Goal: Obtain resource: Download file/media

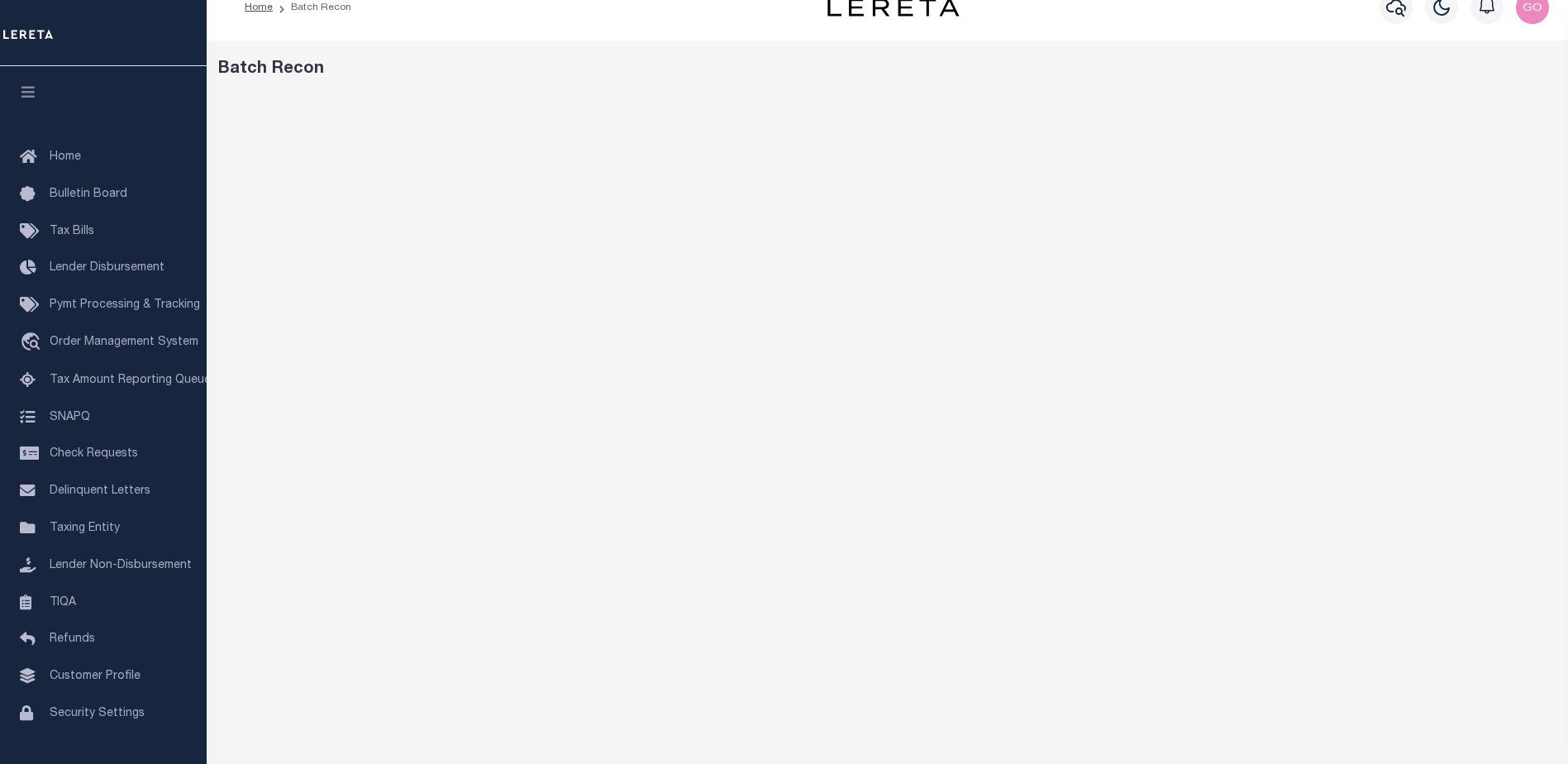
click at [1133, 80] on div "Batch Recon" at bounding box center [887, 69] width 1339 height 25
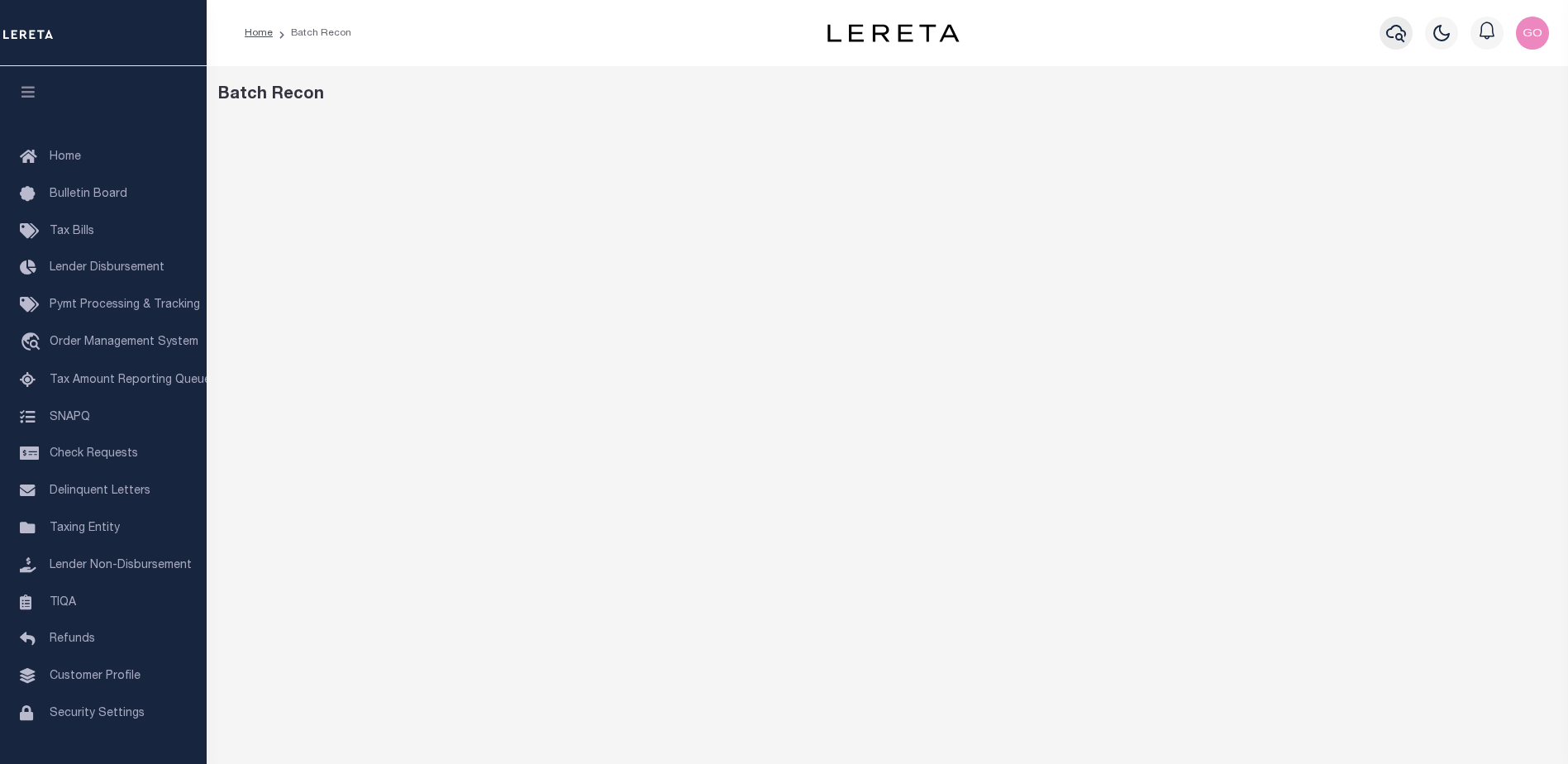
click at [1397, 31] on icon "button" at bounding box center [1396, 33] width 20 height 20
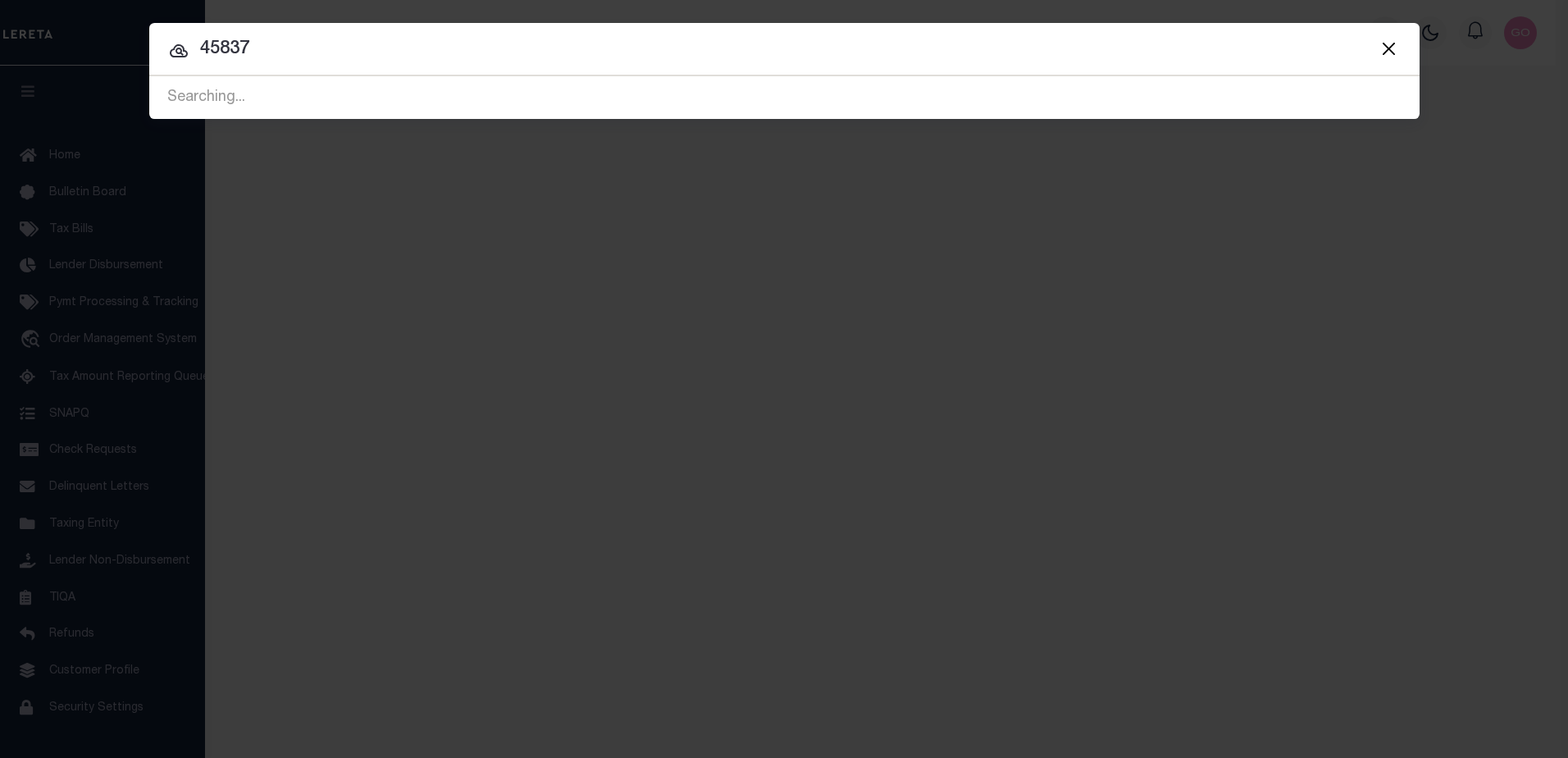
type input "45837"
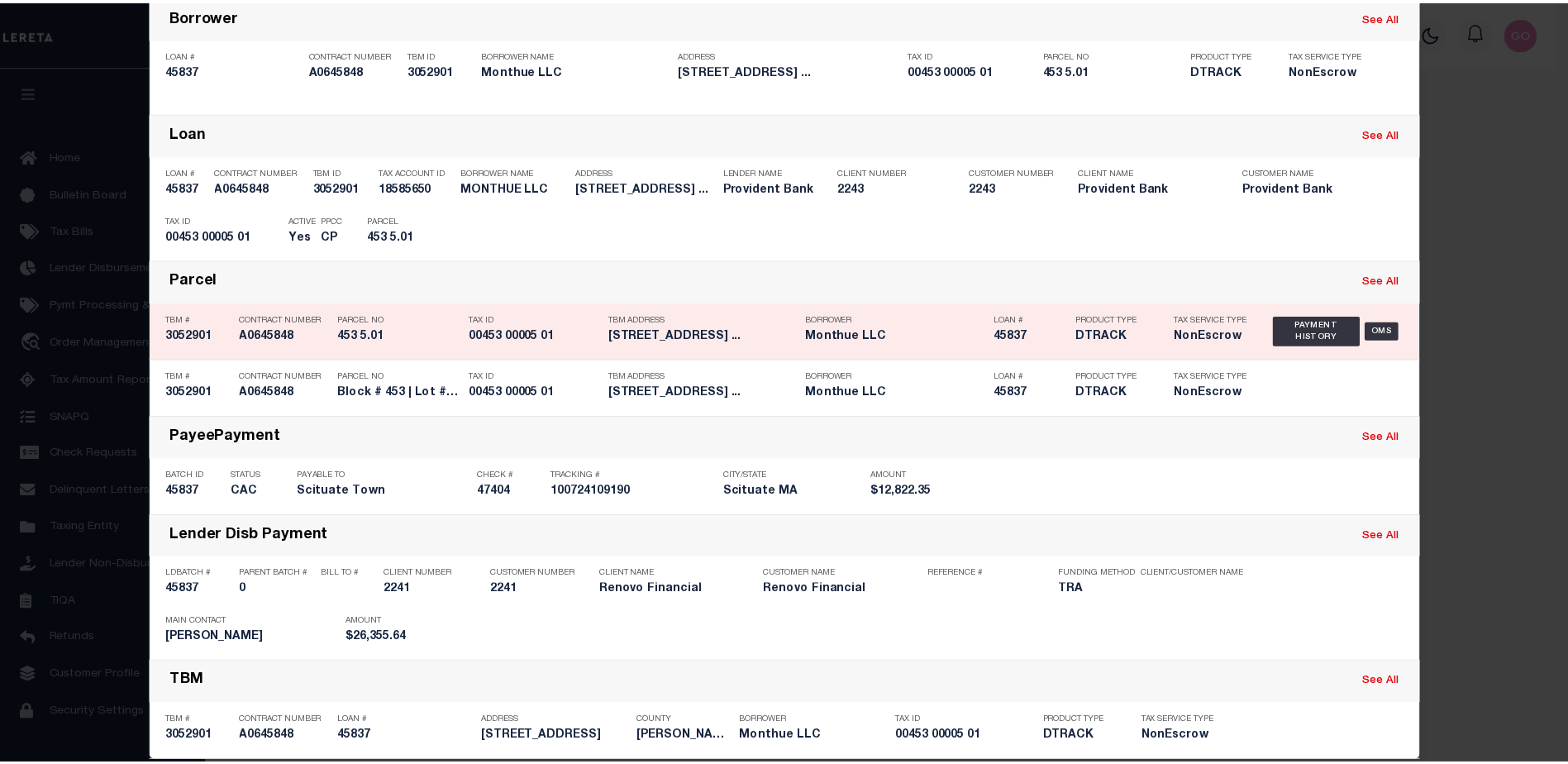
scroll to position [139, 0]
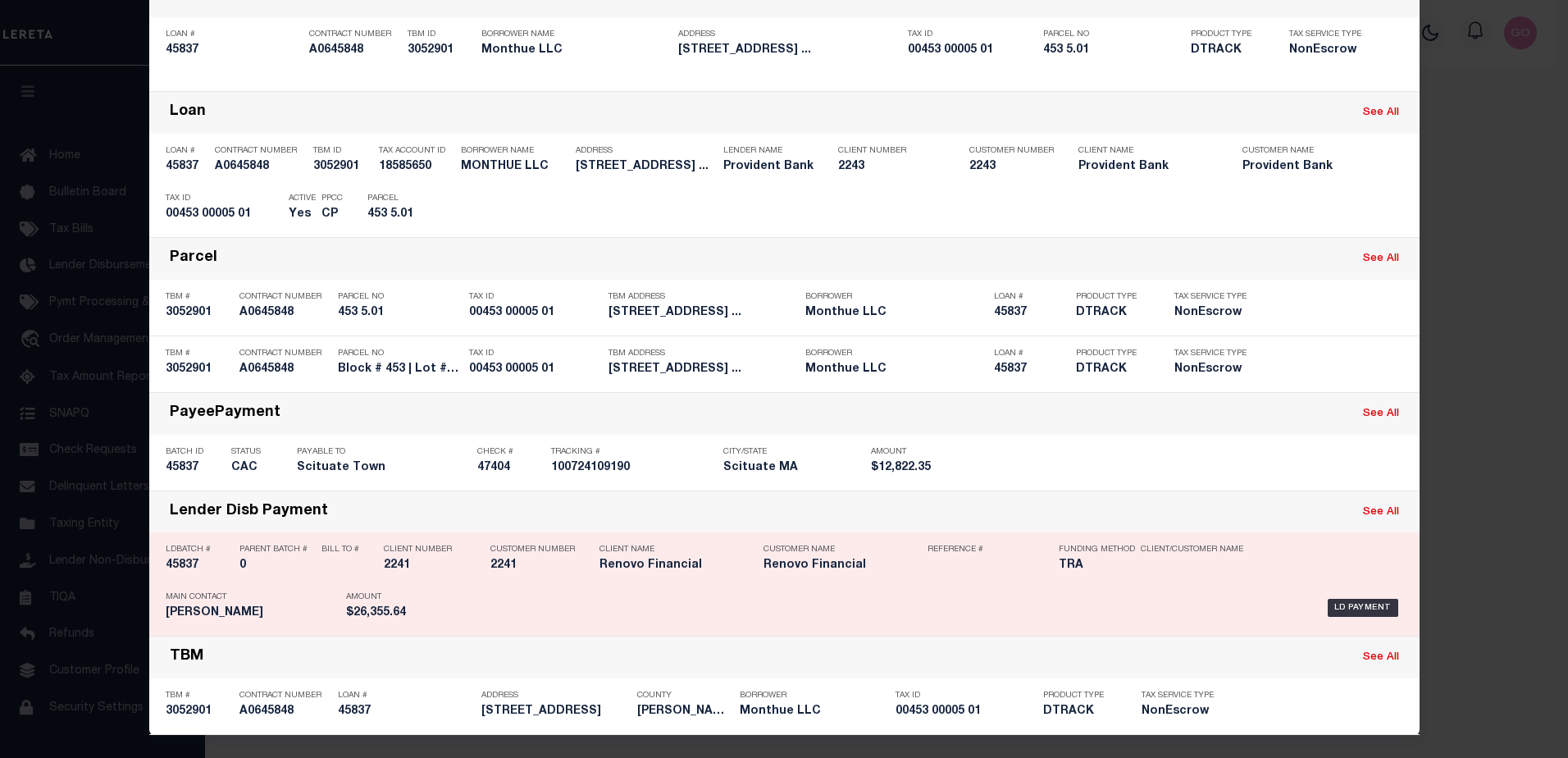
click at [181, 566] on h5 "45837" at bounding box center [198, 565] width 66 height 14
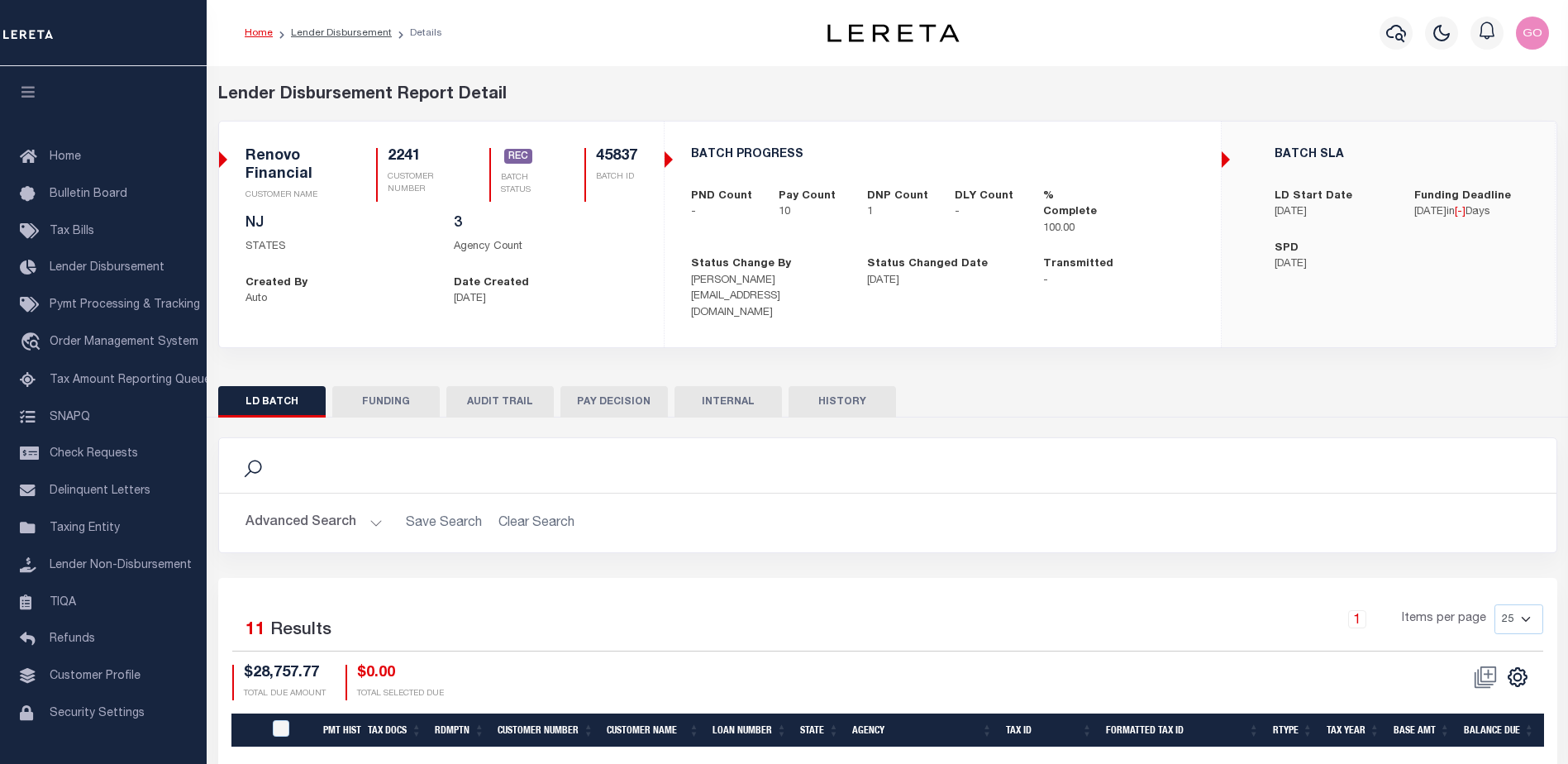
click at [739, 395] on button "INTERNAL" at bounding box center [728, 401] width 108 height 31
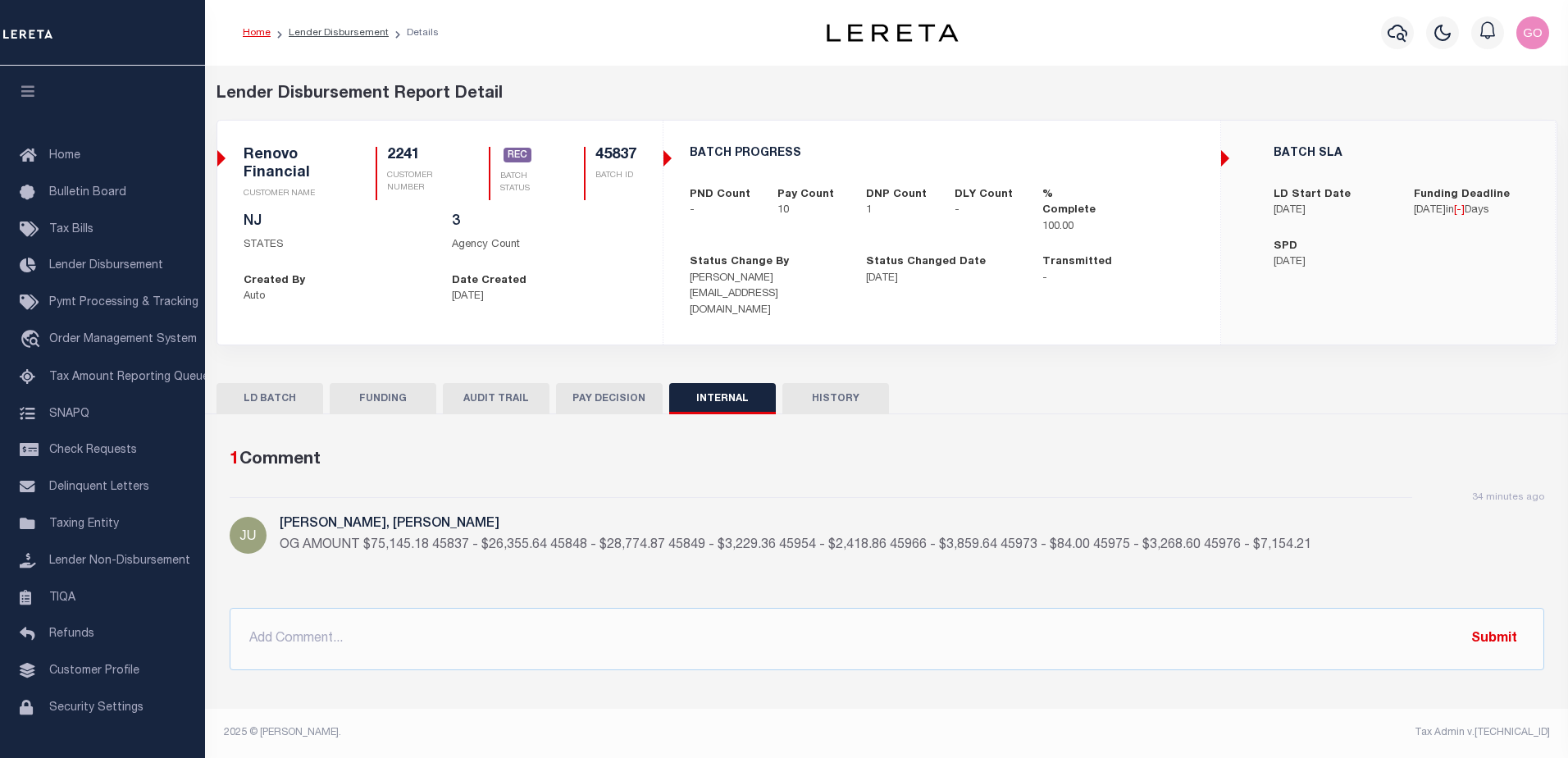
drag, startPoint x: 1534, startPoint y: 126, endPoint x: 1514, endPoint y: 115, distance: 22.8
click at [1534, 126] on div "BATCH SLA LD Start Date [DATE] Funding Deadline [DATE] in [ - ] Days SPD [DATE]" at bounding box center [1388, 232] width 334 height 224
click at [1397, 32] on icon "button" at bounding box center [1398, 33] width 20 height 20
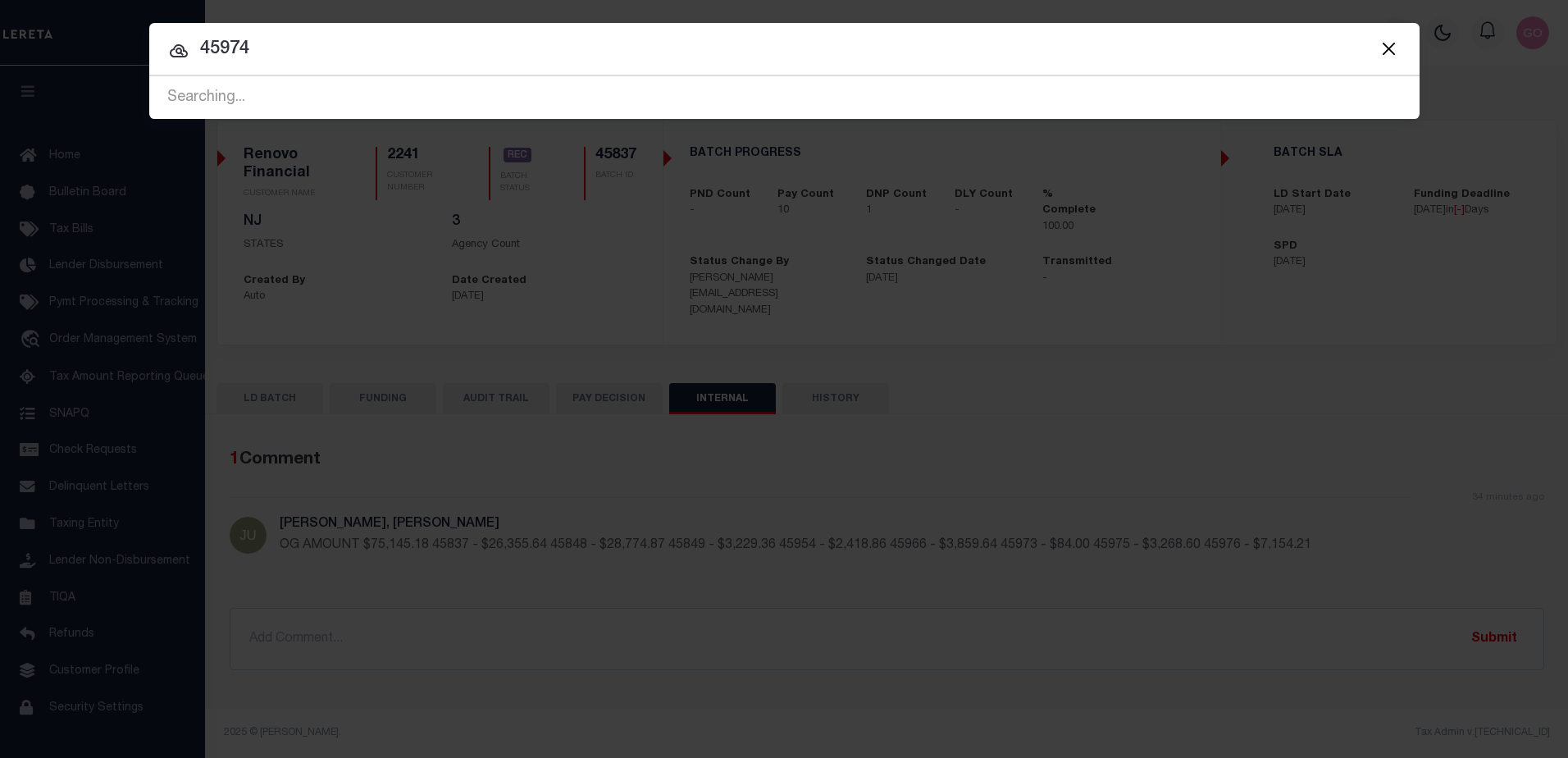
type input "45974"
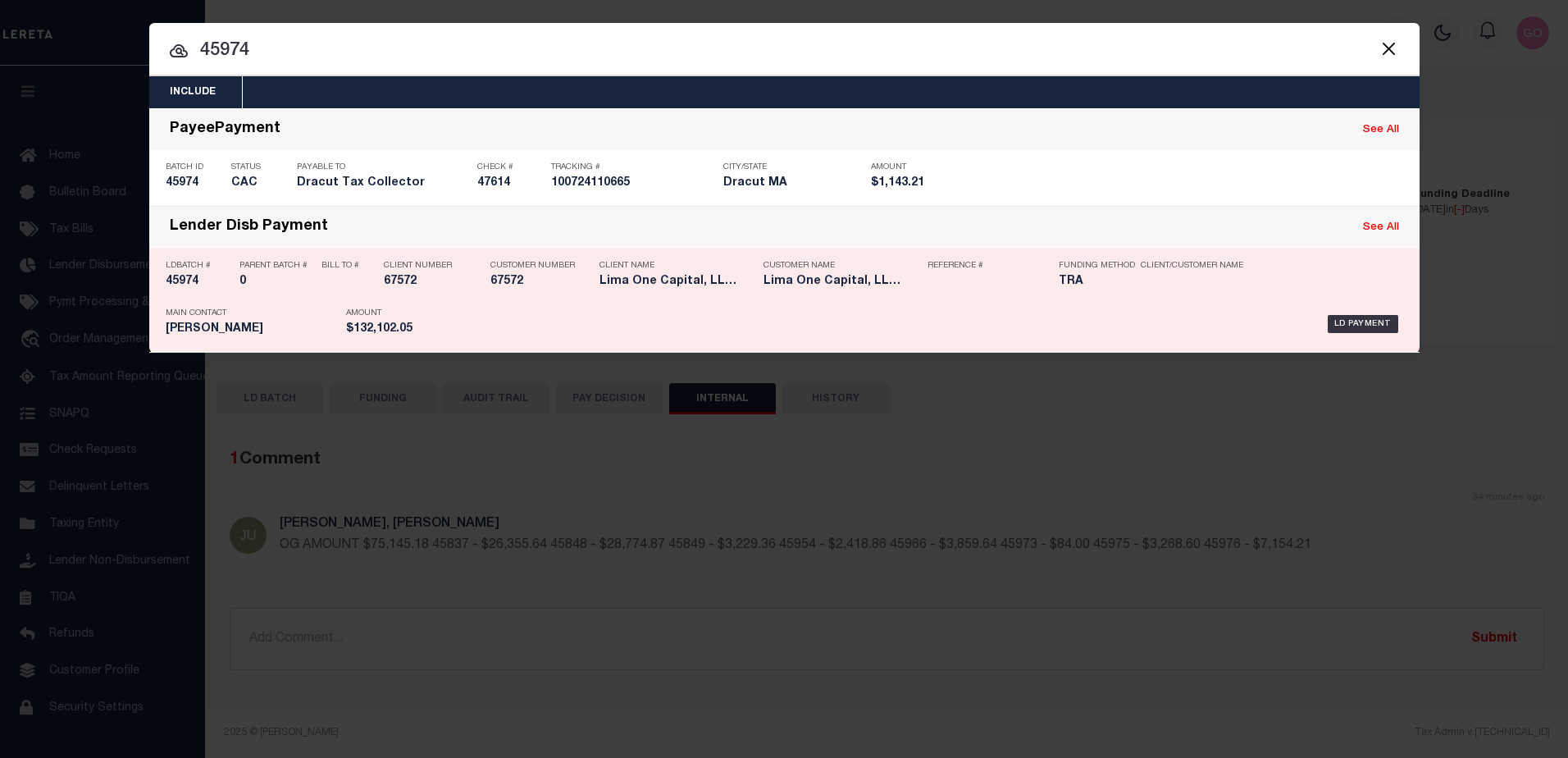
click at [184, 280] on h5 "45974" at bounding box center [198, 281] width 66 height 14
checkbox input "true"
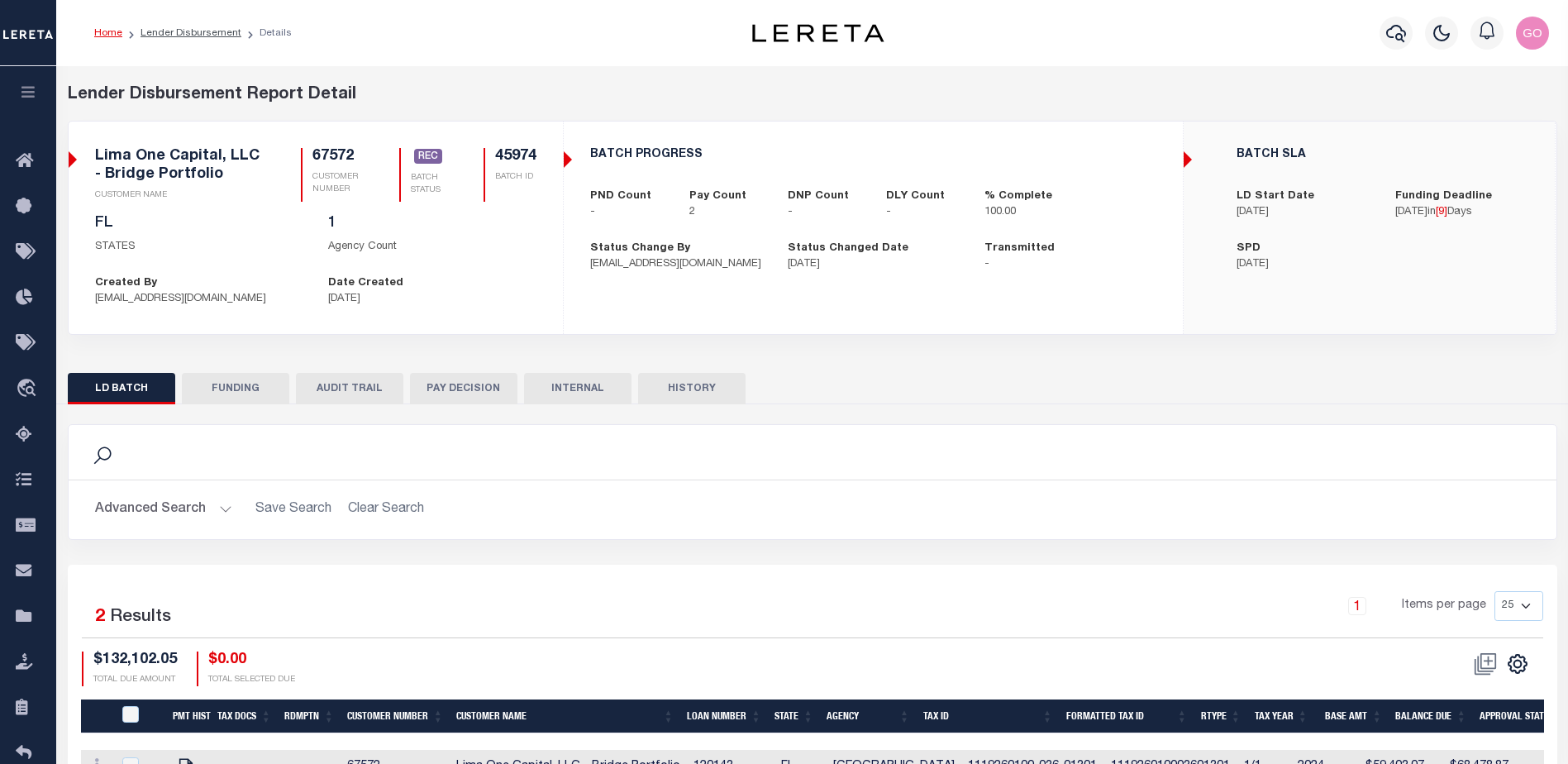
click at [579, 391] on button "INTERNAL" at bounding box center [577, 388] width 108 height 31
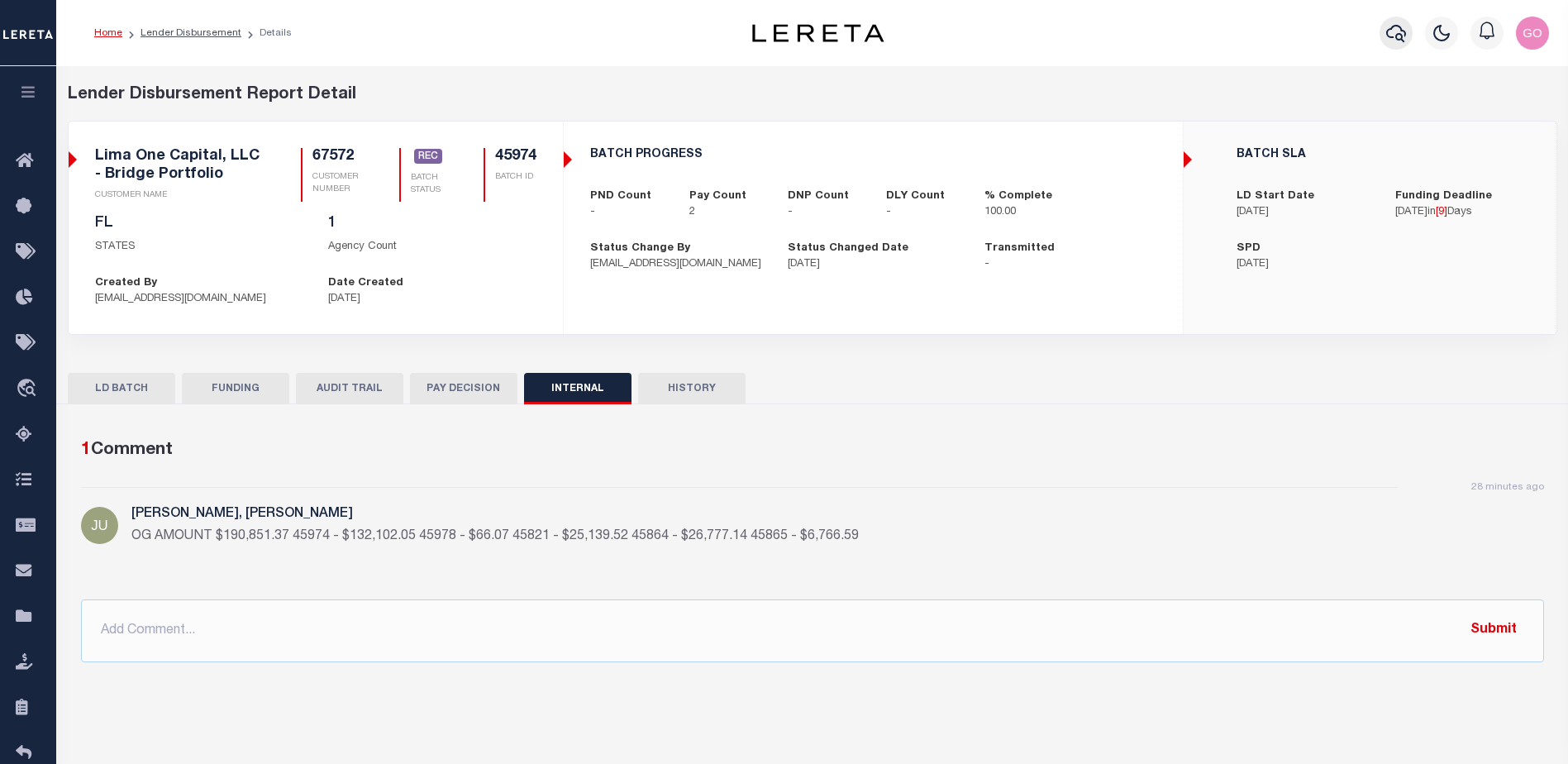
click at [1401, 36] on icon "button" at bounding box center [1396, 33] width 20 height 17
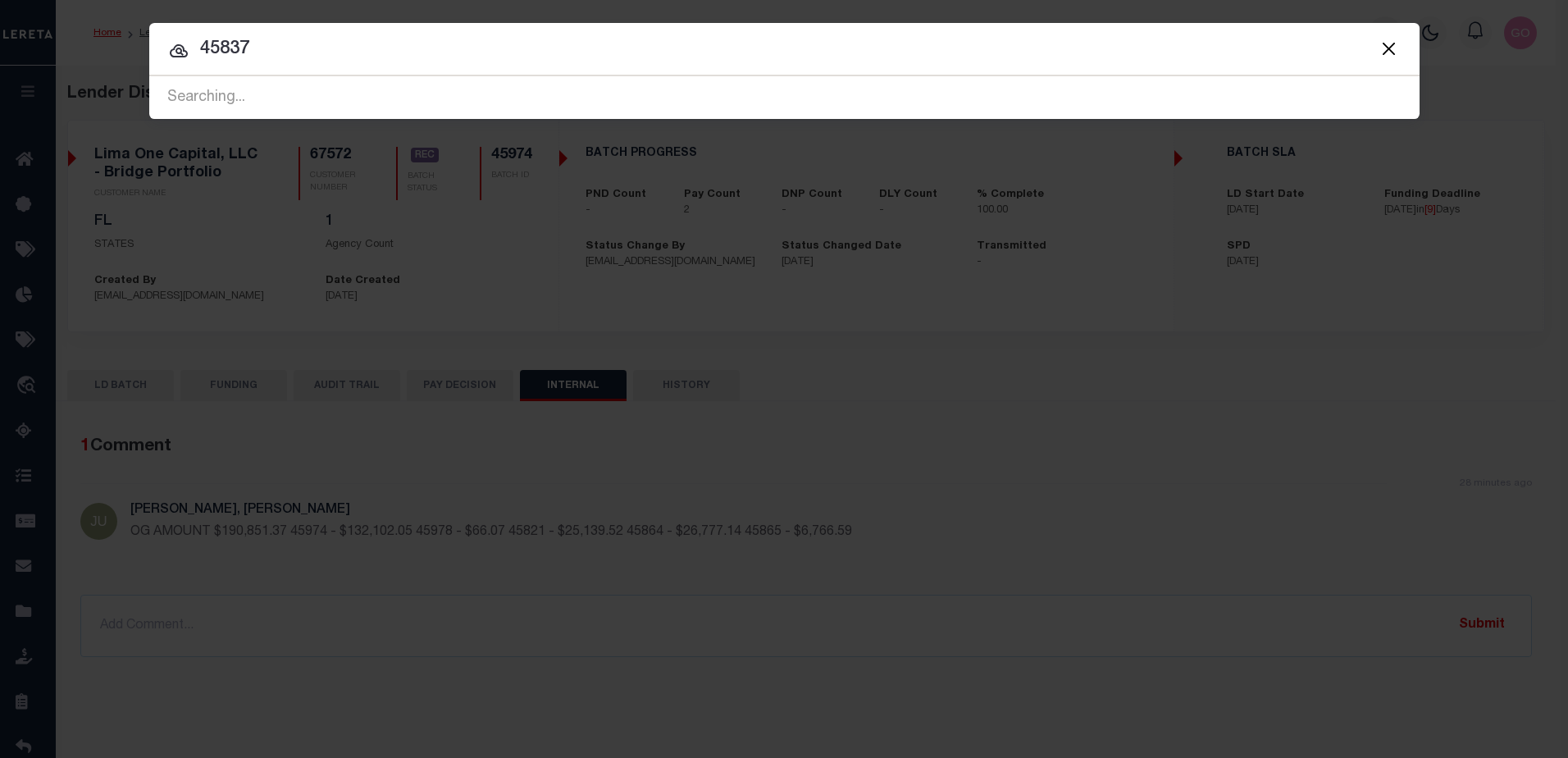
type input "45837"
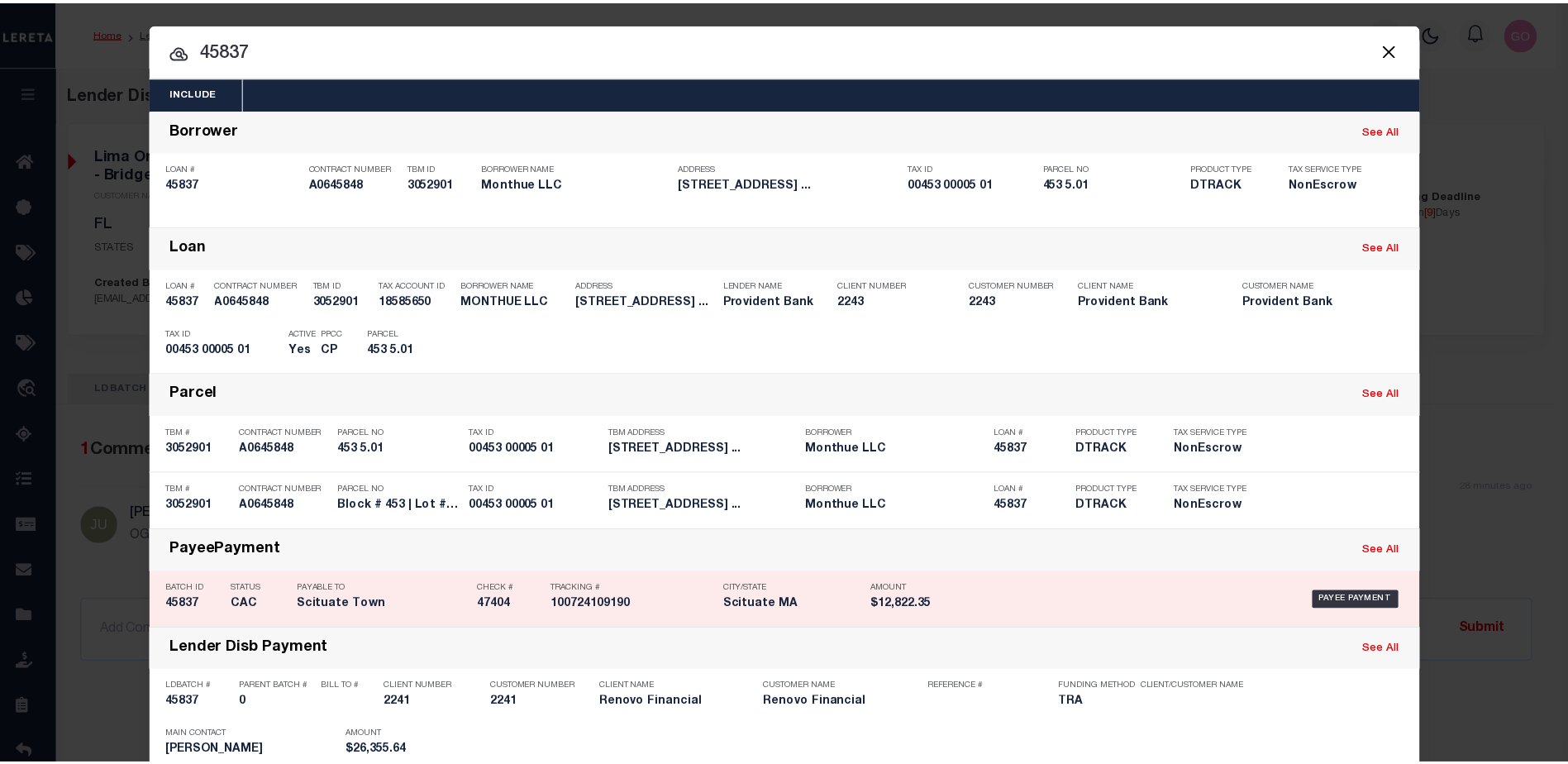
scroll to position [139, 0]
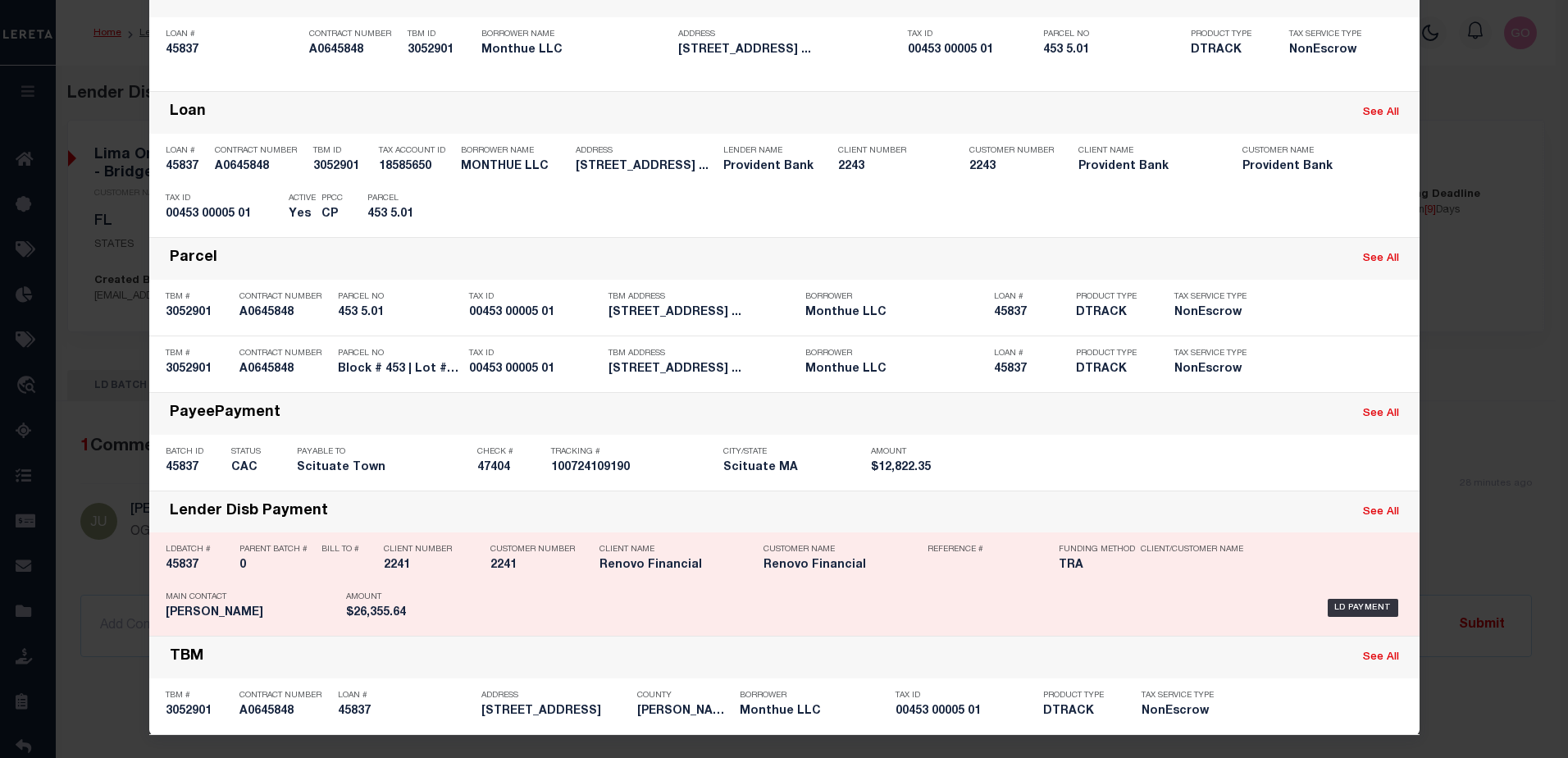
click at [174, 562] on h5 "45837" at bounding box center [198, 565] width 66 height 14
checkbox input "true"
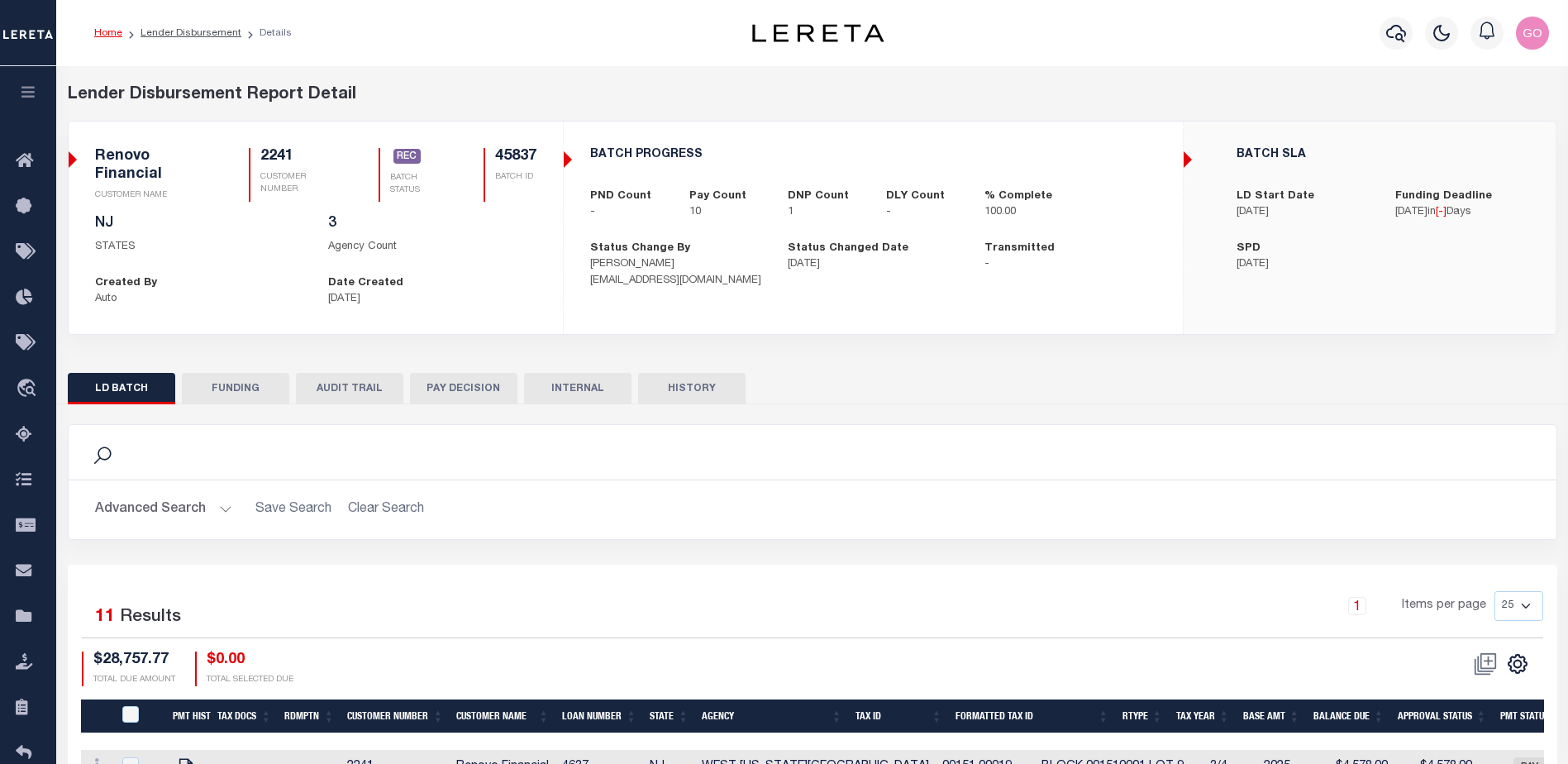
drag, startPoint x: 256, startPoint y: 392, endPoint x: 345, endPoint y: 549, distance: 180.5
click at [256, 392] on button "FUNDING" at bounding box center [236, 388] width 108 height 31
type input "$26,355.64"
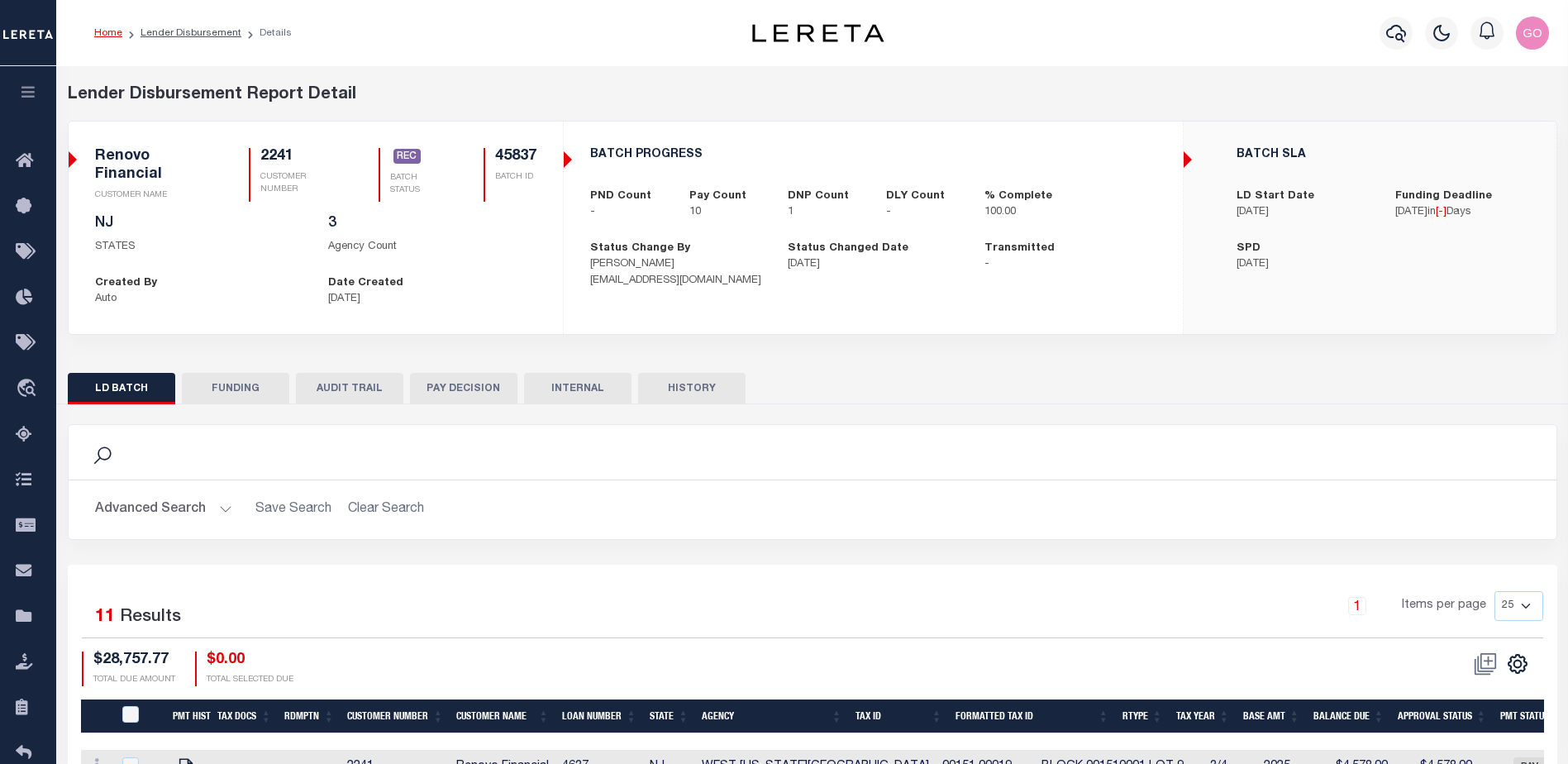
type input "$0"
type input "[DATE]"
type input "20250908MMQFMP2700337609081555FT03"
type input "[DATE]"
select select "100"
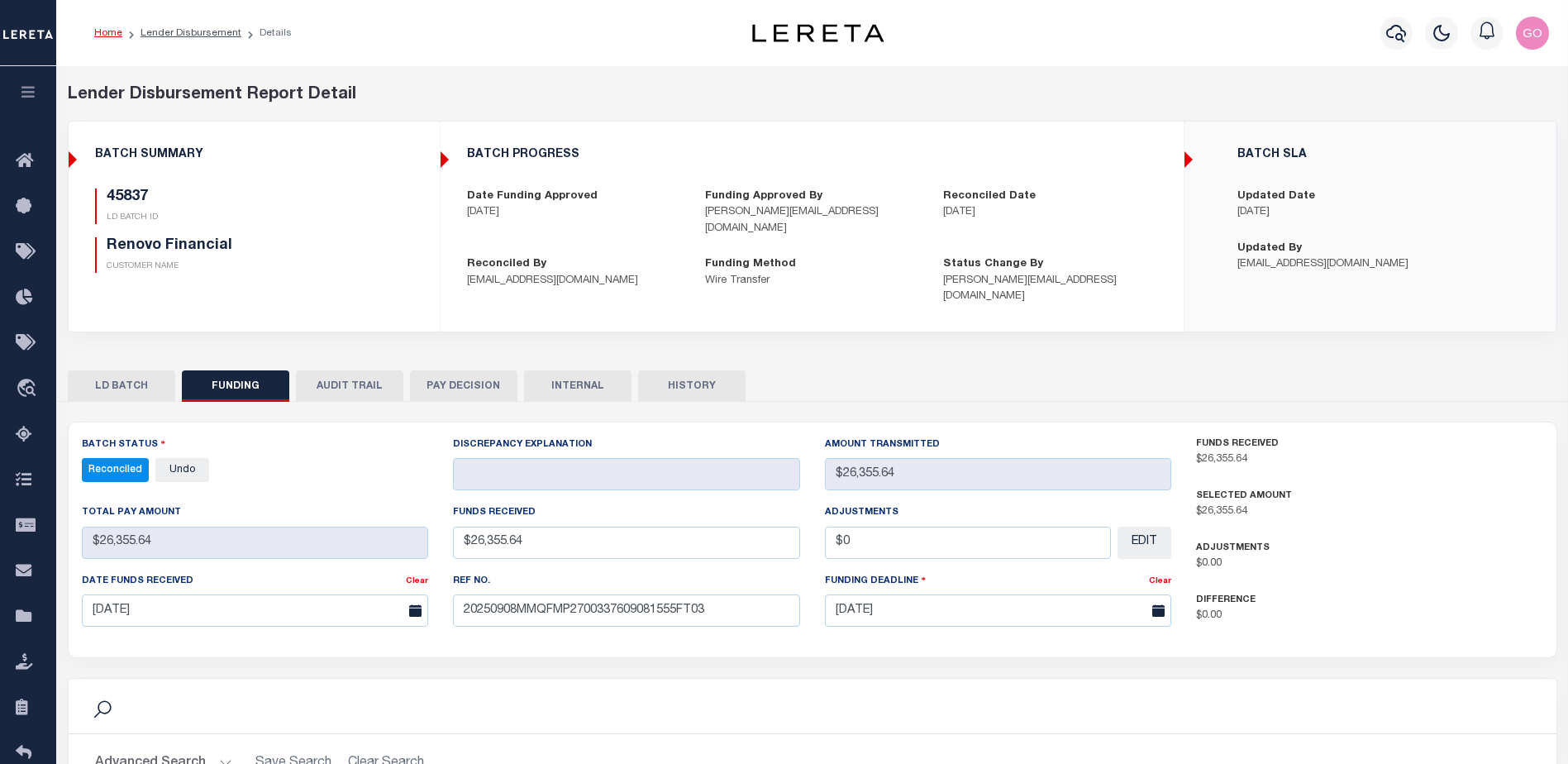
select select "100"
drag, startPoint x: 382, startPoint y: 449, endPoint x: 432, endPoint y: 417, distance: 59.4
click at [382, 458] on div "Reconciled - Select Status - All Active Approval In Progress Batching In Progre…" at bounding box center [255, 470] width 347 height 24
click at [583, 370] on button "INTERNAL" at bounding box center [577, 386] width 108 height 31
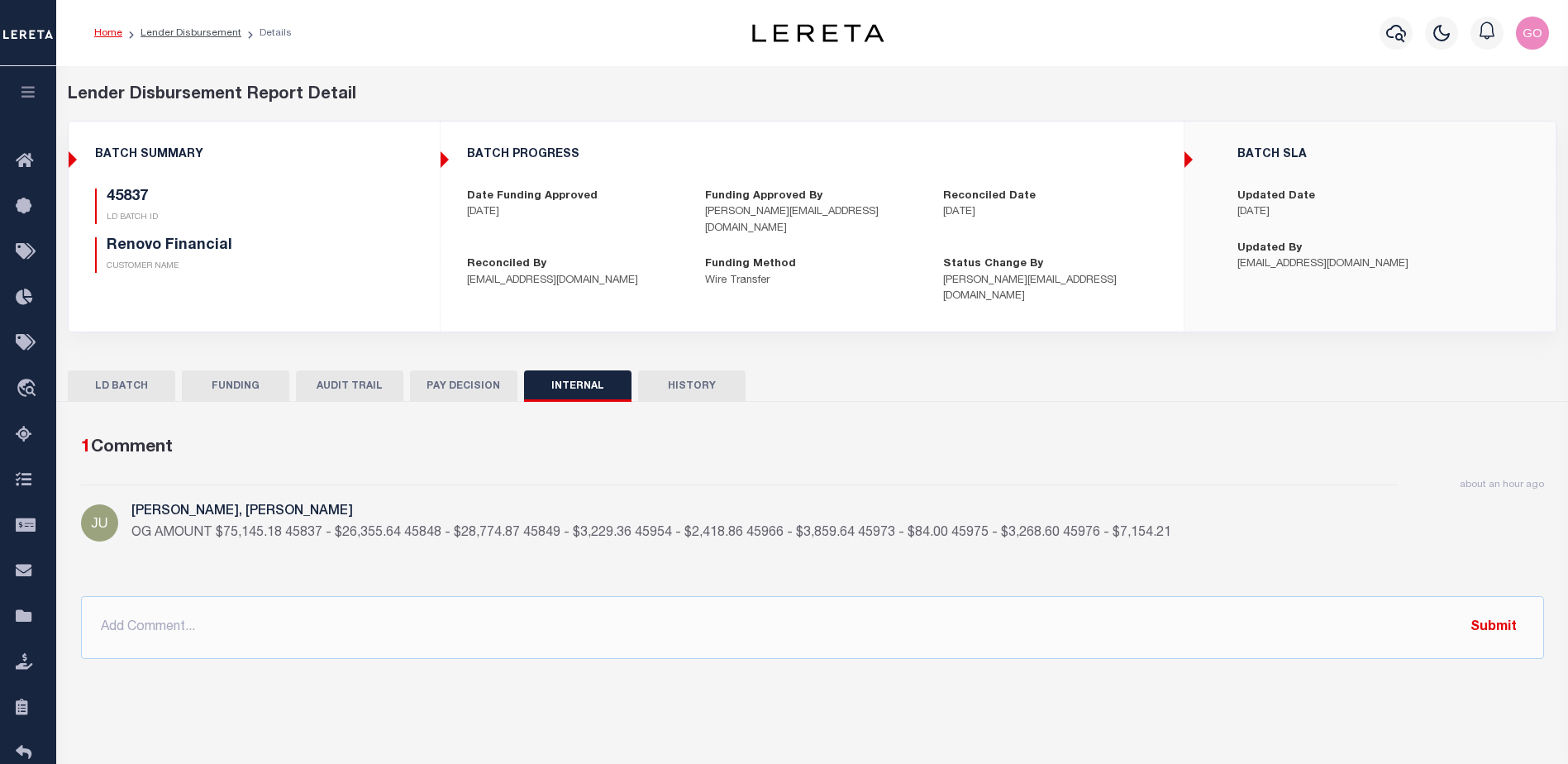
click at [363, 248] on h5 "Renovo Financial" at bounding box center [240, 247] width 267 height 18
click at [253, 370] on button "FUNDING" at bounding box center [236, 386] width 108 height 31
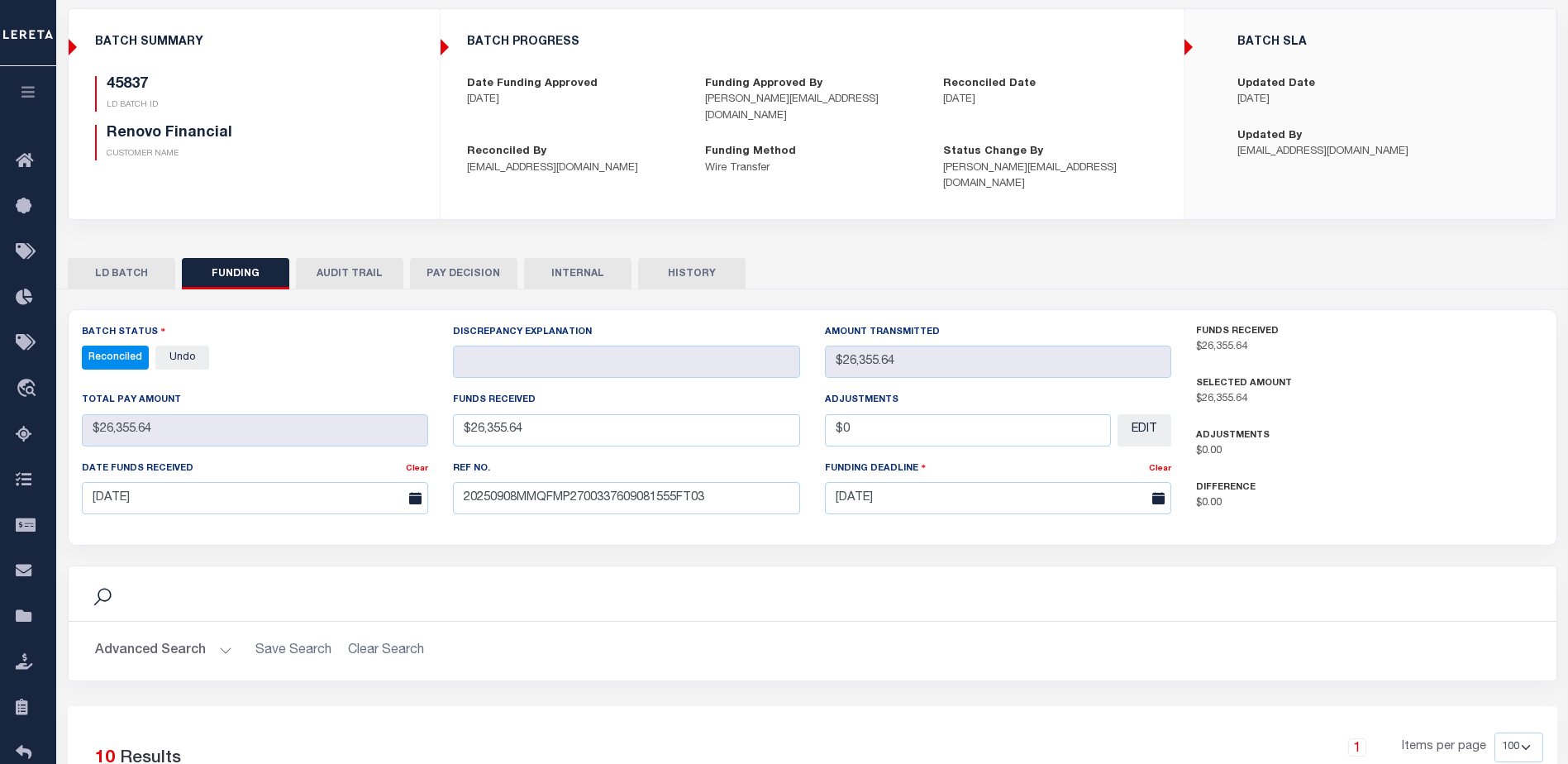
scroll to position [166, 0]
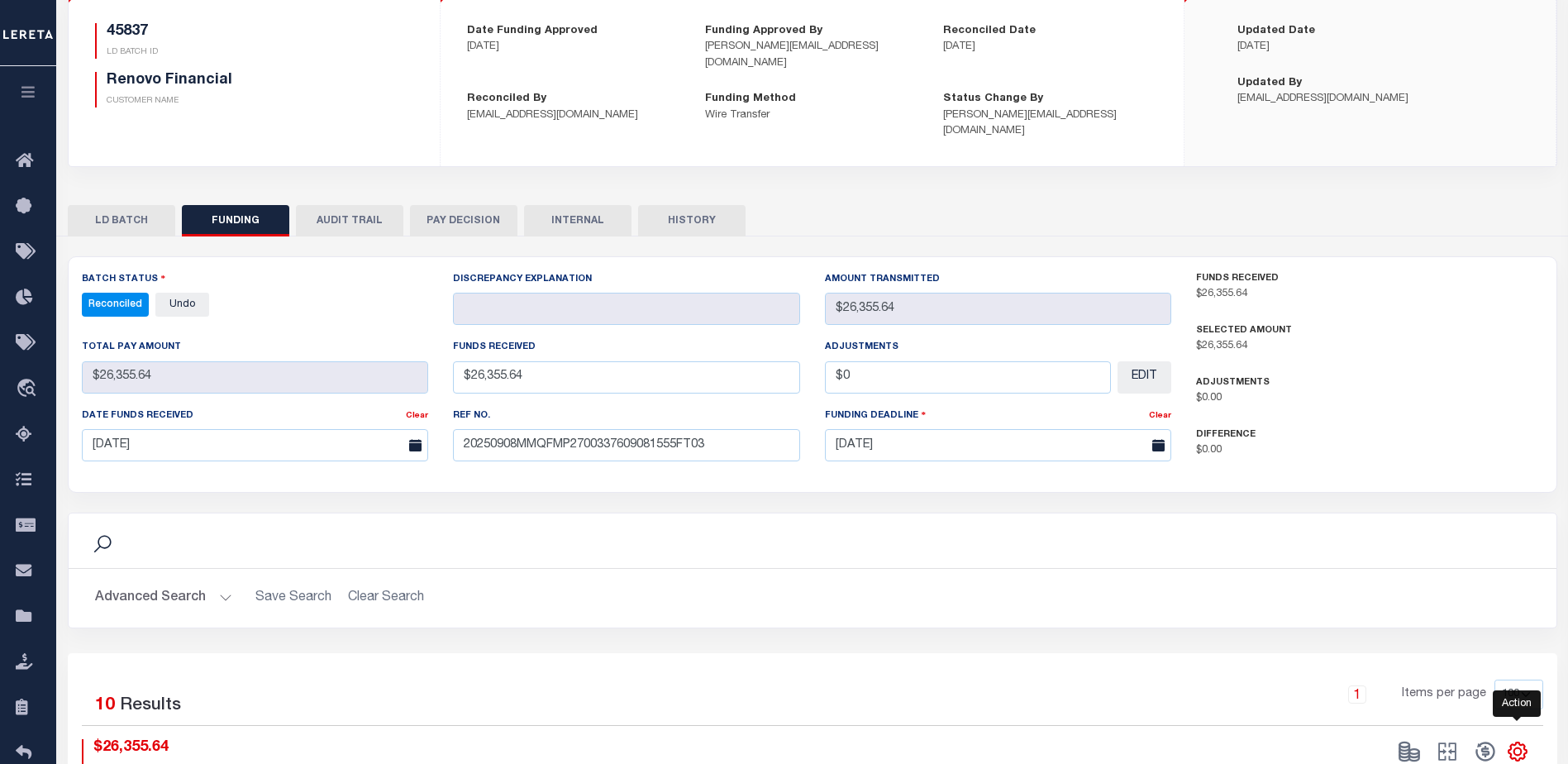
click at [1521, 741] on icon "" at bounding box center [1516, 751] width 21 height 21
click at [1415, 515] on link "CSV" at bounding box center [1448, 530] width 161 height 32
click at [1140, 91] on div "Status Change By [PERSON_NAME][EMAIL_ADDRESS][DOMAIN_NAME]" at bounding box center [1049, 115] width 238 height 49
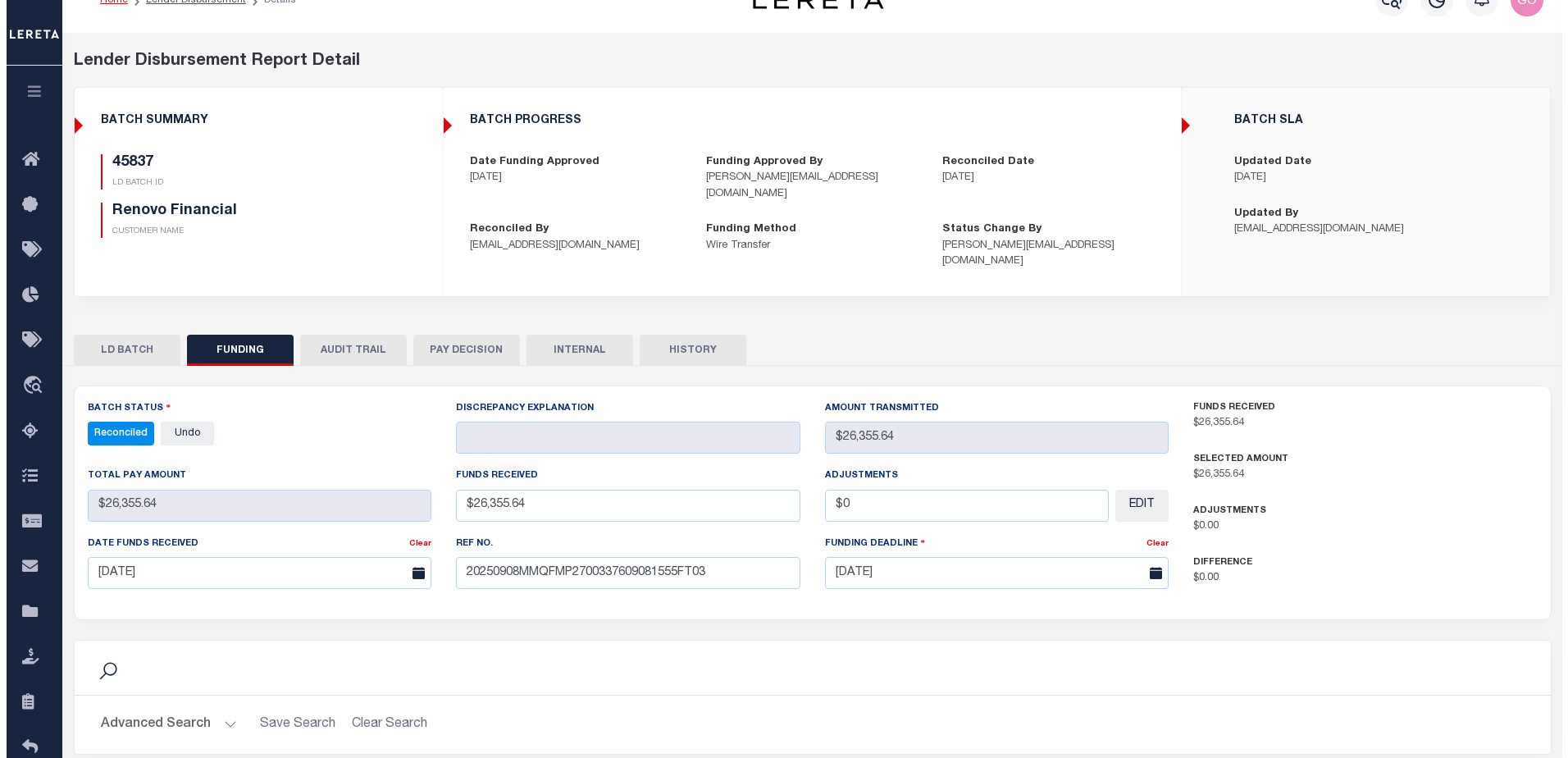
scroll to position [0, 0]
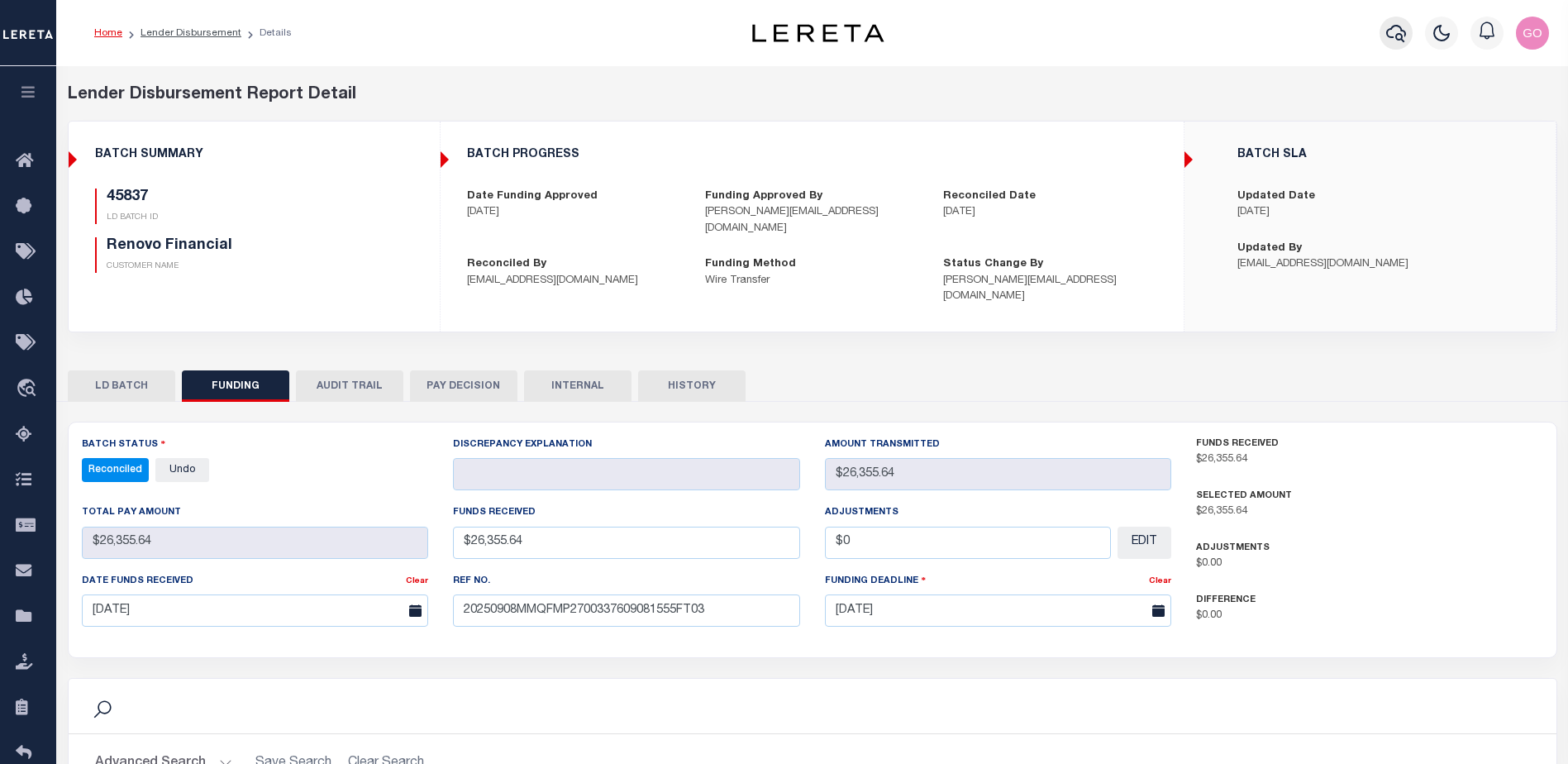
click at [1399, 32] on icon "button" at bounding box center [1396, 33] width 20 height 20
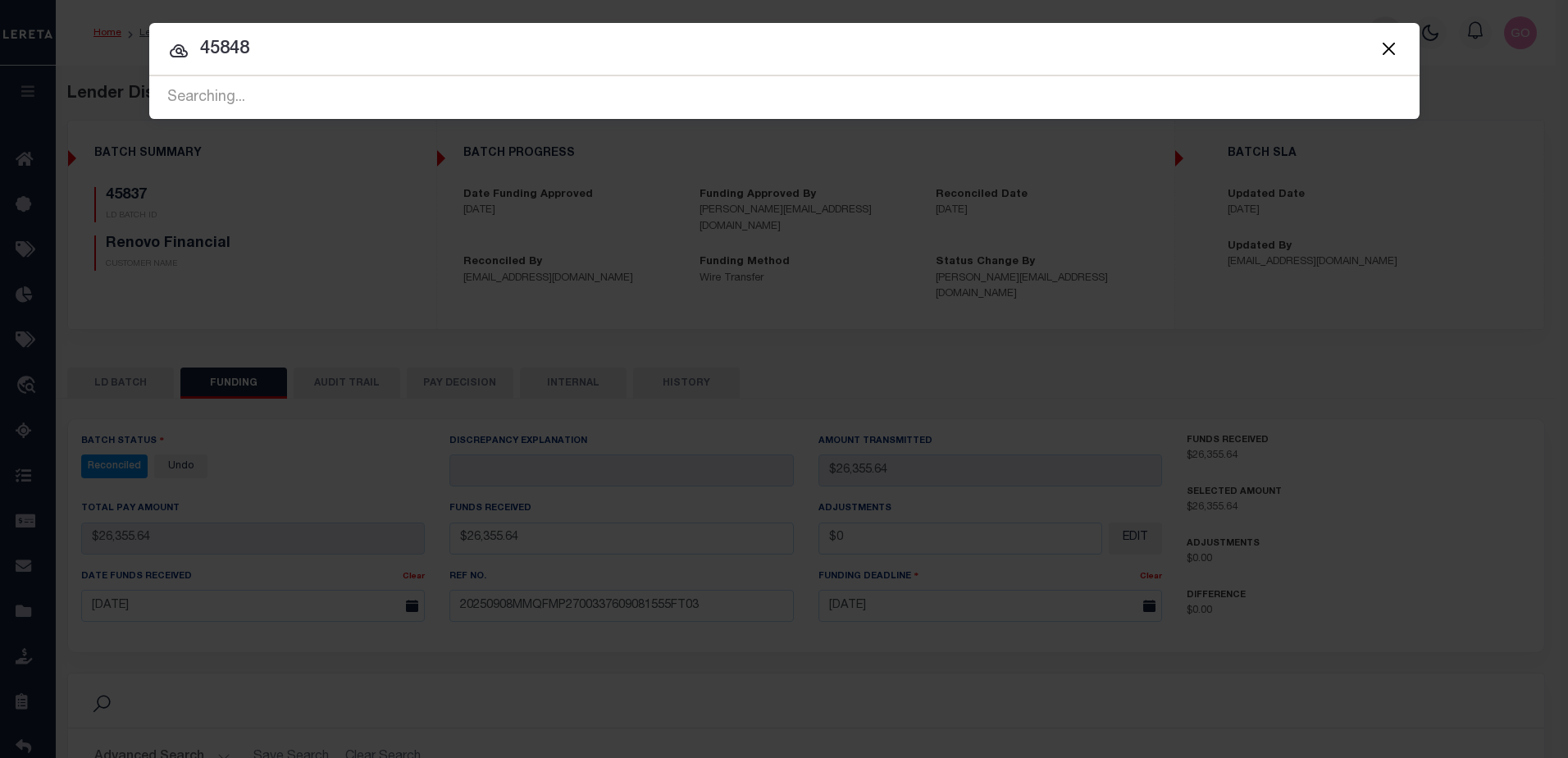
type input "45848"
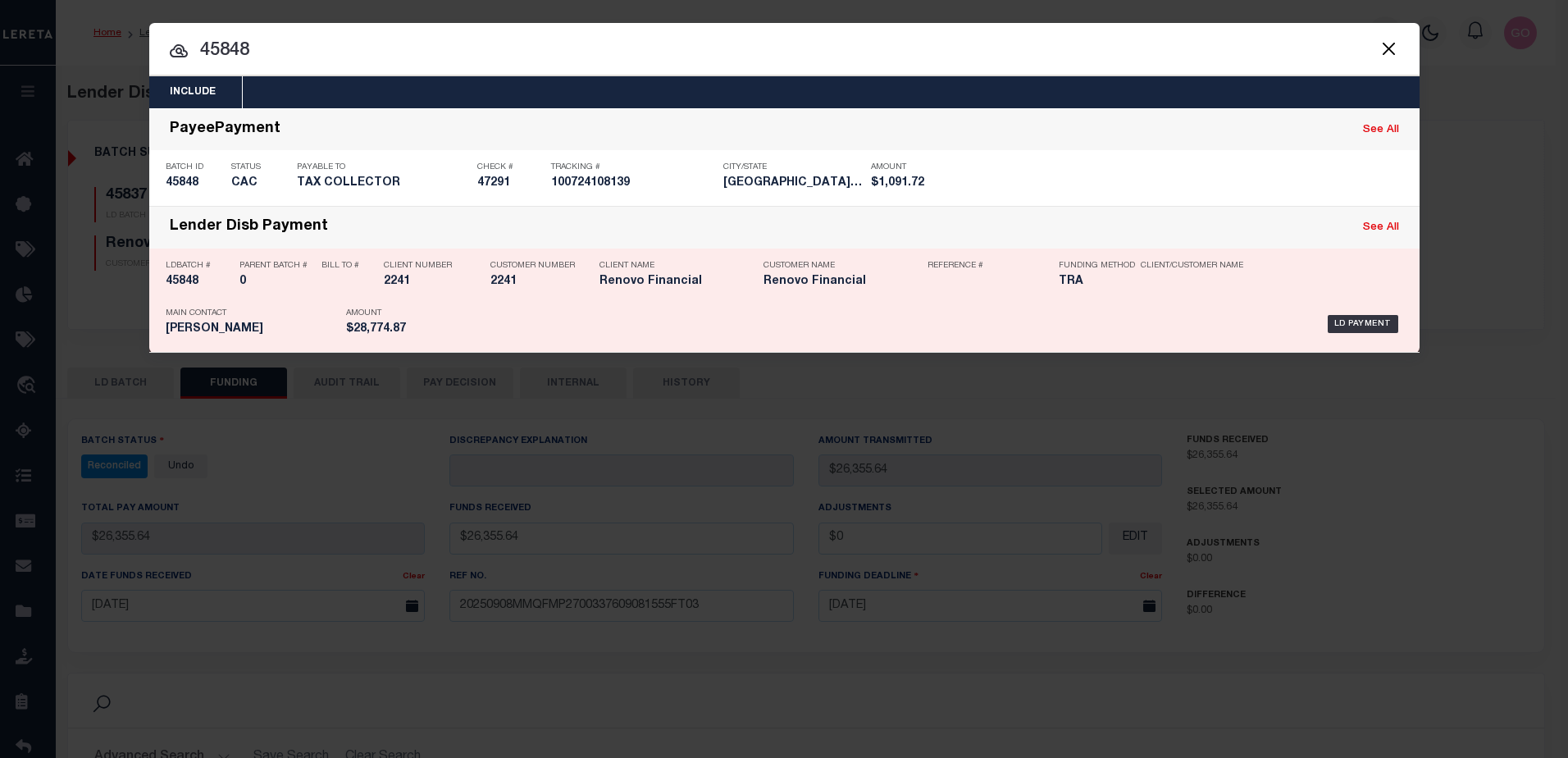
click at [189, 280] on h5 "45848" at bounding box center [198, 281] width 66 height 14
checkbox input "true"
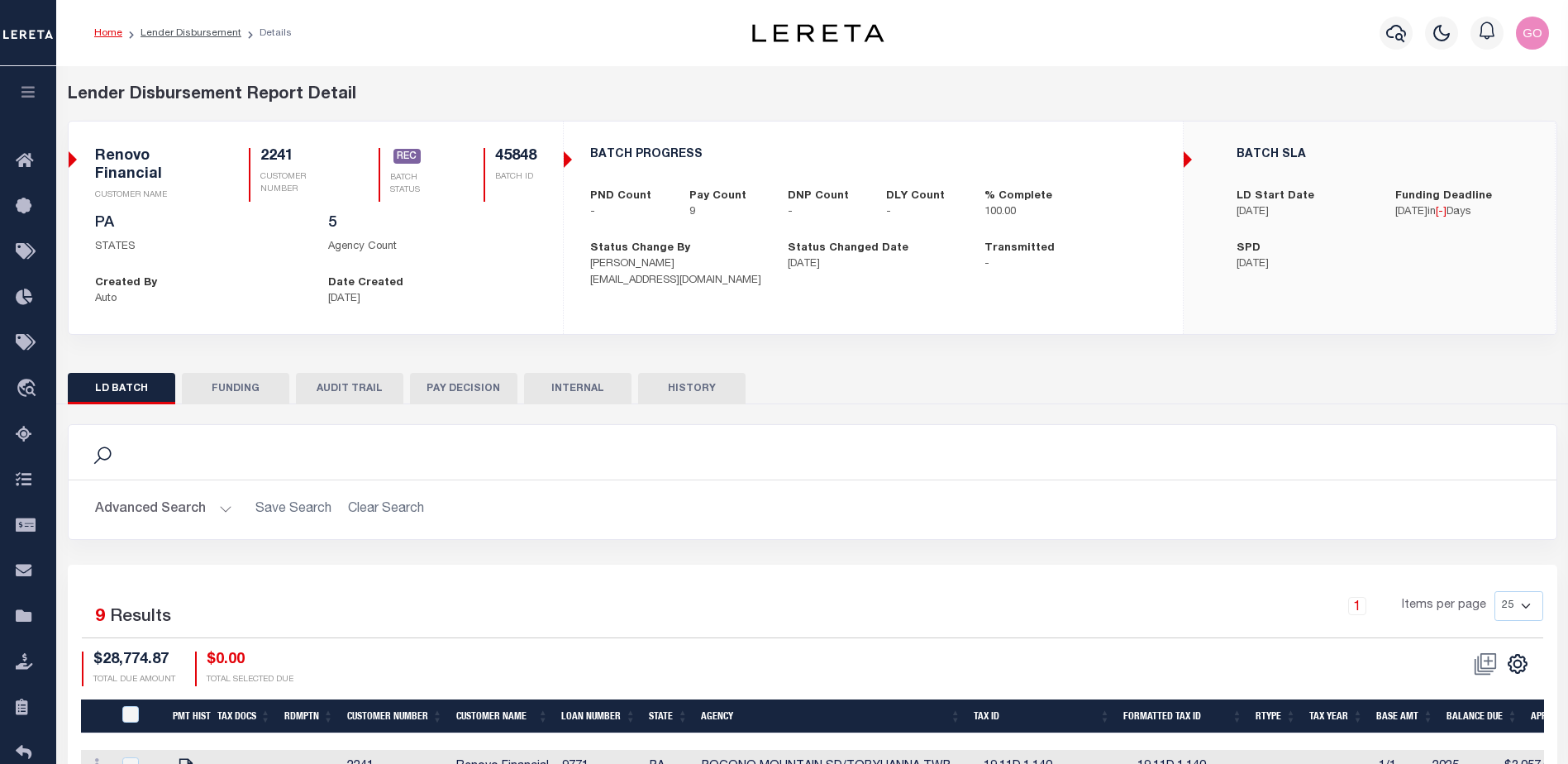
click at [251, 384] on button "FUNDING" at bounding box center [236, 388] width 108 height 31
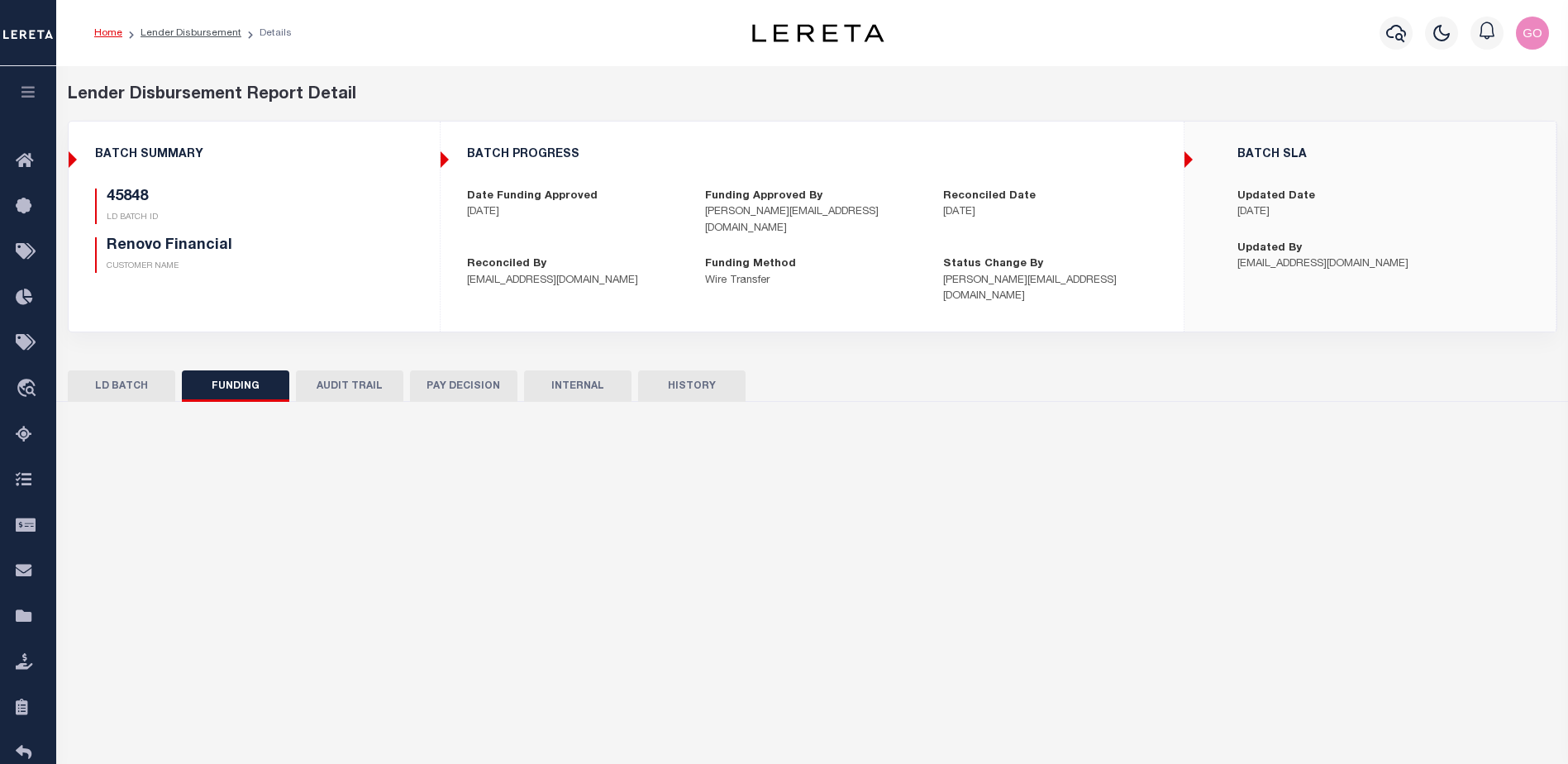
type input "$28,774.87"
type input "$0"
select select "100"
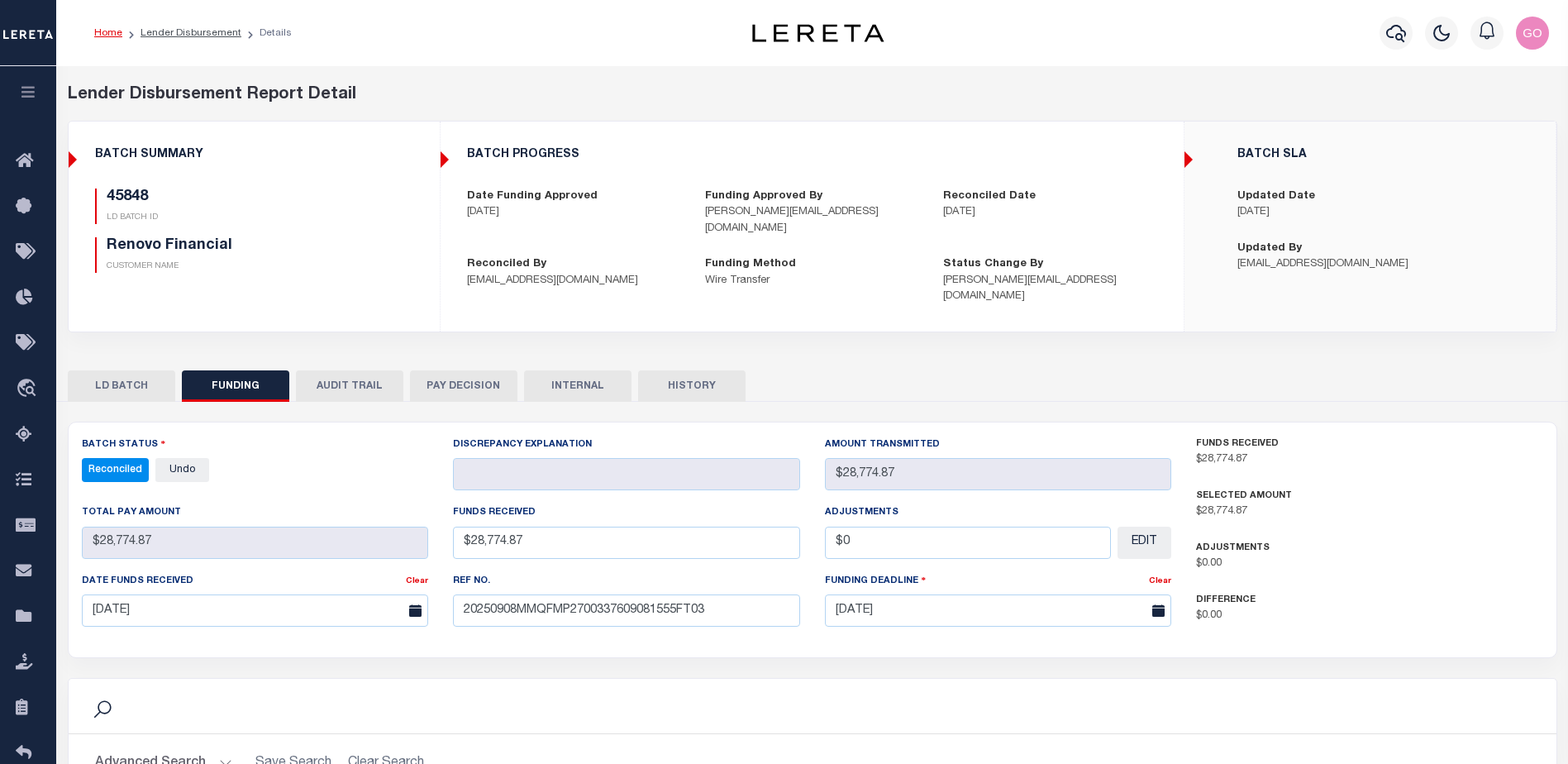
select select "100"
click at [384, 237] on div "45848 LD BATCH ID Renovo Financial CUSTOMER NAME" at bounding box center [254, 231] width 318 height 85
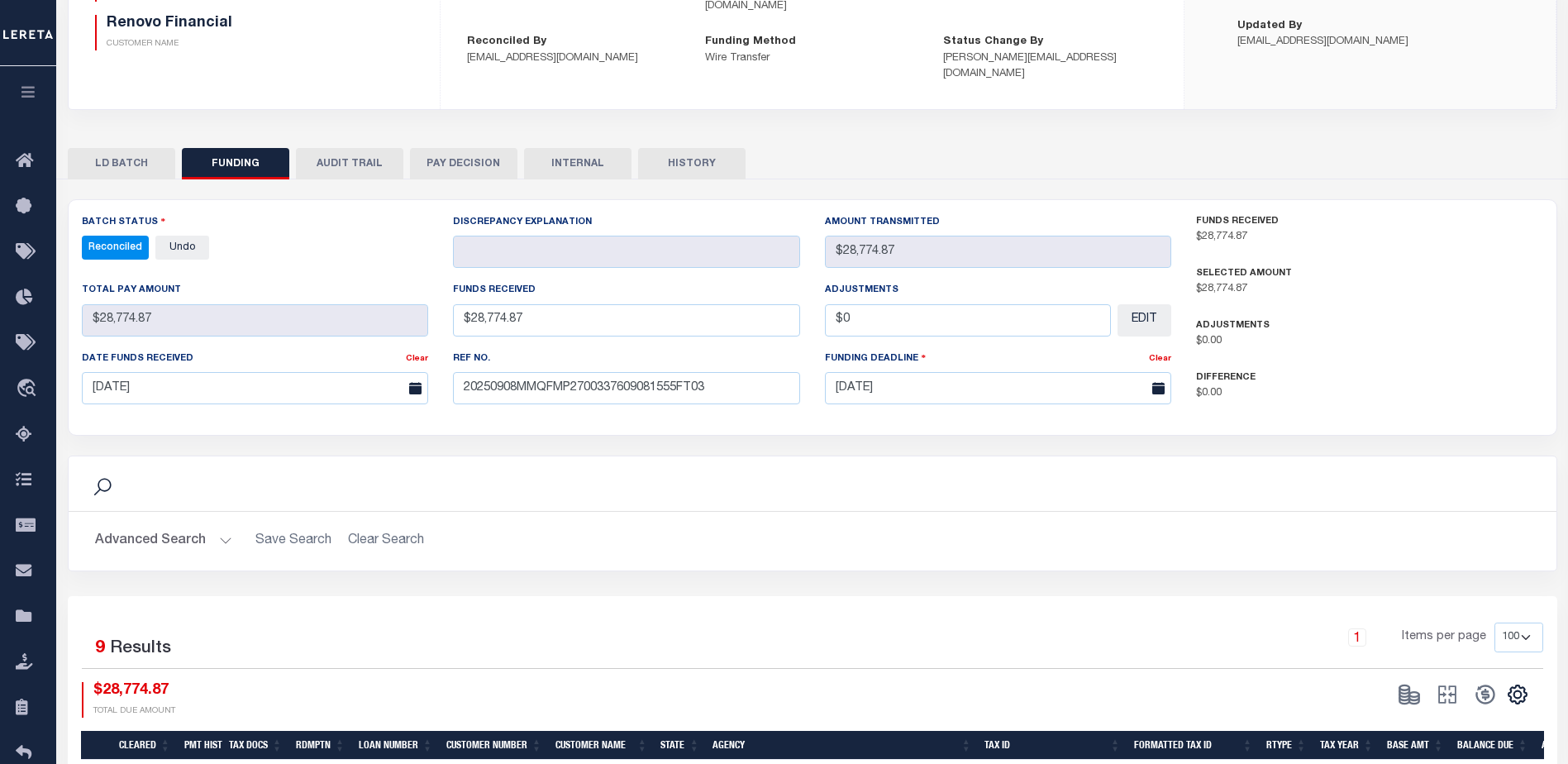
scroll to position [248, 0]
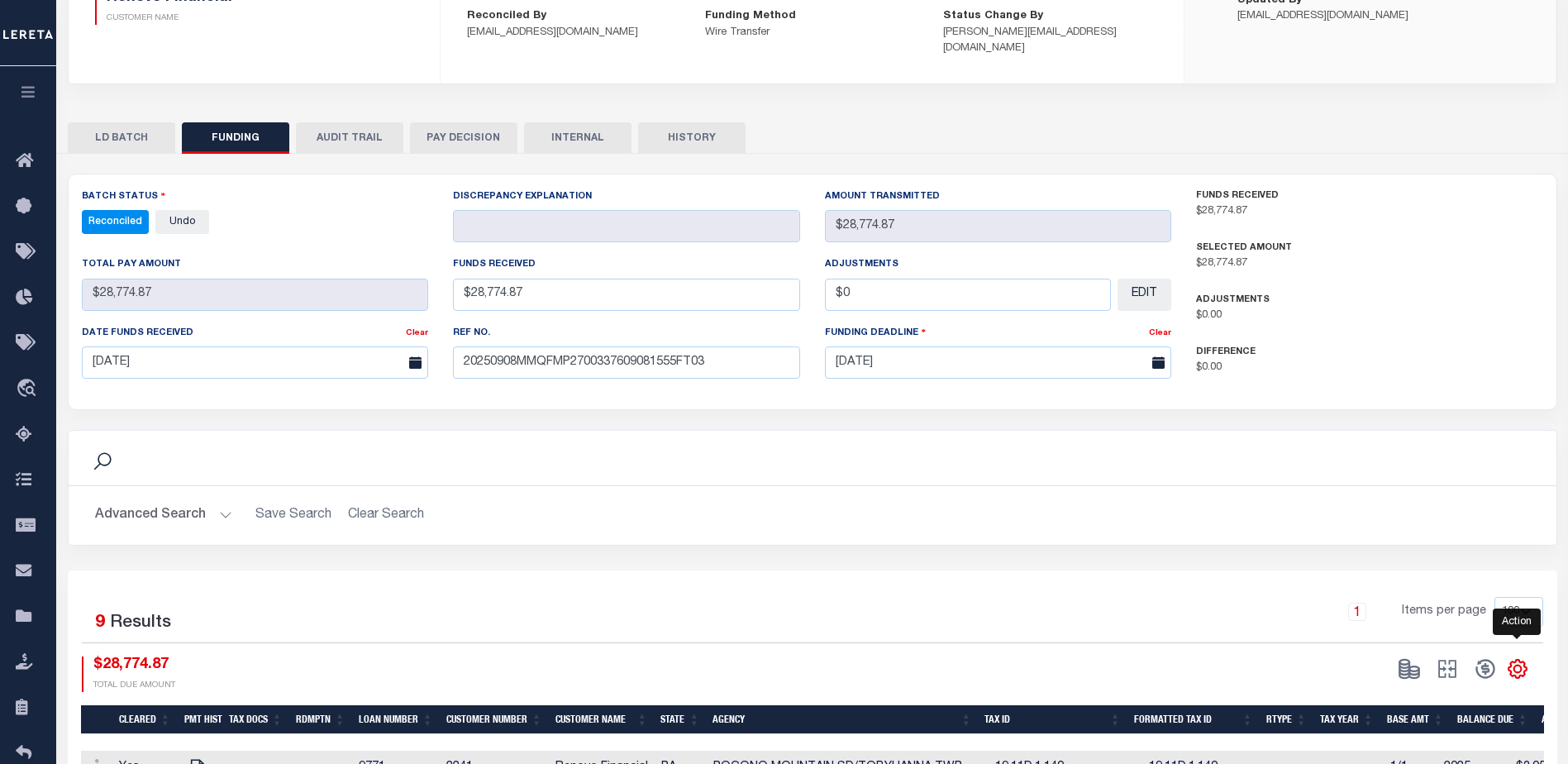
click at [1512, 658] on icon "" at bounding box center [1516, 668] width 21 height 21
click at [1396, 441] on span "CSV" at bounding box center [1397, 446] width 25 height 12
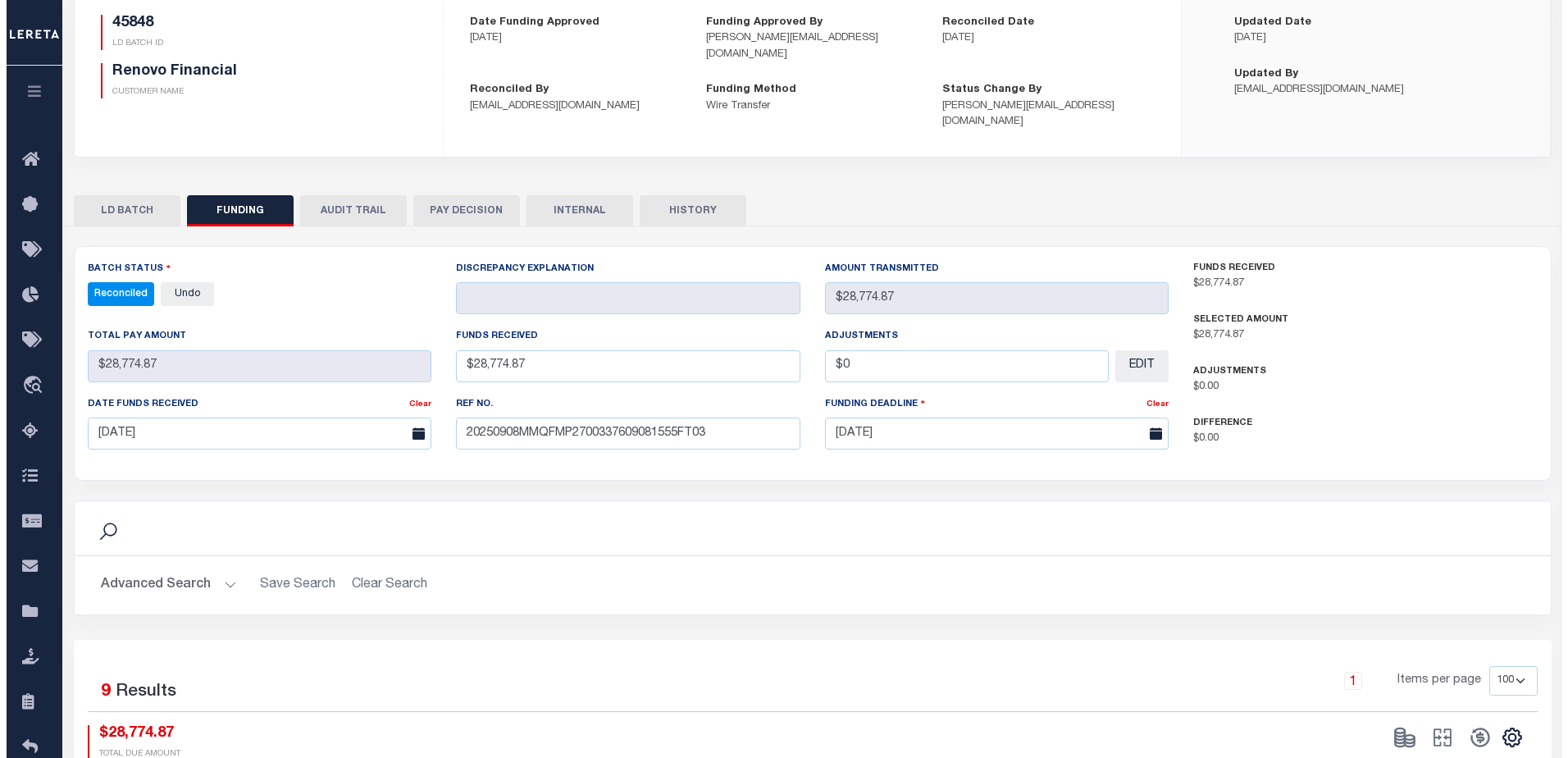
scroll to position [0, 0]
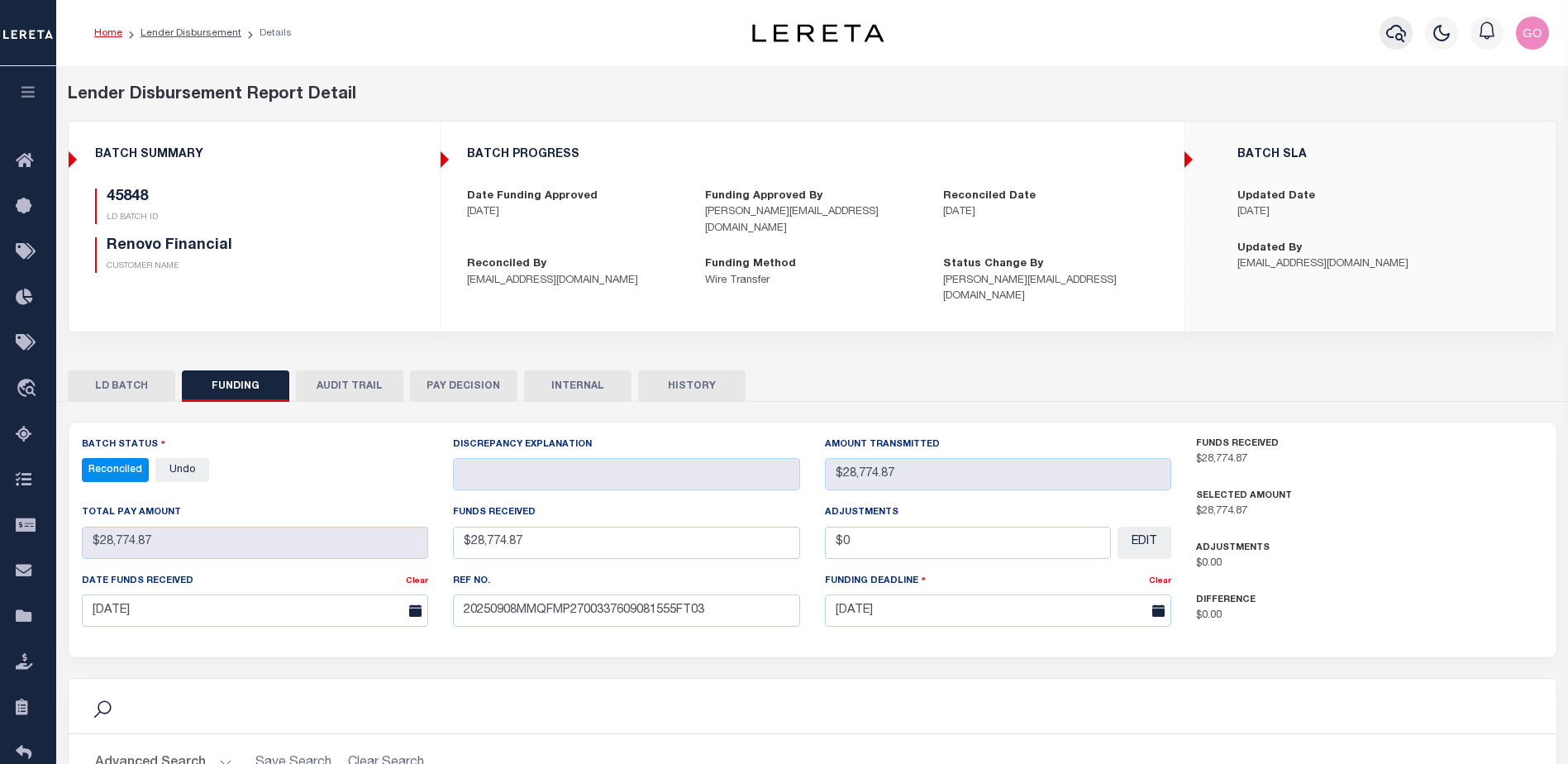
click at [1408, 35] on button "button" at bounding box center [1396, 33] width 33 height 33
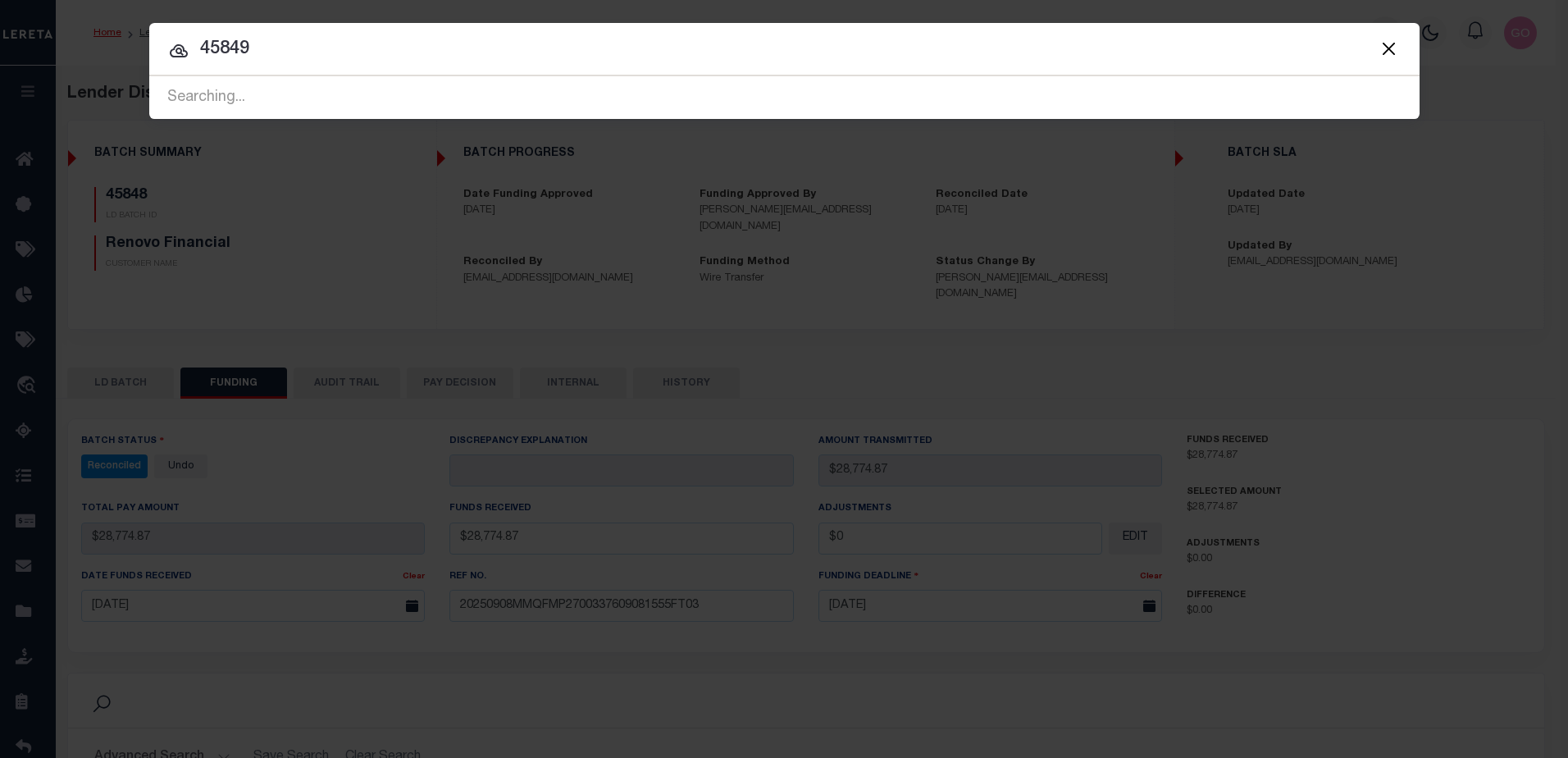
type input "45849"
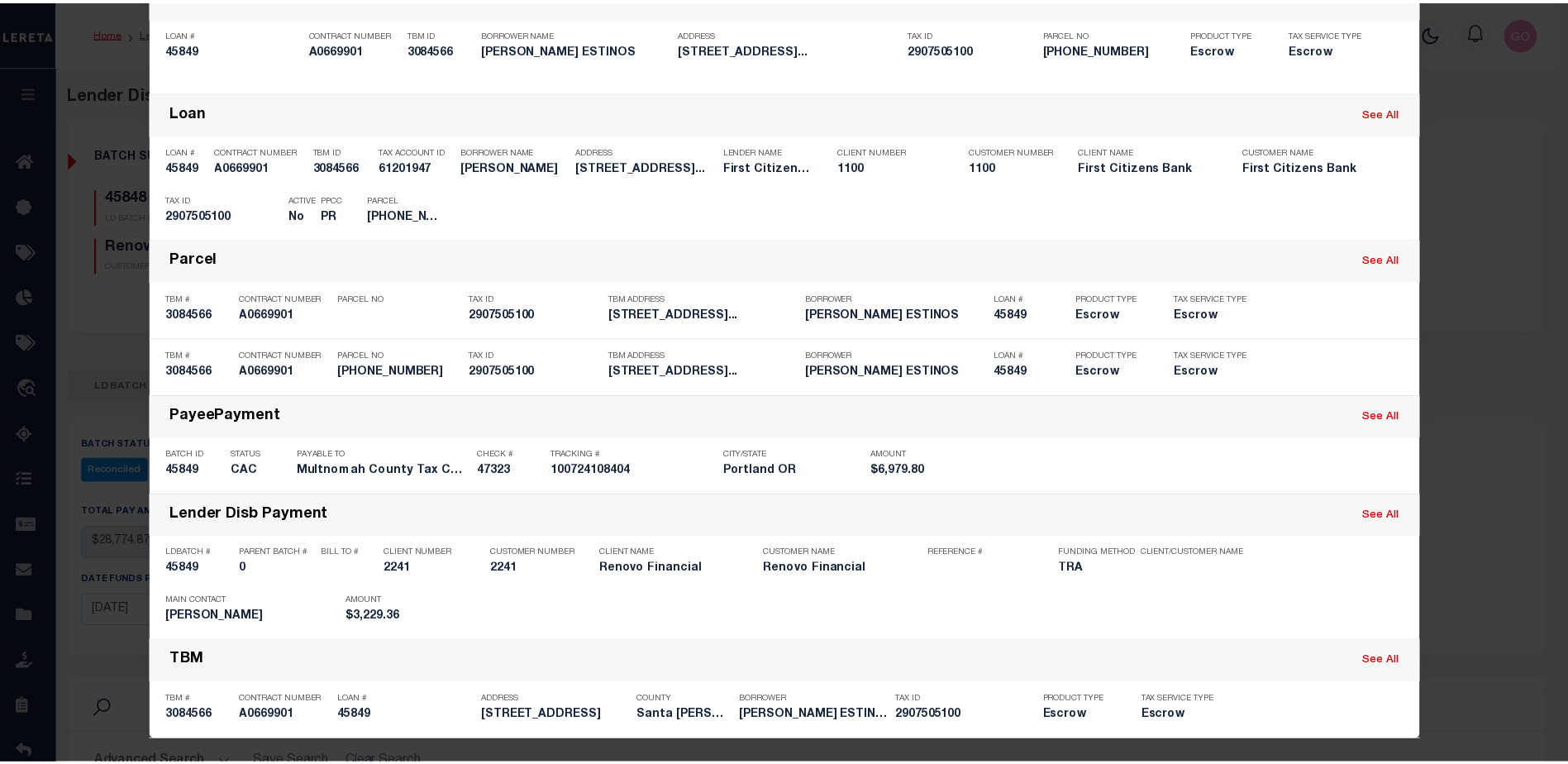
scroll to position [139, 0]
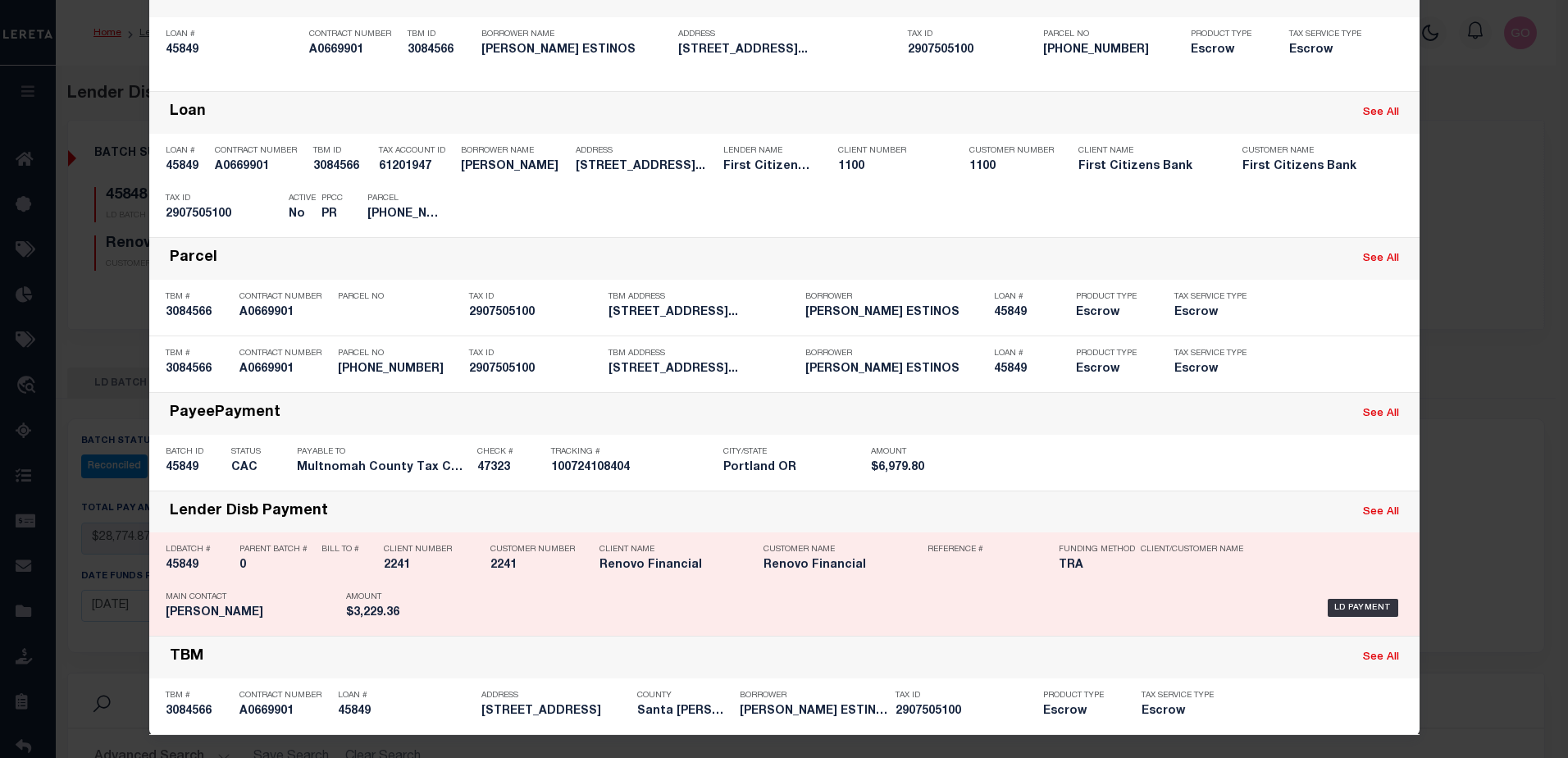
click at [186, 564] on h5 "45849" at bounding box center [198, 565] width 66 height 14
checkbox input "true"
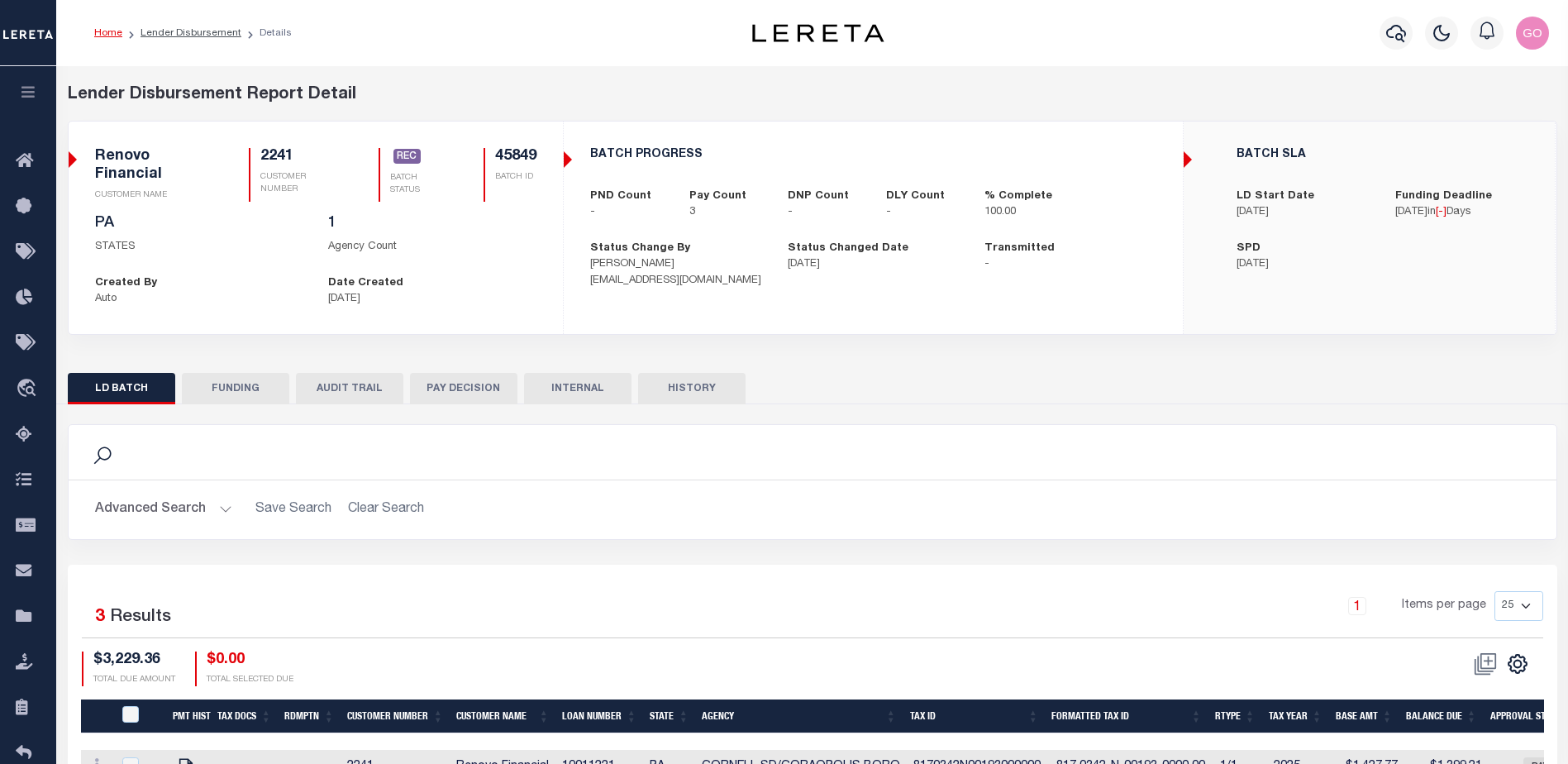
click at [242, 386] on button "FUNDING" at bounding box center [236, 388] width 108 height 31
type input "$3,229.36"
type input "$0"
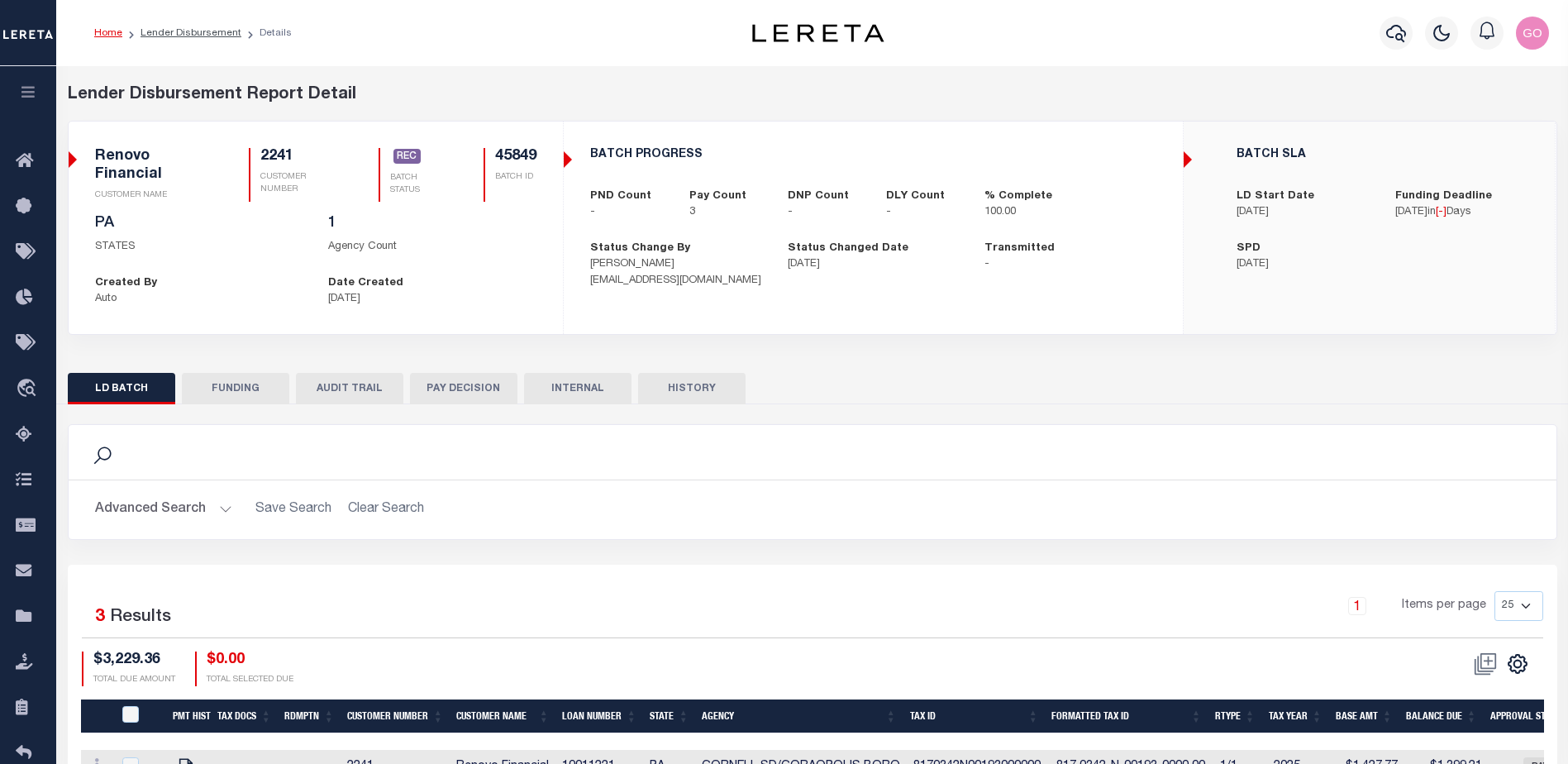
select select "100"
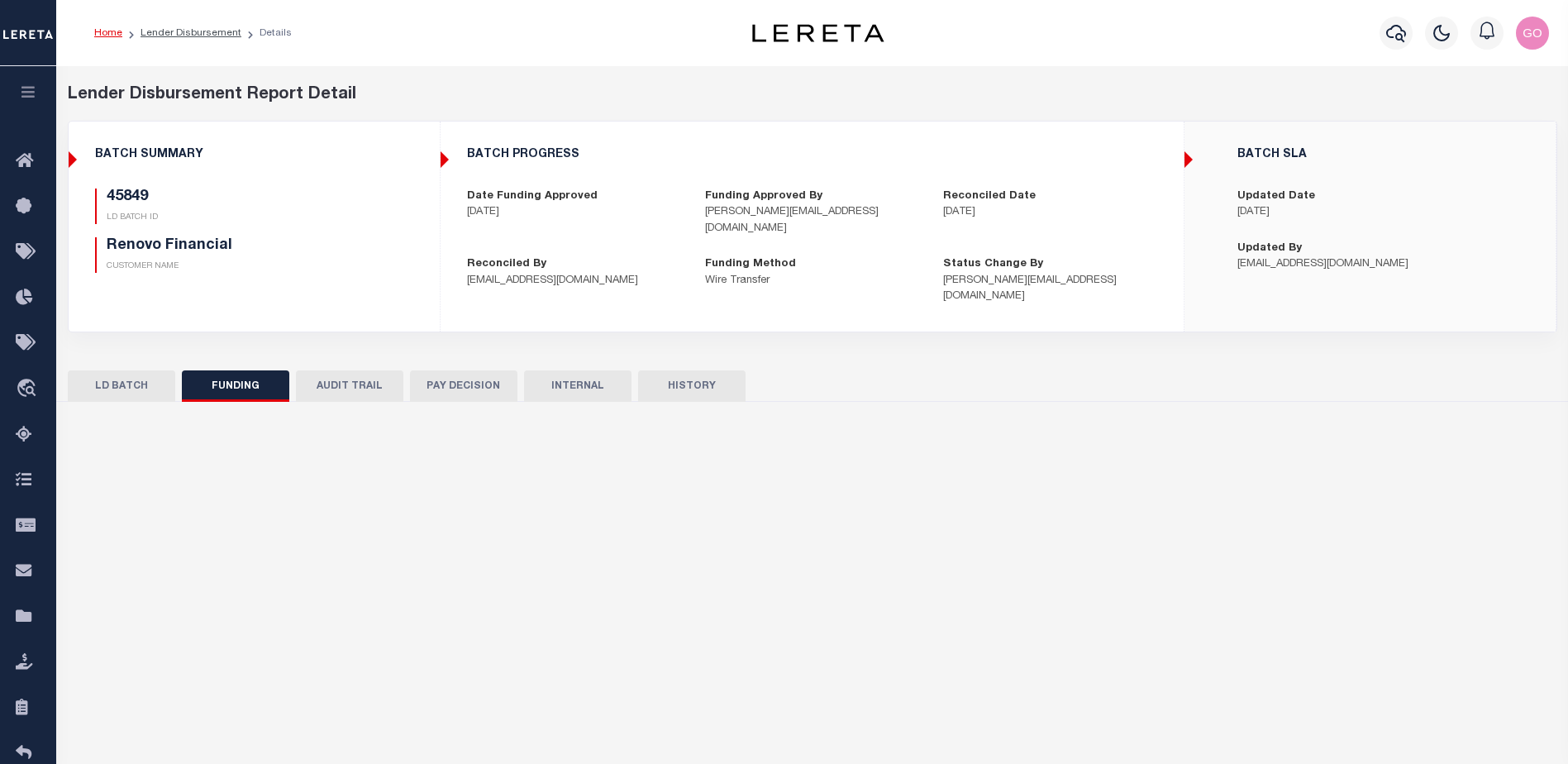
select select "100"
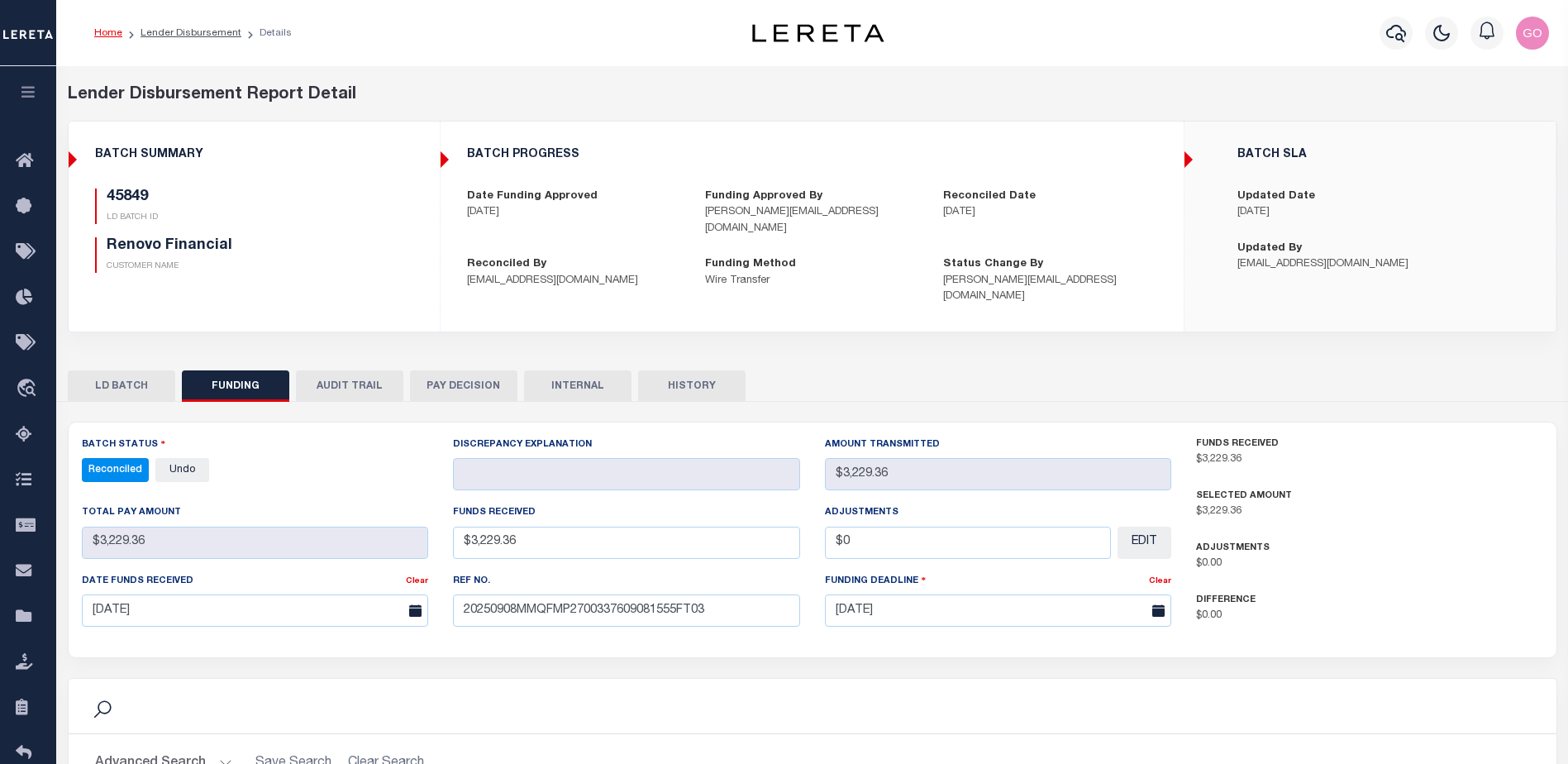
drag, startPoint x: 317, startPoint y: 219, endPoint x: 340, endPoint y: 222, distance: 23.2
click at [317, 219] on p "LD BATCH ID" at bounding box center [240, 217] width 267 height 12
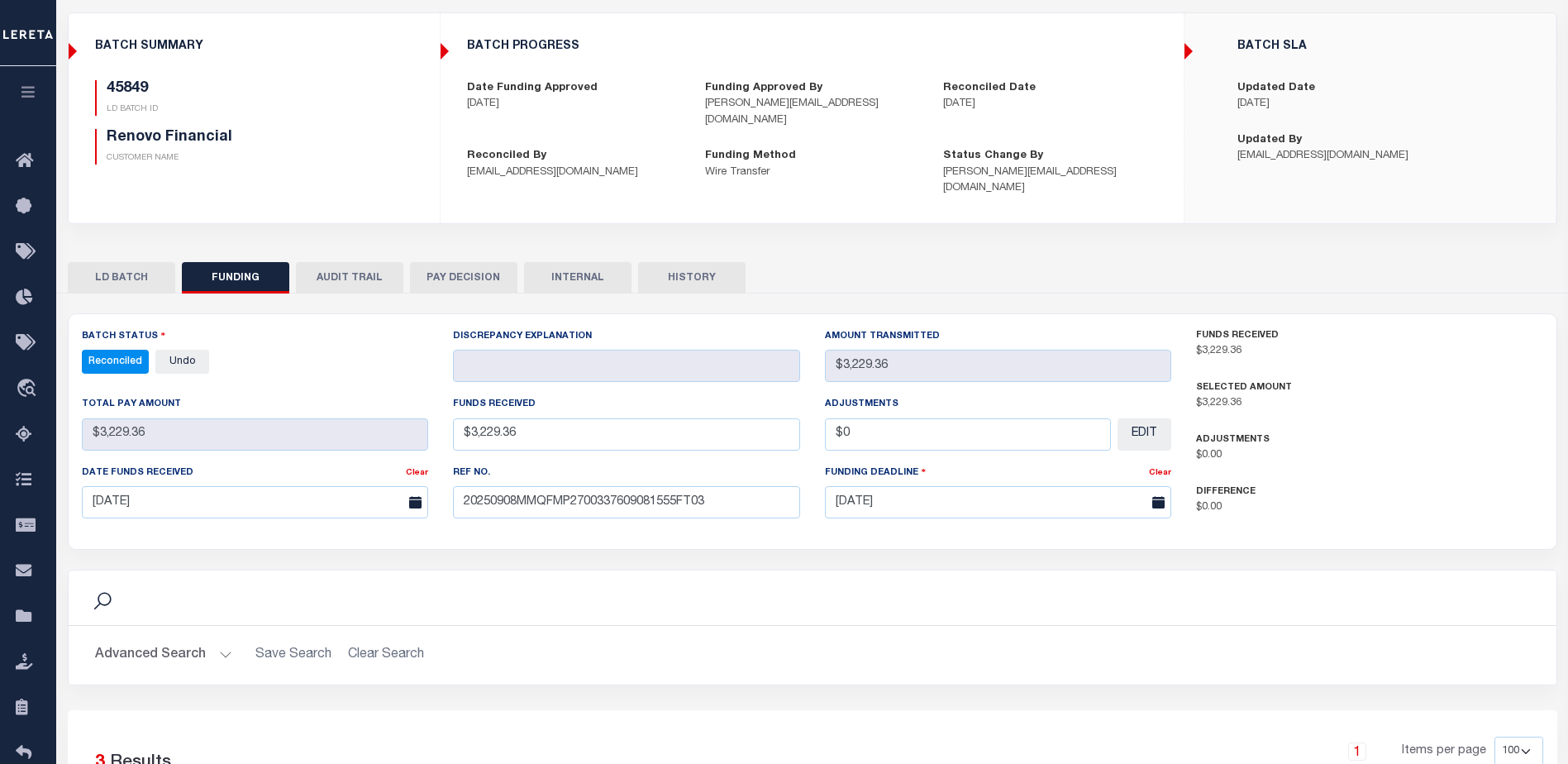
scroll to position [248, 0]
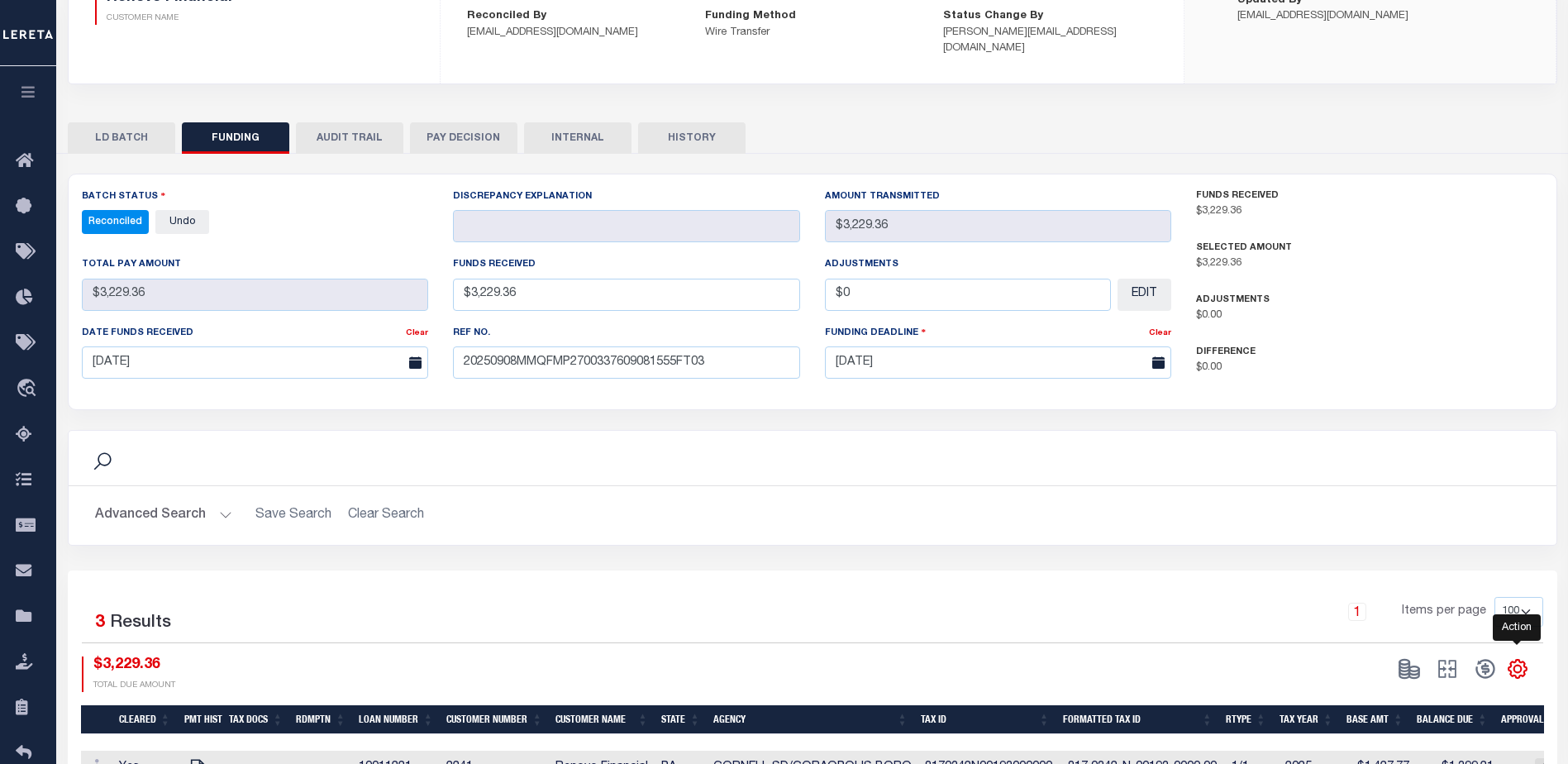
click at [1522, 658] on icon "" at bounding box center [1516, 668] width 21 height 21
click at [1423, 433] on link "CSV" at bounding box center [1448, 447] width 161 height 32
drag, startPoint x: 1122, startPoint y: 86, endPoint x: 1124, endPoint y: 114, distance: 28.1
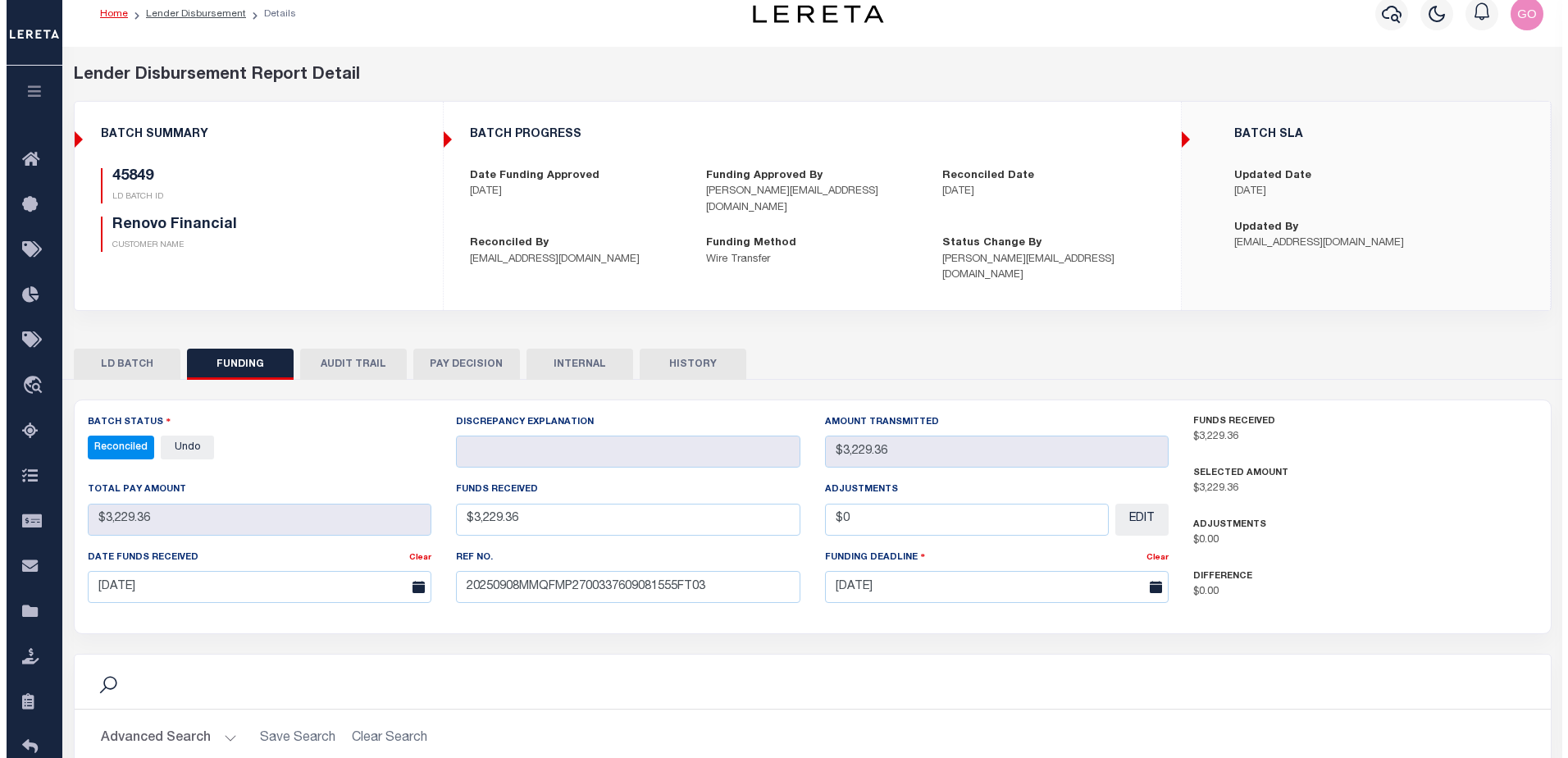
scroll to position [0, 0]
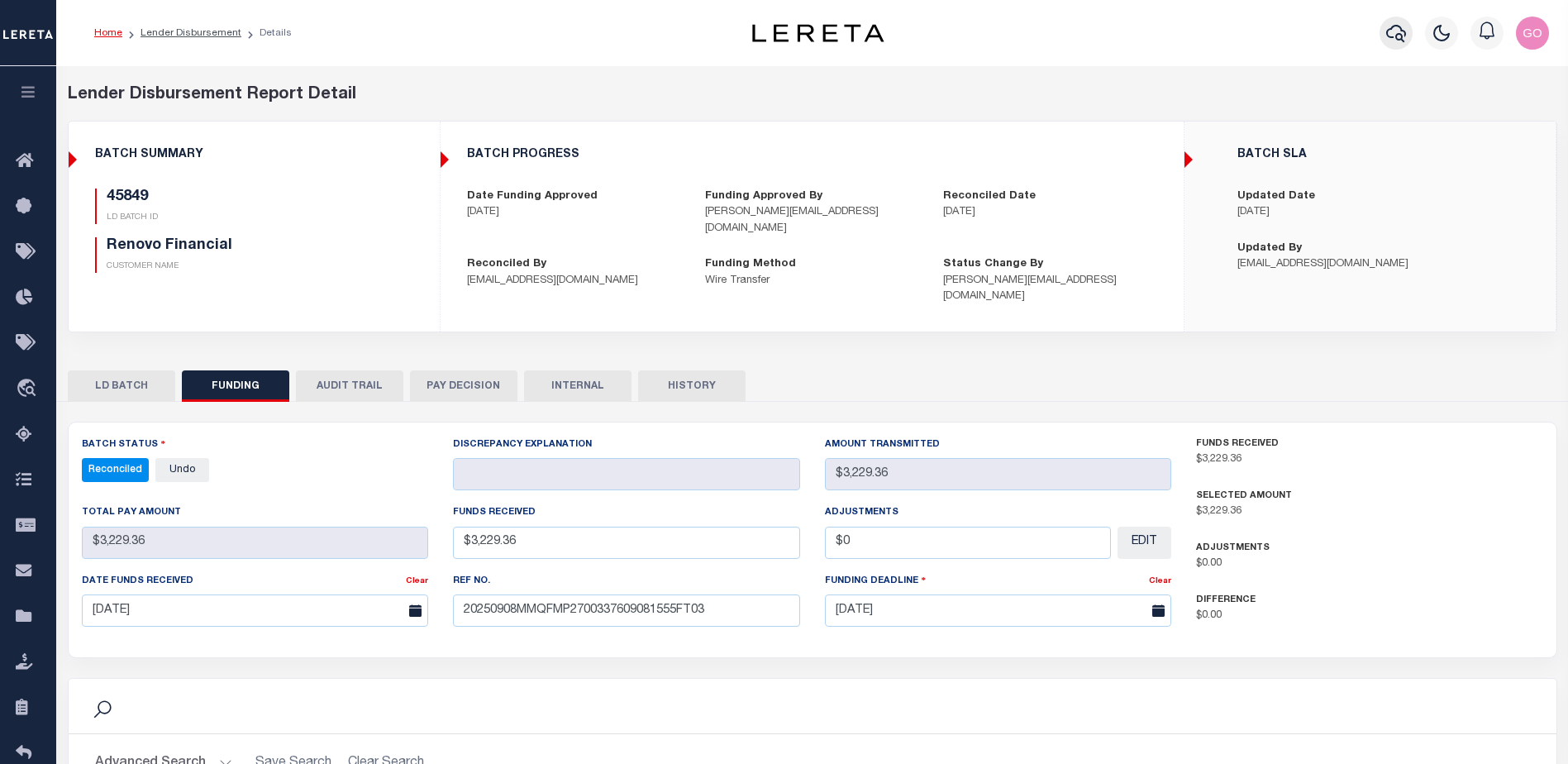
click at [1397, 34] on icon "button" at bounding box center [1396, 33] width 20 height 20
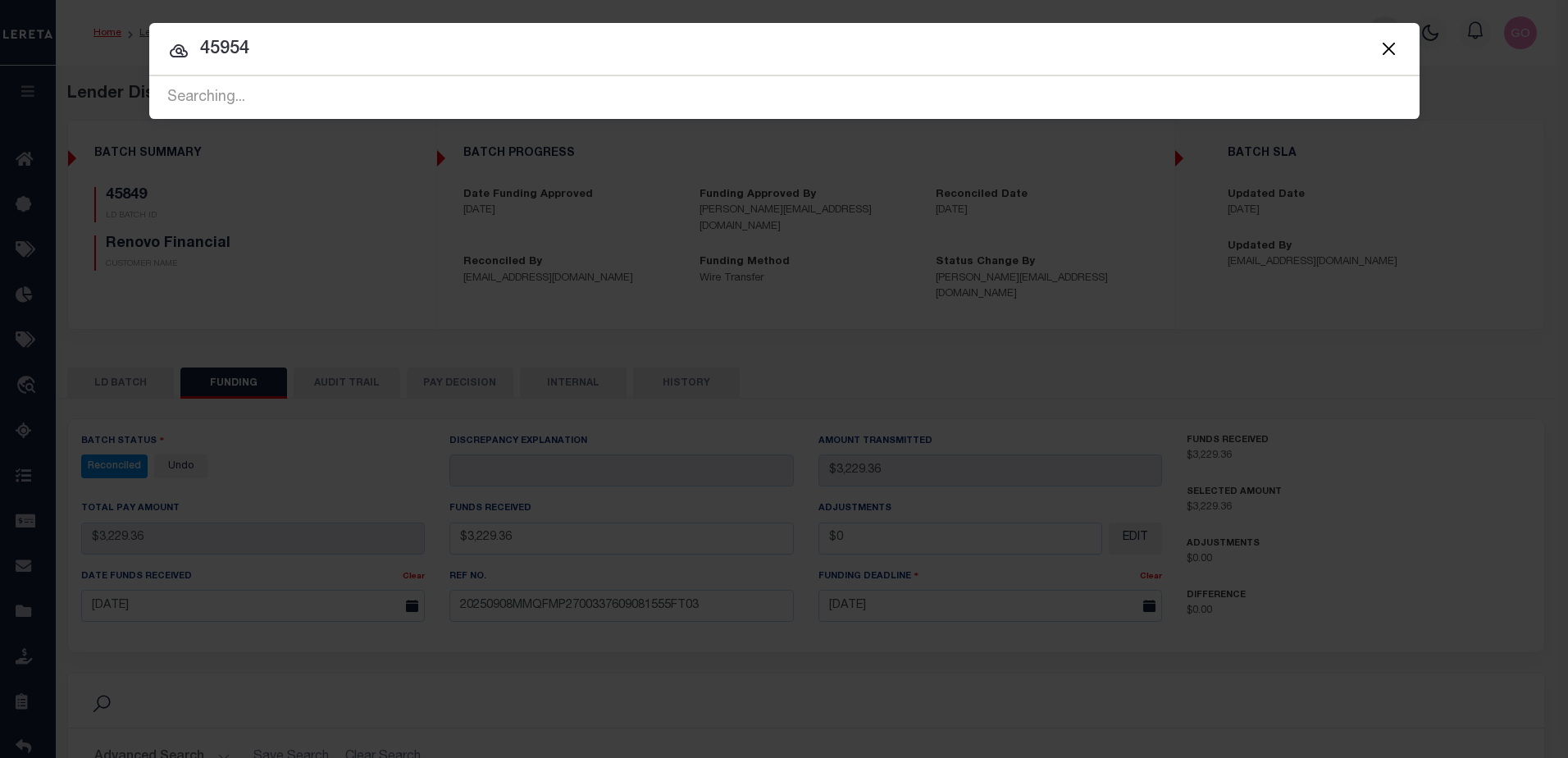
type input "45954"
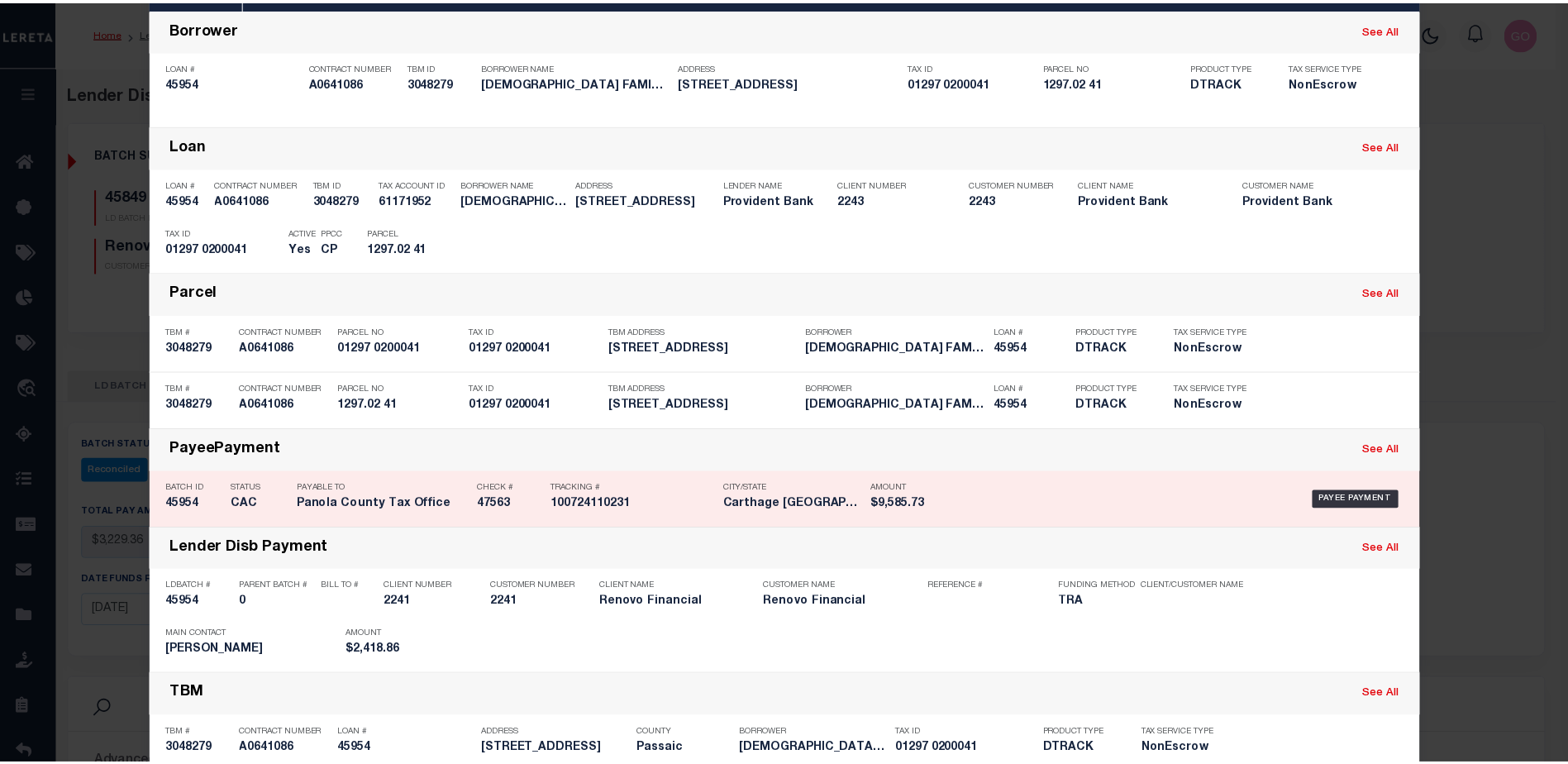
scroll to position [139, 0]
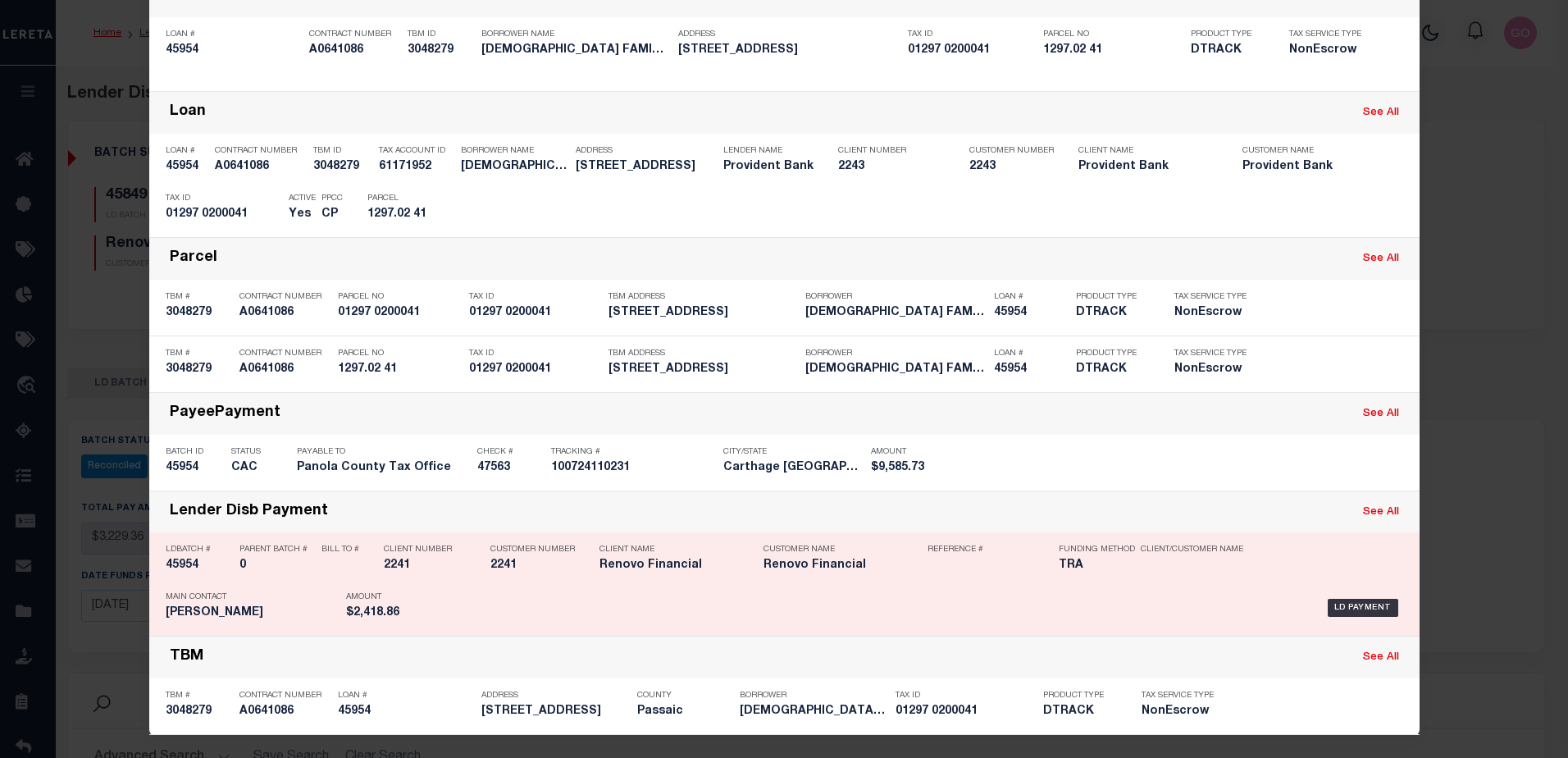
click at [181, 563] on h5 "45954" at bounding box center [198, 565] width 66 height 14
checkbox input "true"
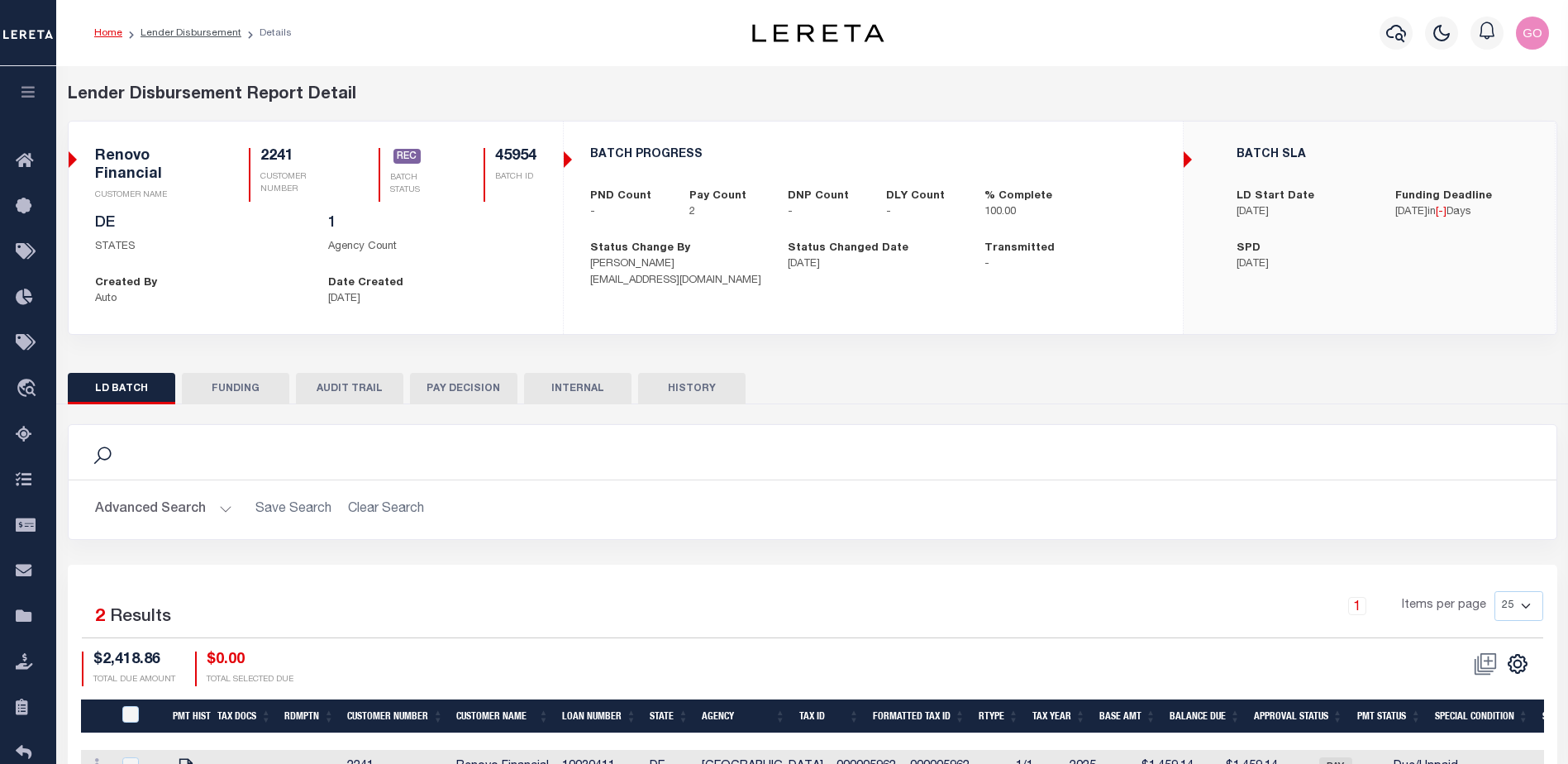
click at [225, 395] on button "FUNDING" at bounding box center [236, 388] width 108 height 31
type input "$2,418.86"
type input "$0"
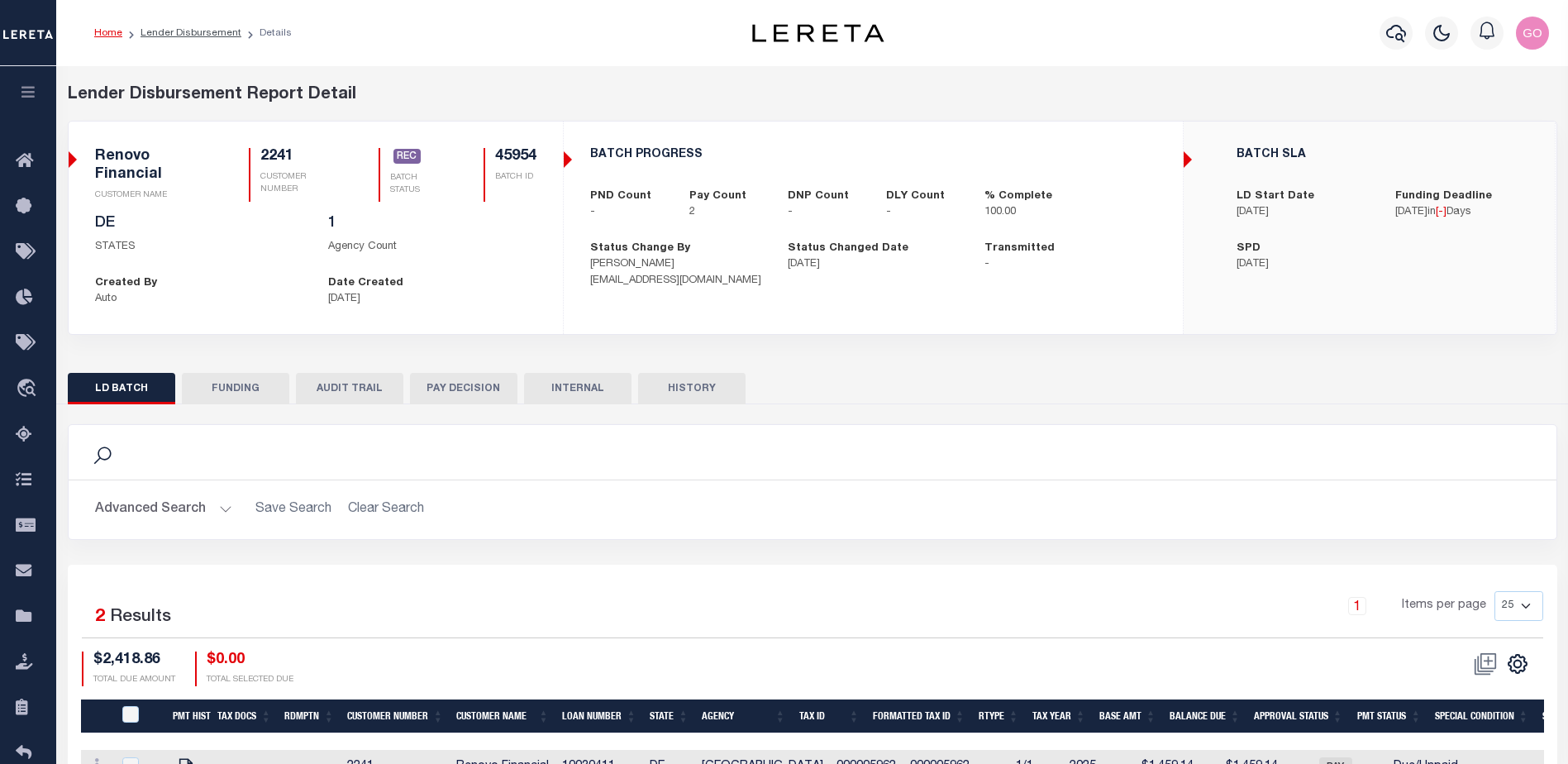
select select "100"
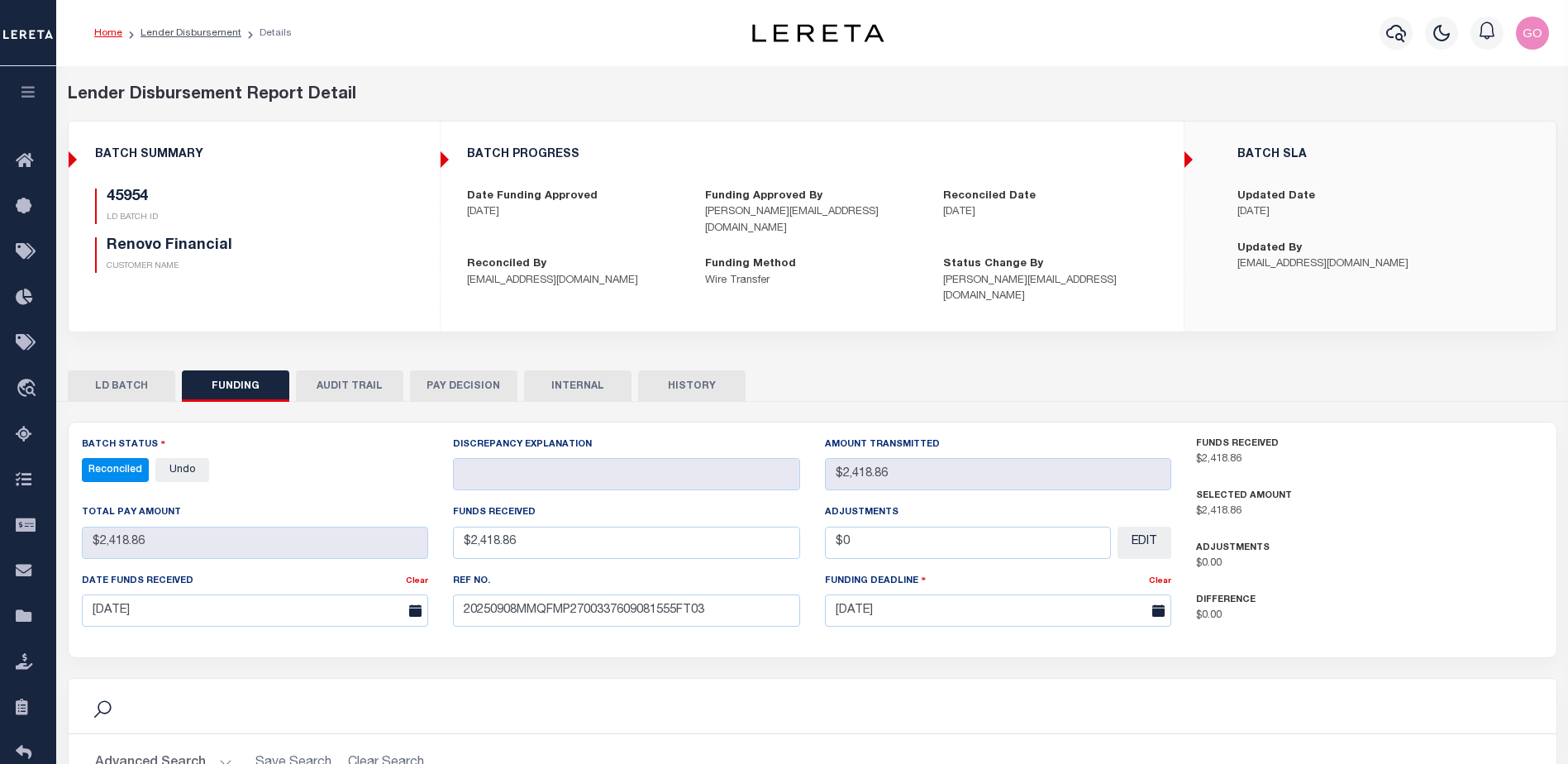
select select "100"
click at [378, 232] on div "45954 LD BATCH ID Renovo Financial CUSTOMER NAME" at bounding box center [254, 231] width 318 height 85
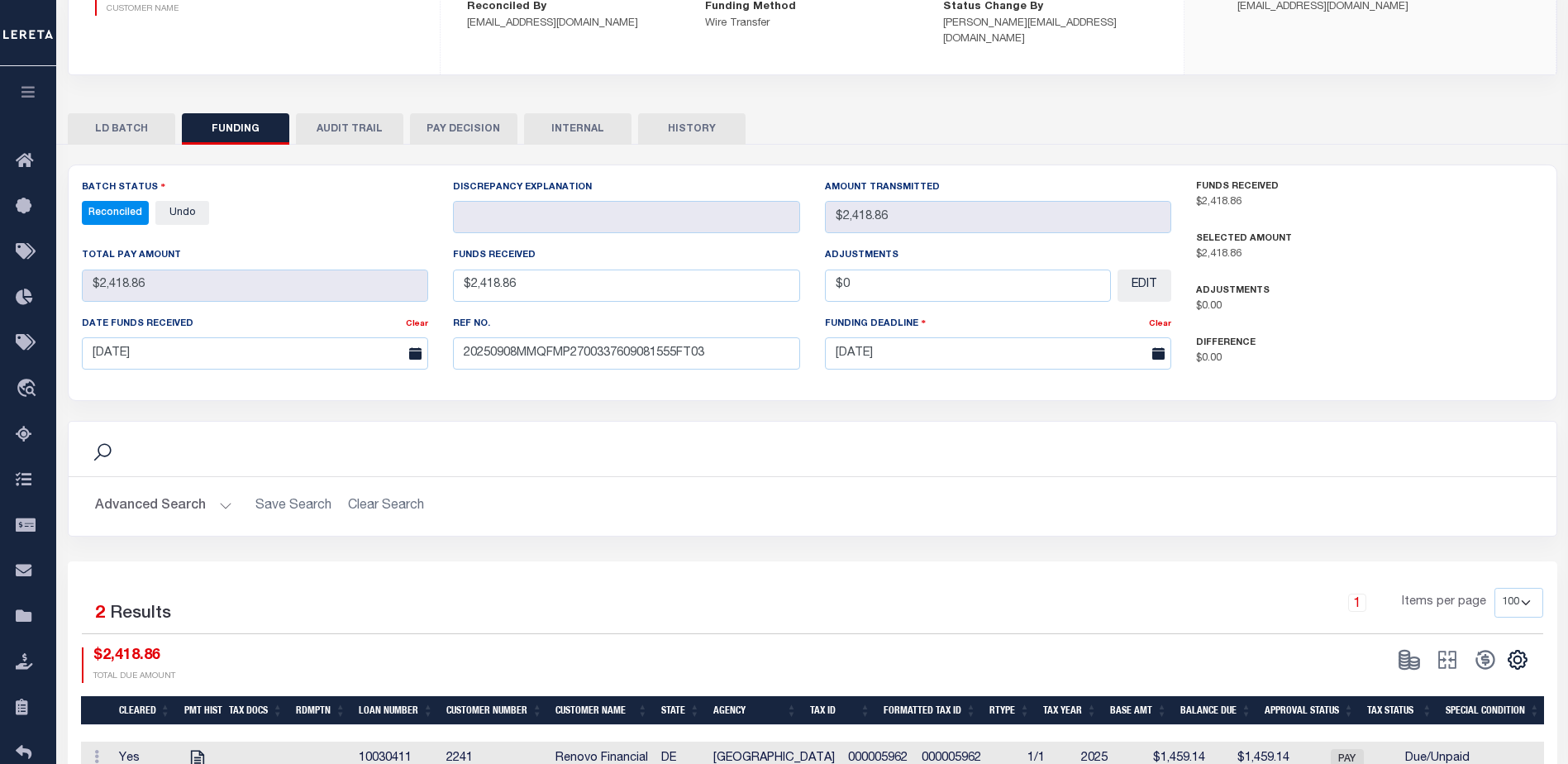
scroll to position [330, 0]
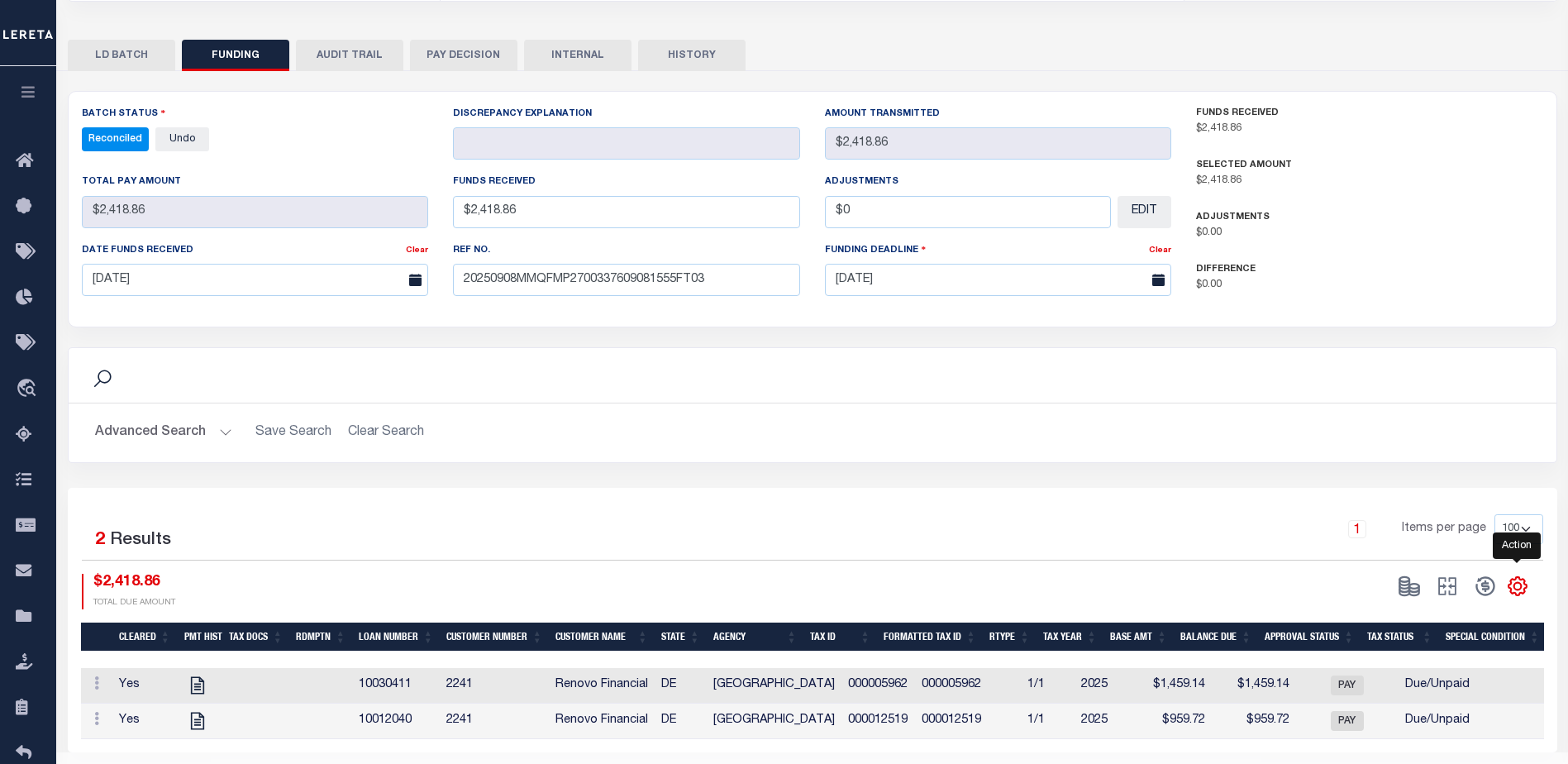
click at [1519, 575] on icon "" at bounding box center [1516, 585] width 21 height 21
click at [1423, 349] on link "CSV" at bounding box center [1448, 365] width 161 height 32
drag, startPoint x: 490, startPoint y: 389, endPoint x: 594, endPoint y: 509, distance: 158.8
click at [490, 403] on div "Advanced Search Save Search Clear Search Customer Number Contains Contains Is C…" at bounding box center [813, 433] width 1488 height 59
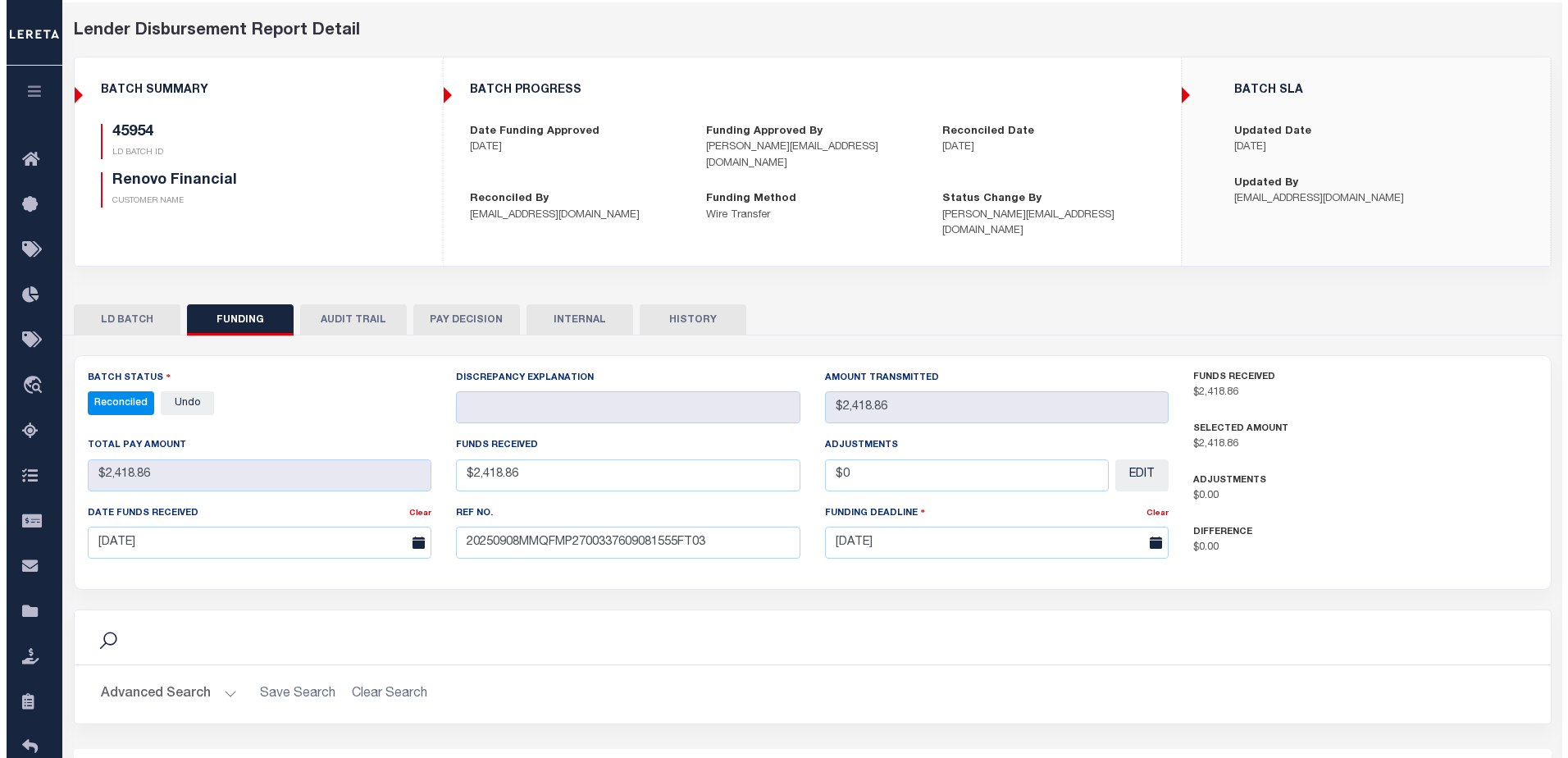
scroll to position [0, 0]
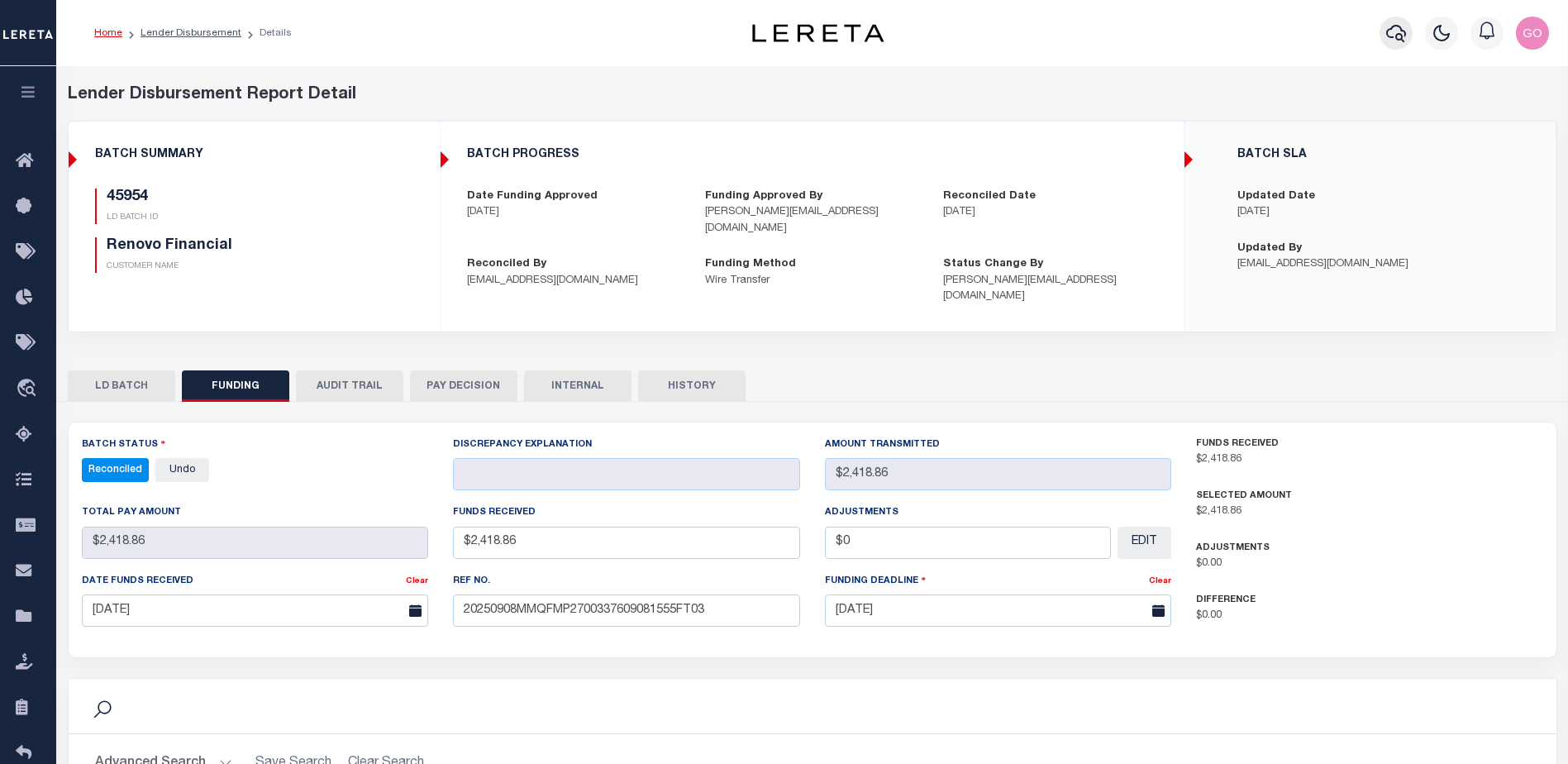
click at [1399, 29] on icon "button" at bounding box center [1396, 33] width 20 height 20
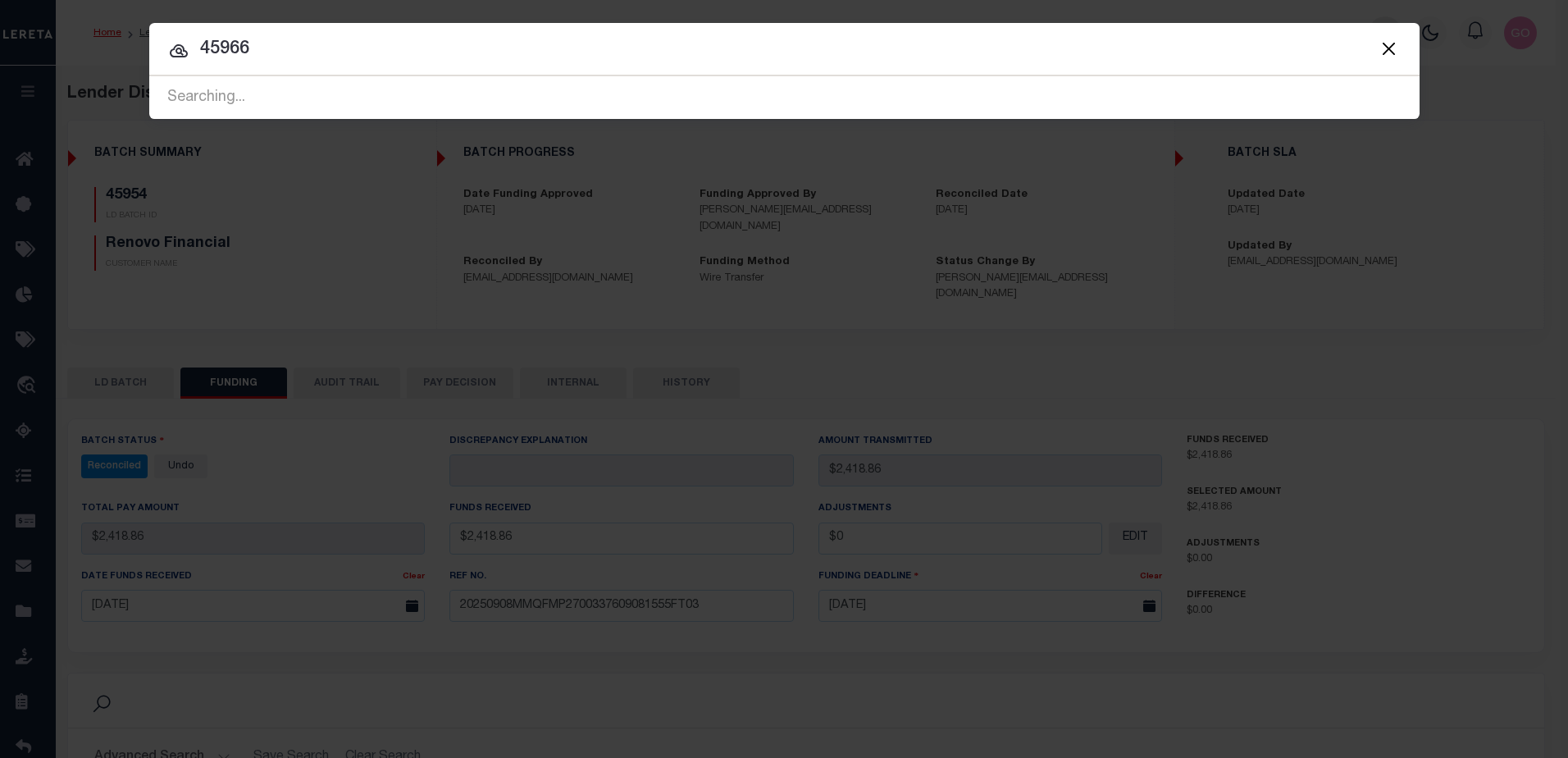
type input "45966"
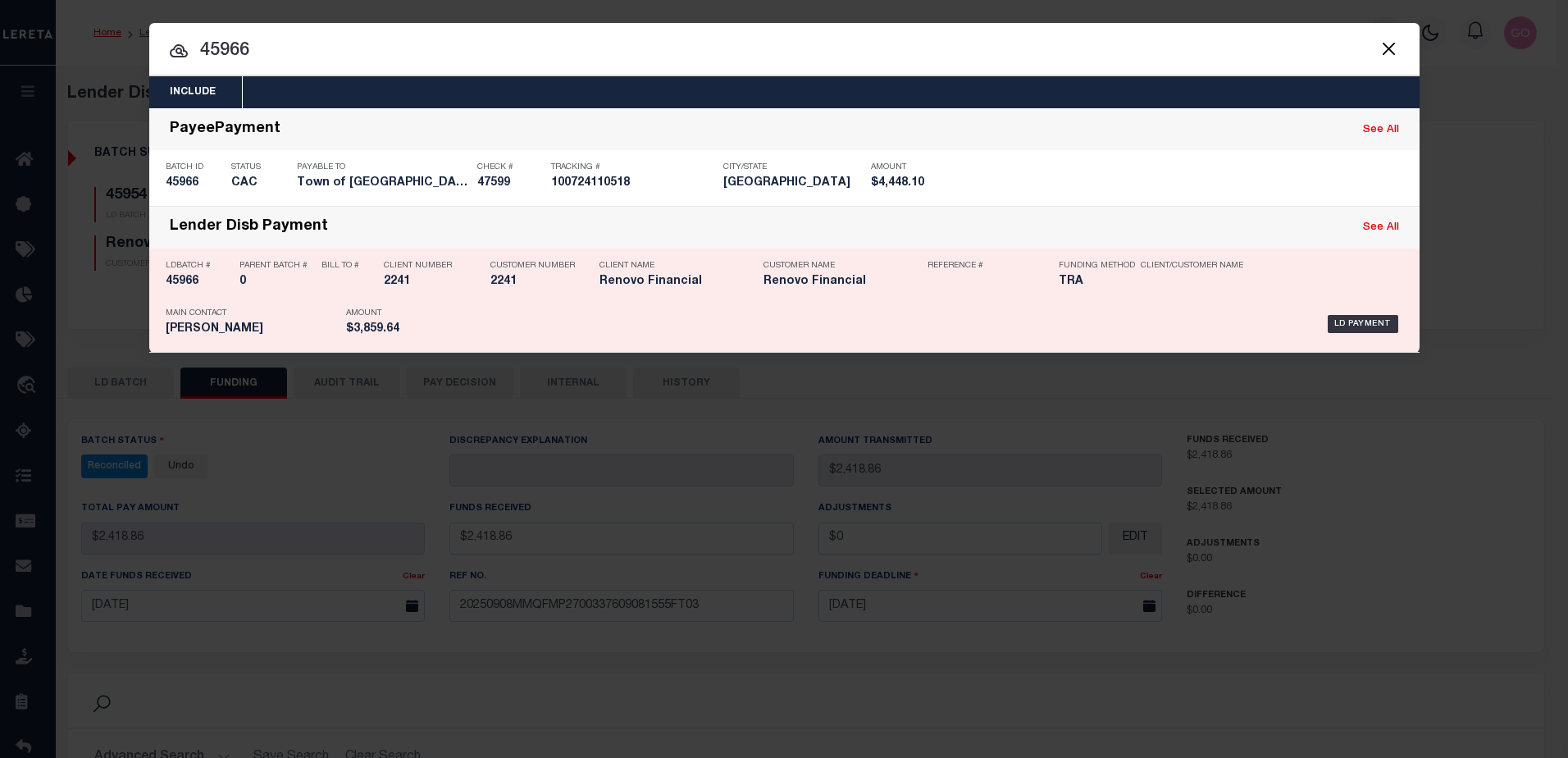
click at [185, 286] on h5 "45966" at bounding box center [198, 281] width 66 height 14
checkbox input "true"
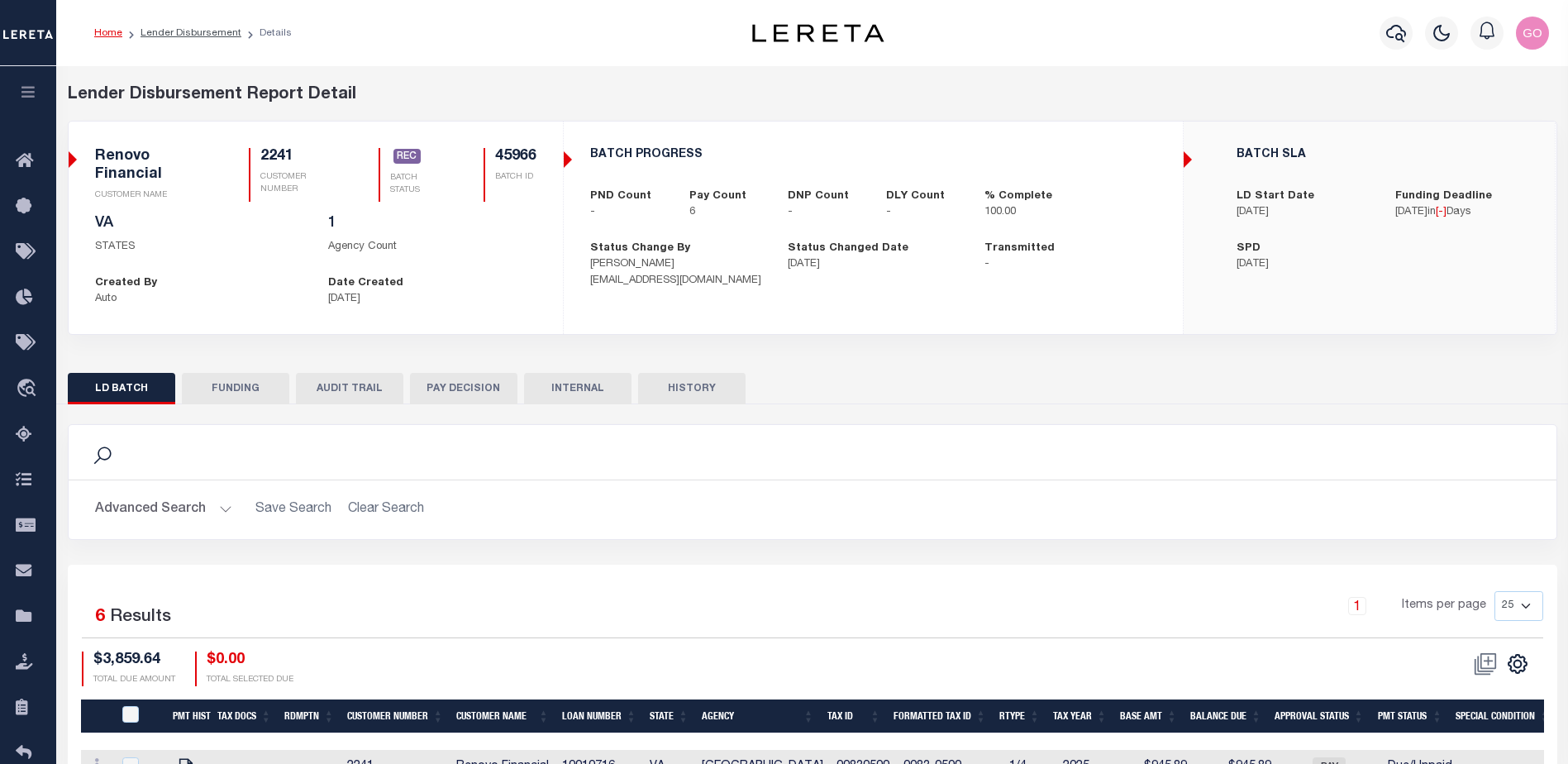
click at [246, 388] on button "FUNDING" at bounding box center [236, 388] width 108 height 31
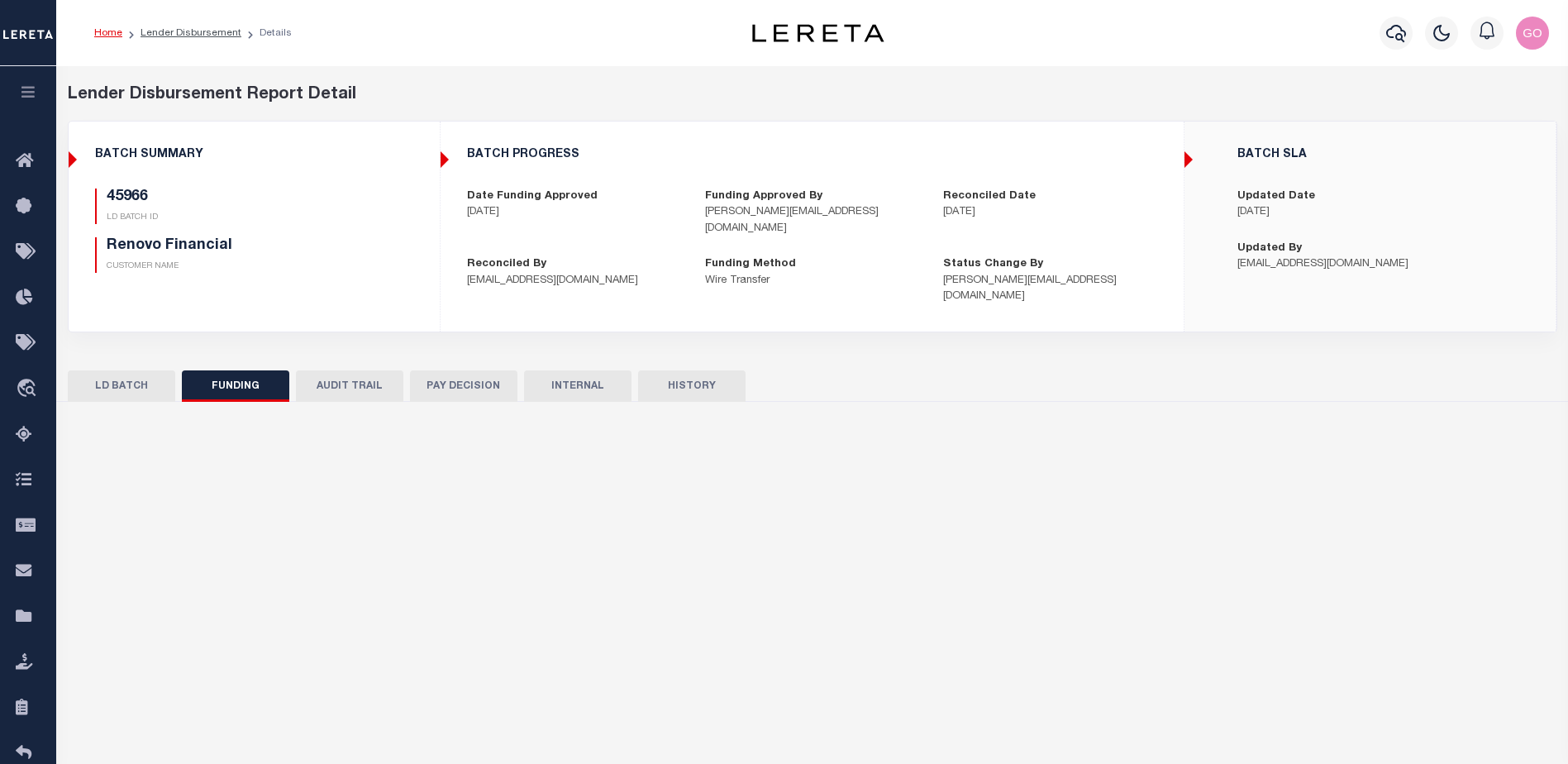
select select "100"
type input "$3,859.64"
type input "$0"
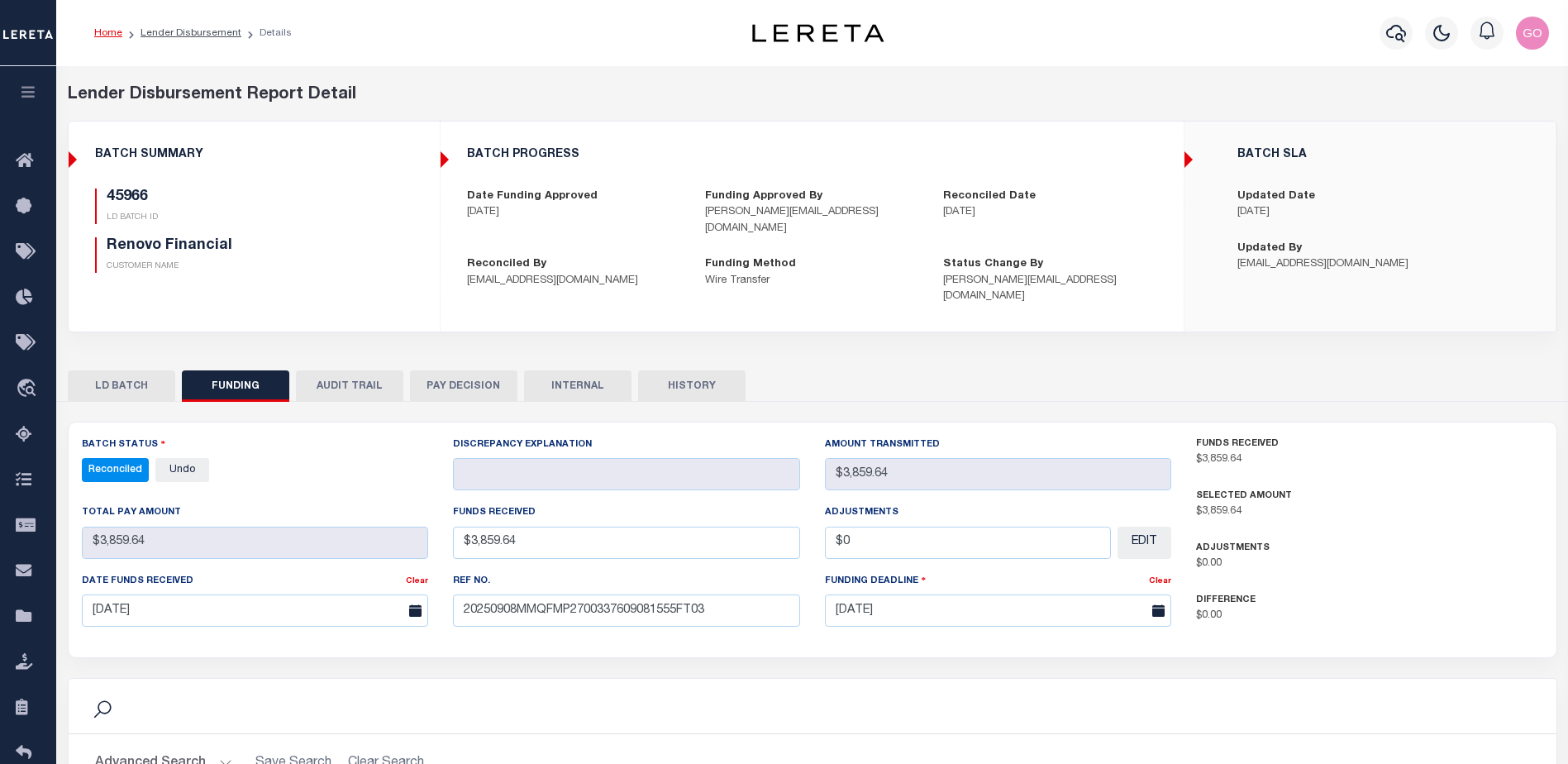
select select "100"
drag, startPoint x: 421, startPoint y: 271, endPoint x: 475, endPoint y: 306, distance: 64.4
click at [421, 271] on div "45966 LD BATCH ID Renovo Financial CUSTOMER NAME" at bounding box center [254, 237] width 343 height 98
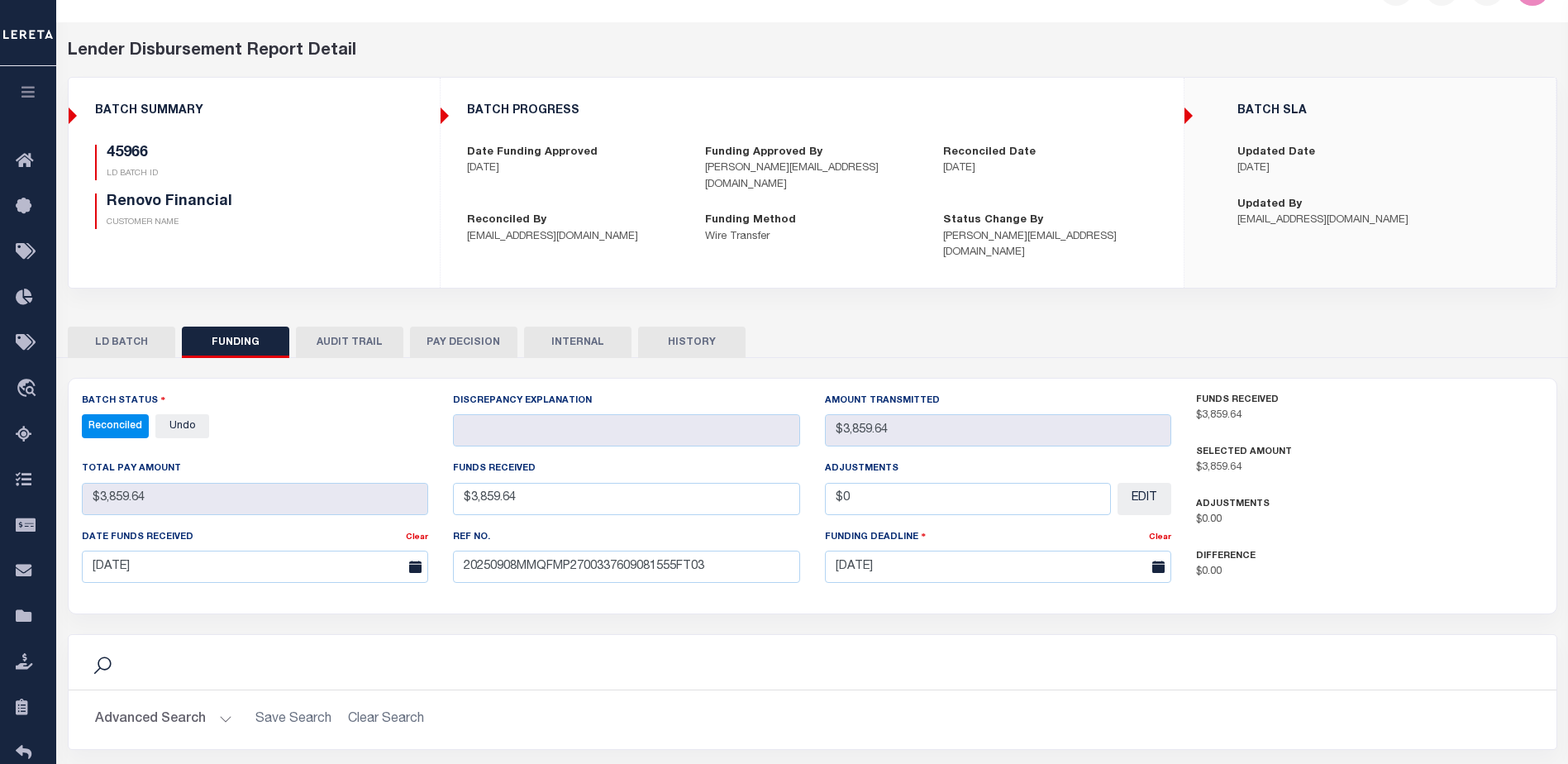
scroll to position [248, 0]
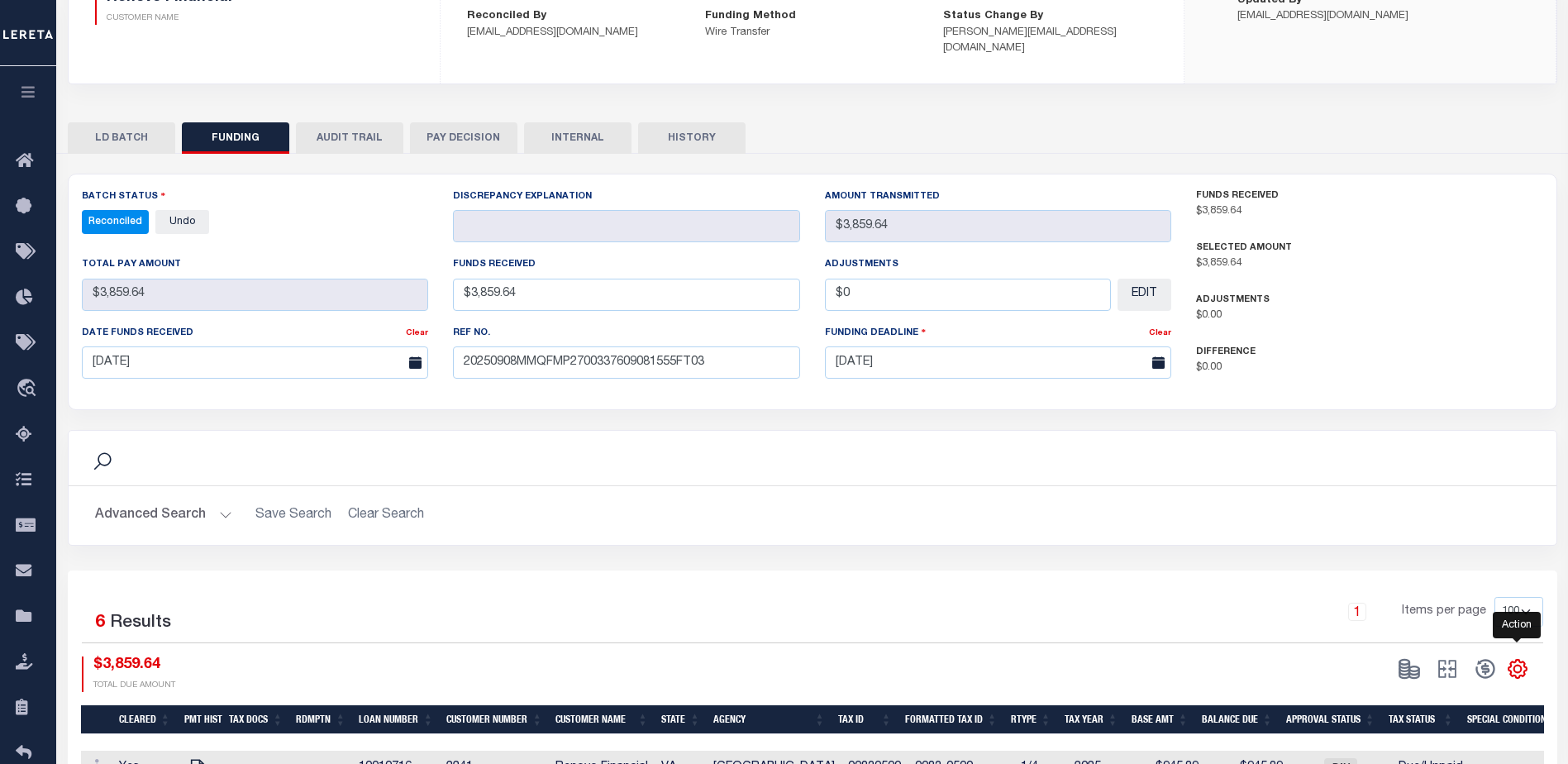
click at [1513, 658] on icon "" at bounding box center [1516, 668] width 21 height 21
click at [1442, 434] on link "CSV" at bounding box center [1448, 447] width 161 height 32
click at [895, 500] on h2 "Advanced Search Save Search Clear Search" at bounding box center [813, 515] width 1461 height 32
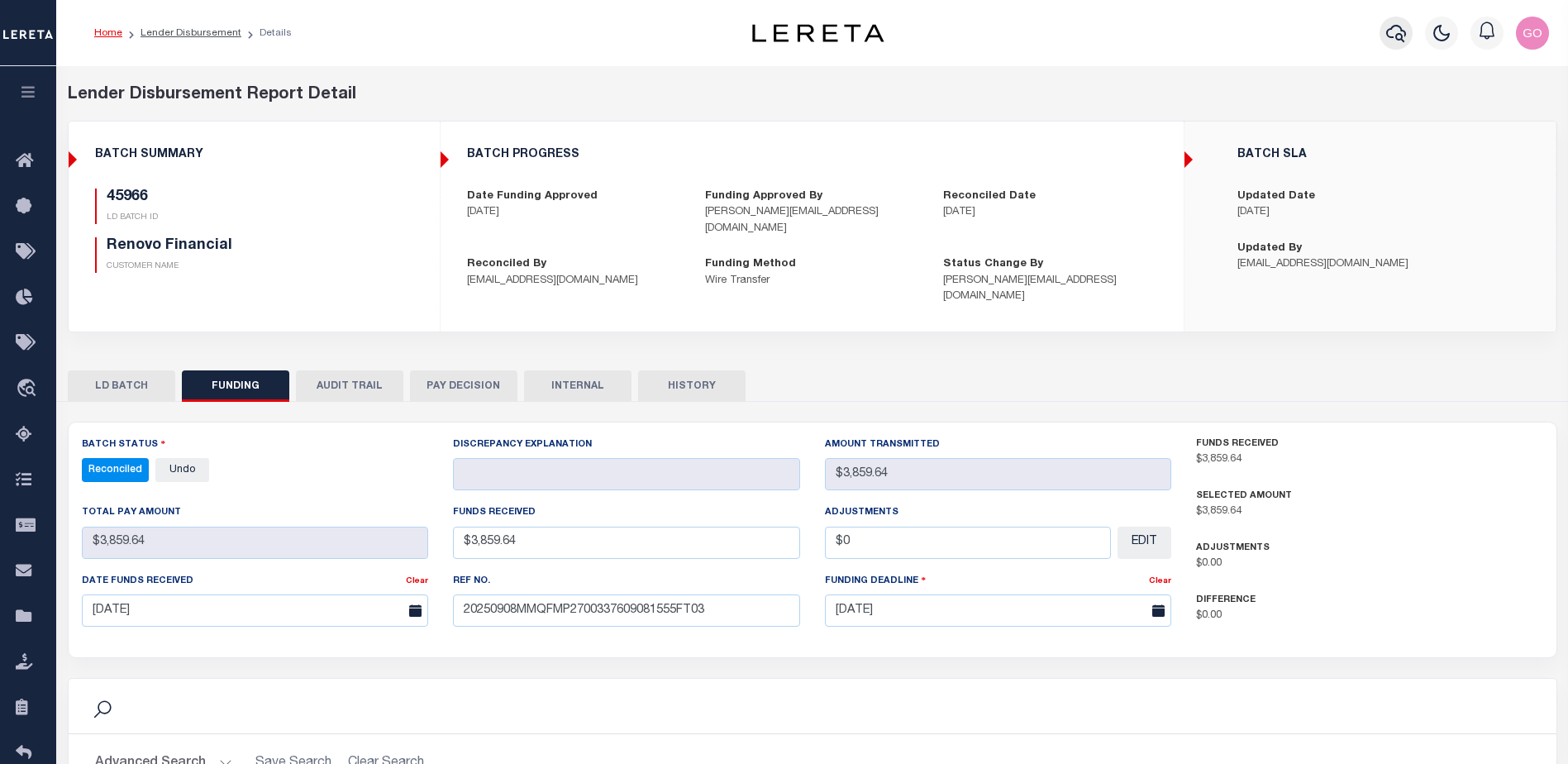
click at [1400, 33] on icon "button" at bounding box center [1396, 33] width 20 height 20
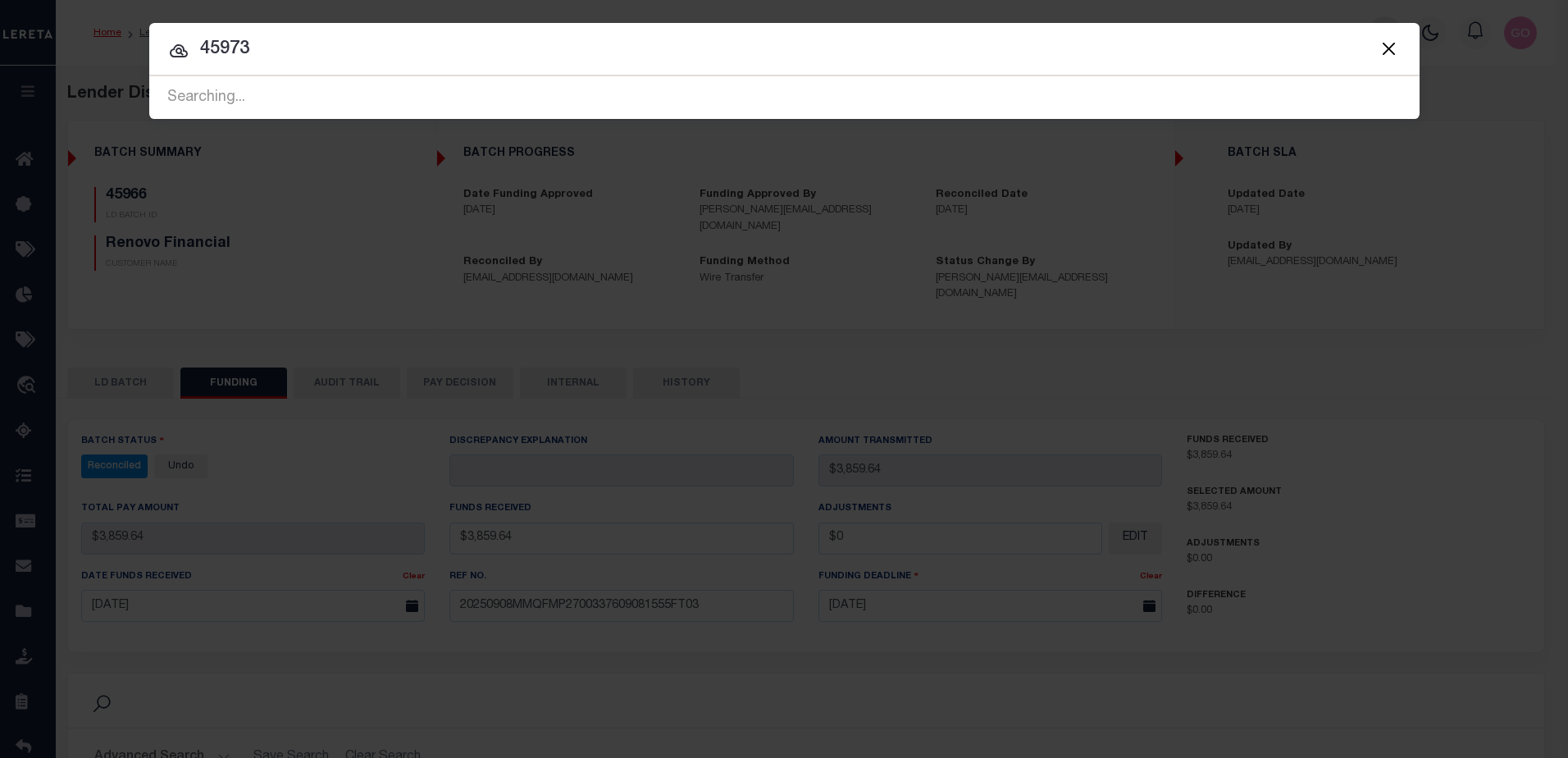
type input "45973"
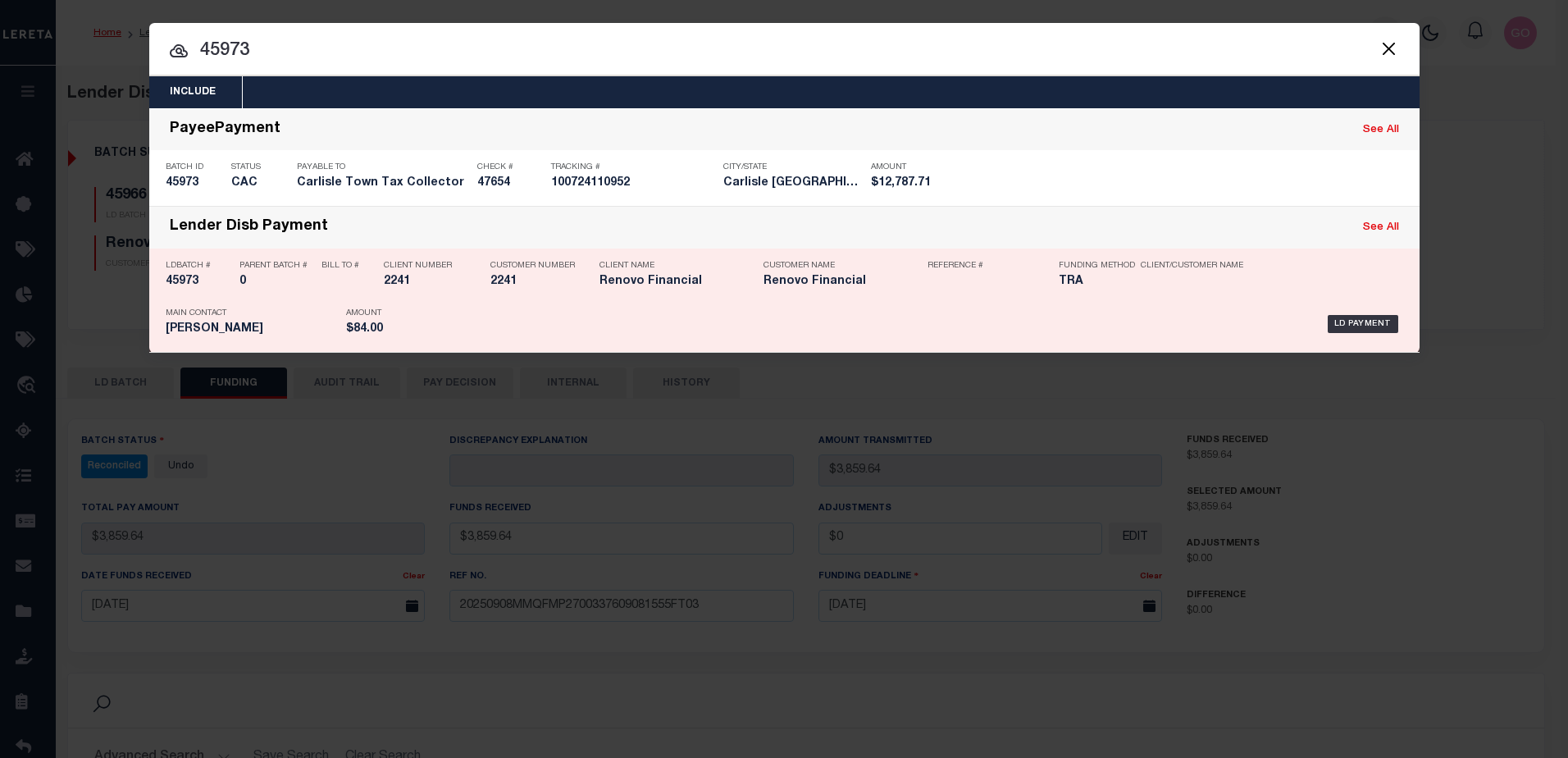
drag, startPoint x: 194, startPoint y: 280, endPoint x: 955, endPoint y: 286, distance: 761.0
click at [194, 280] on h5 "45973" at bounding box center [198, 281] width 66 height 14
checkbox input "true"
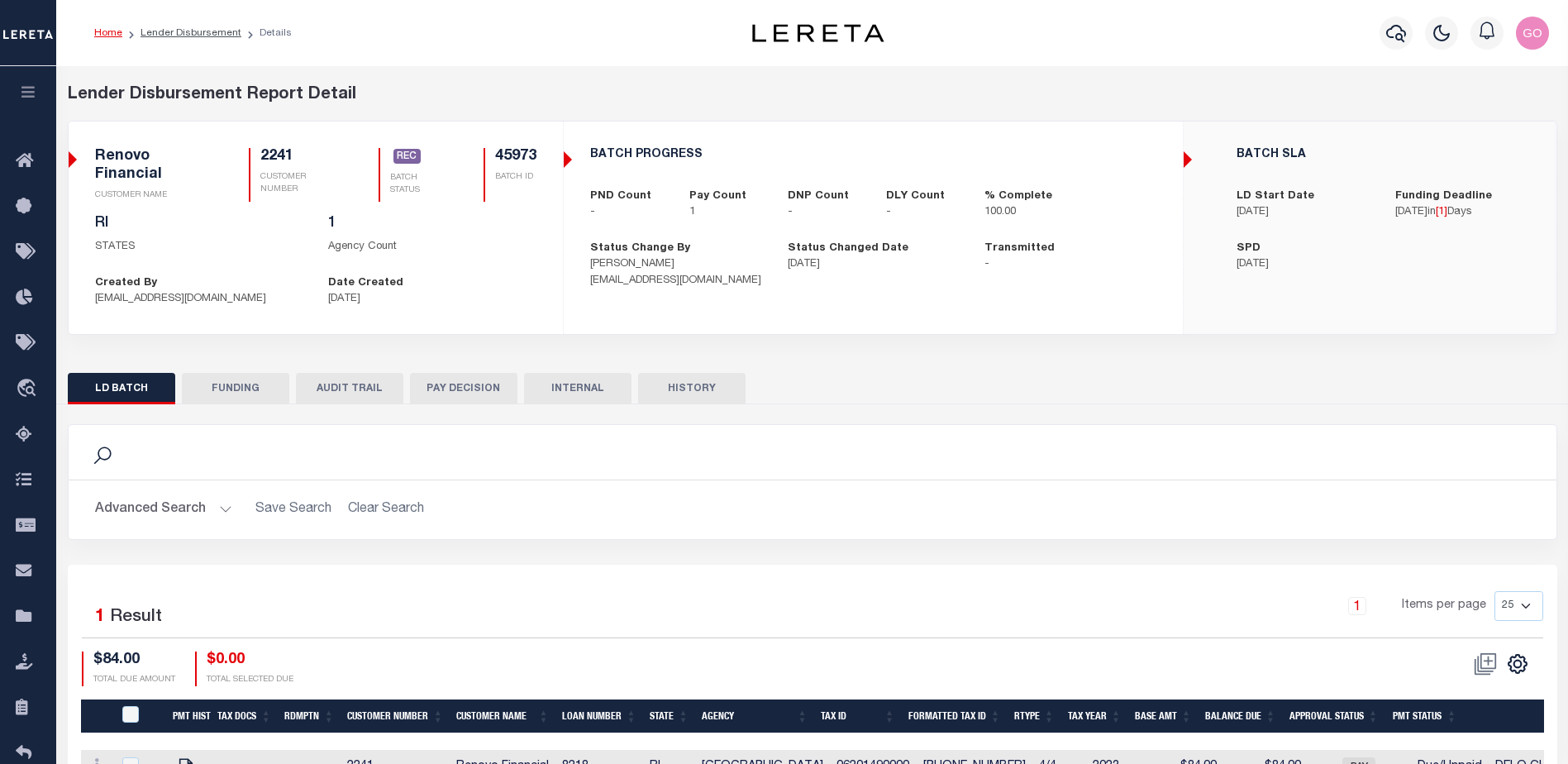
click at [238, 395] on button "FUNDING" at bounding box center [236, 388] width 108 height 31
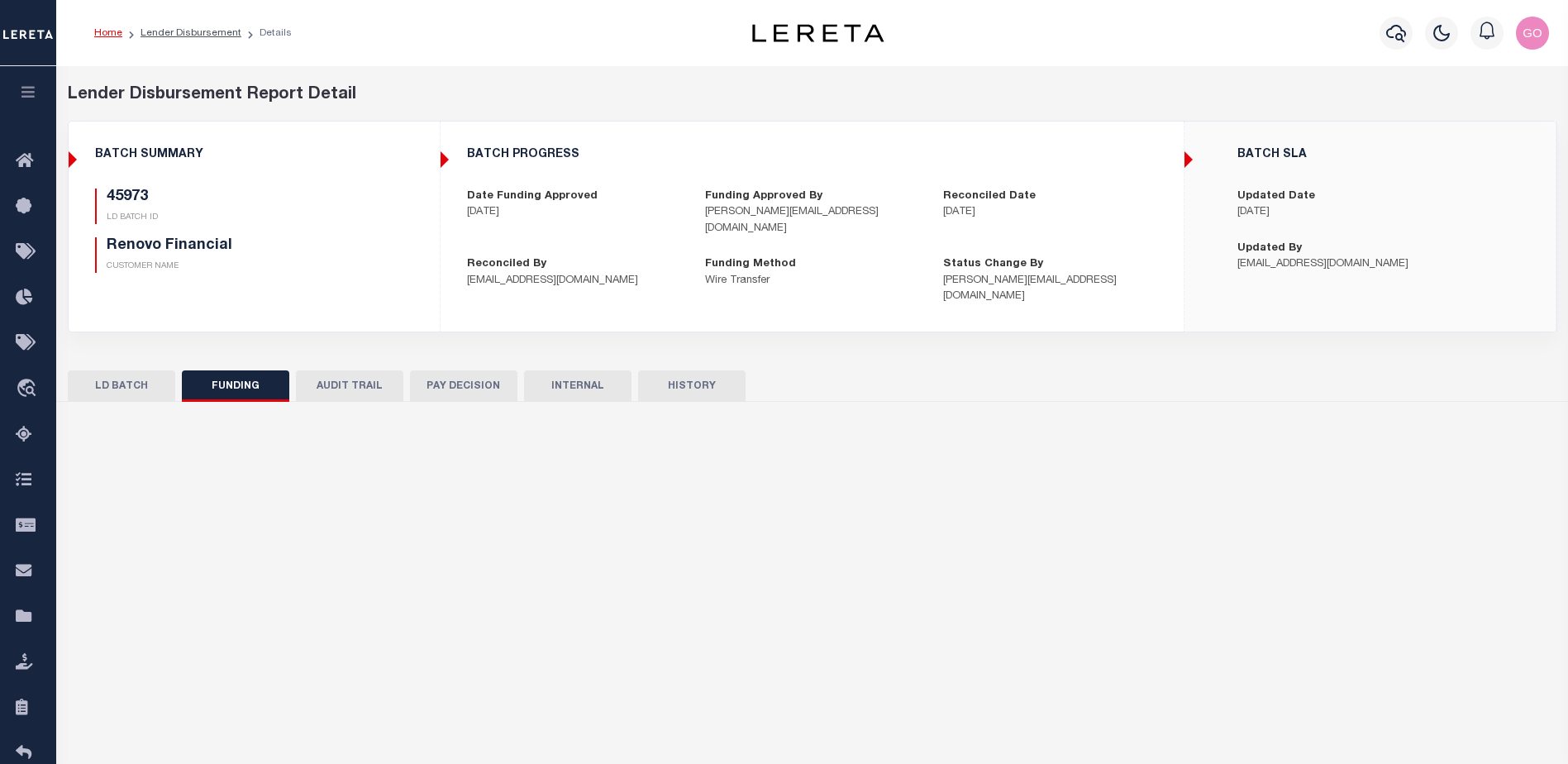
type input "$84"
type input "$0"
type input "[DATE]"
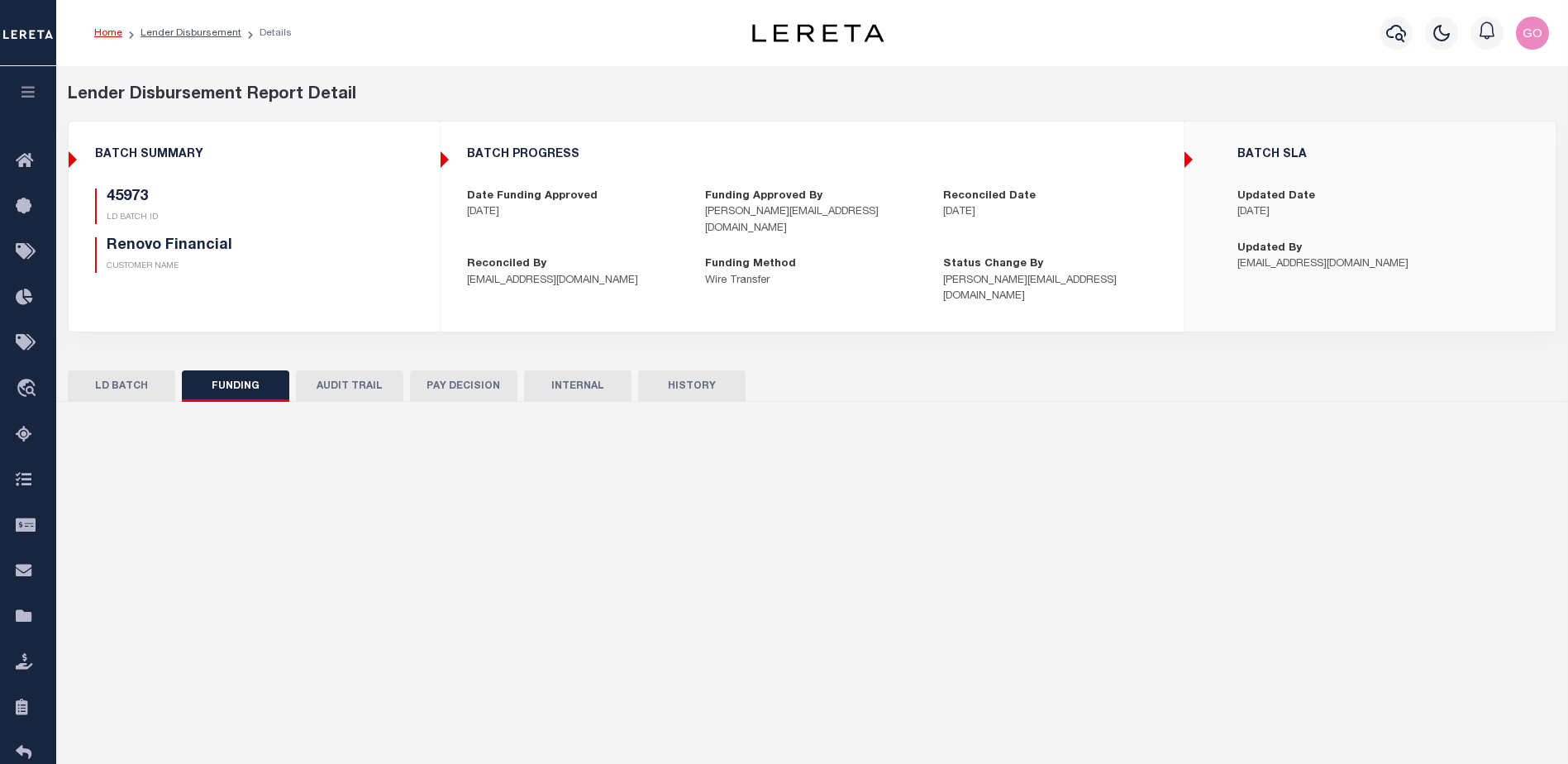
select select "100"
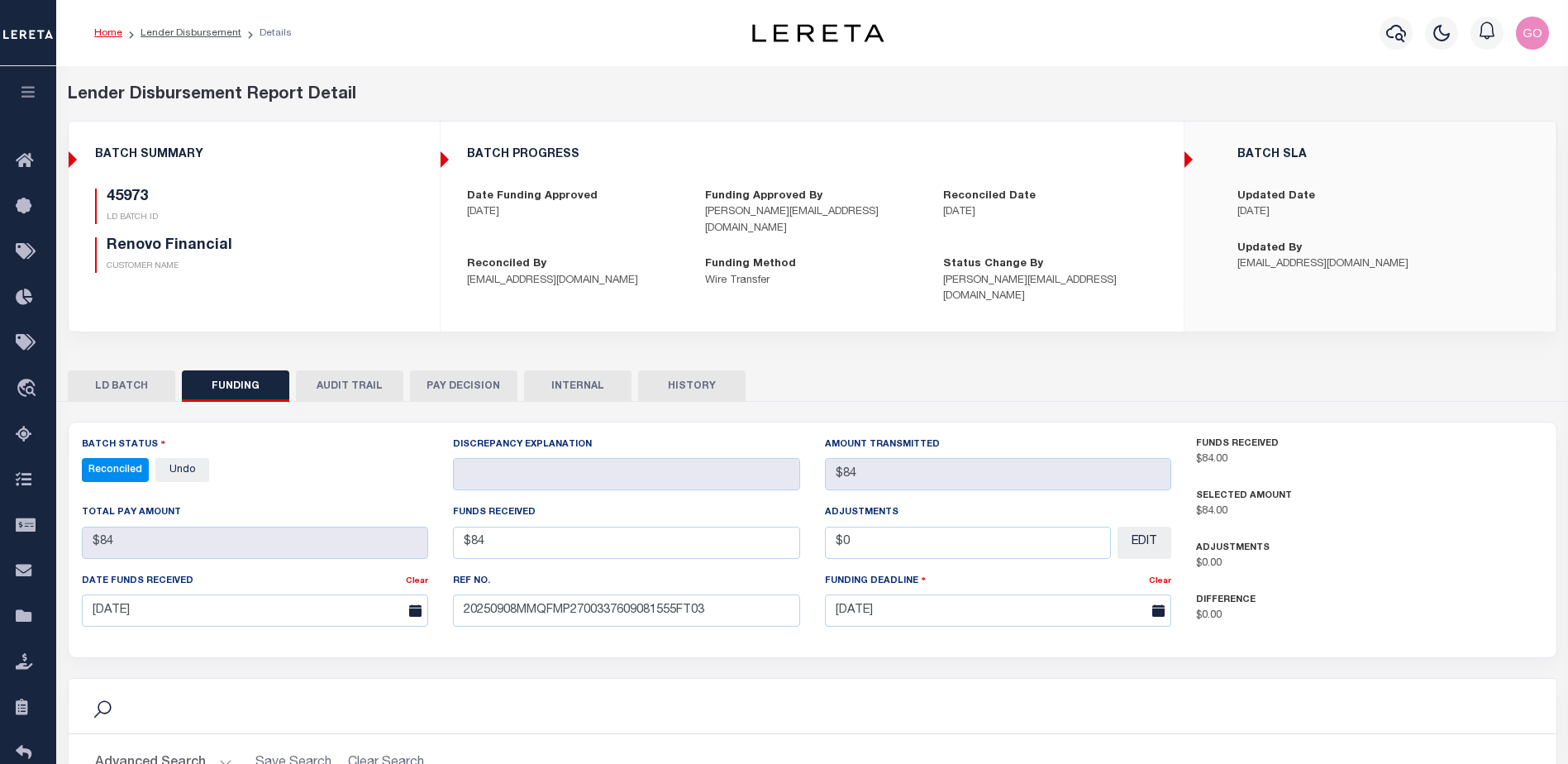
select select "100"
click at [325, 272] on p "CUSTOMER NAME" at bounding box center [240, 266] width 267 height 12
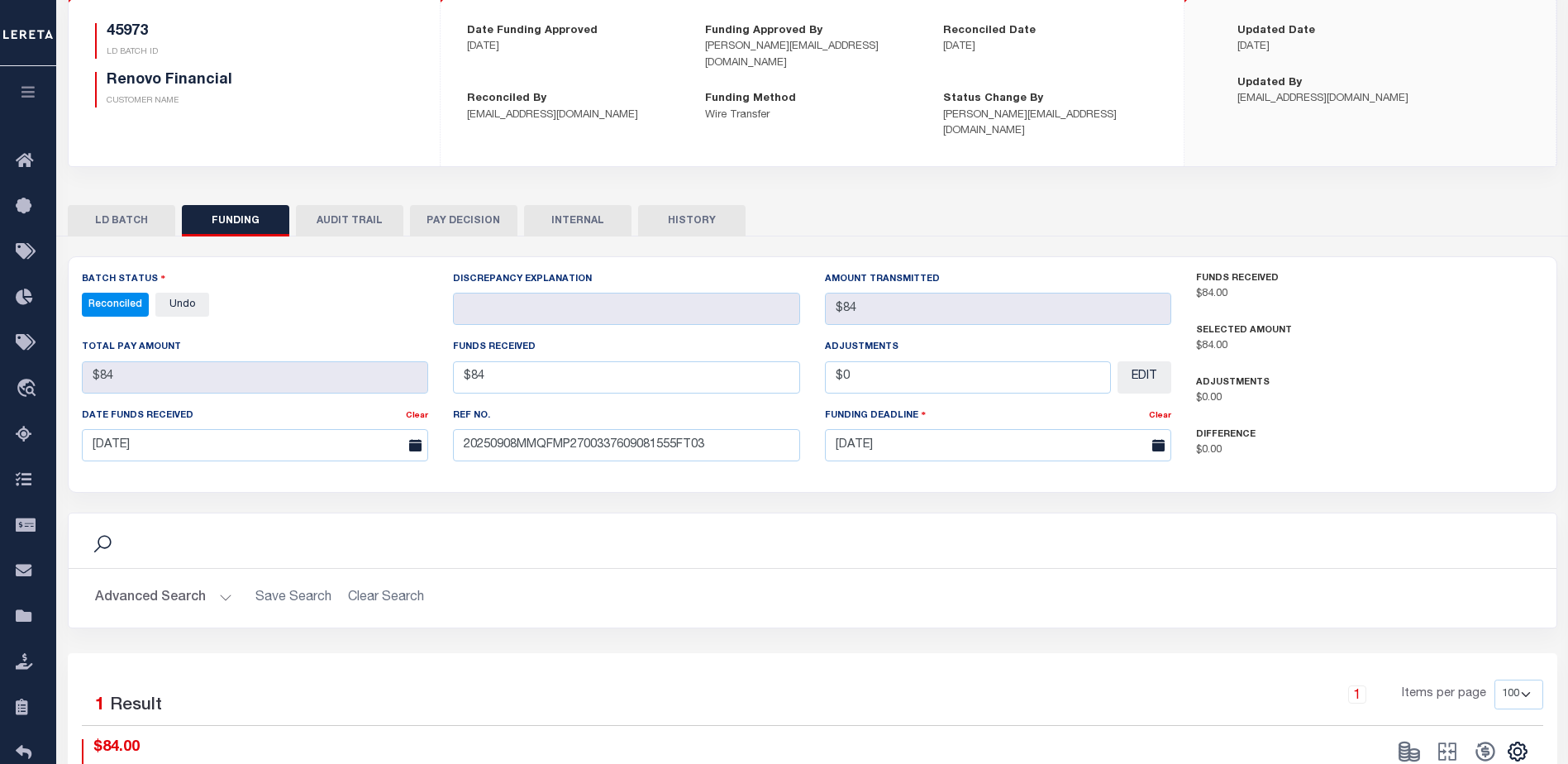
scroll to position [248, 0]
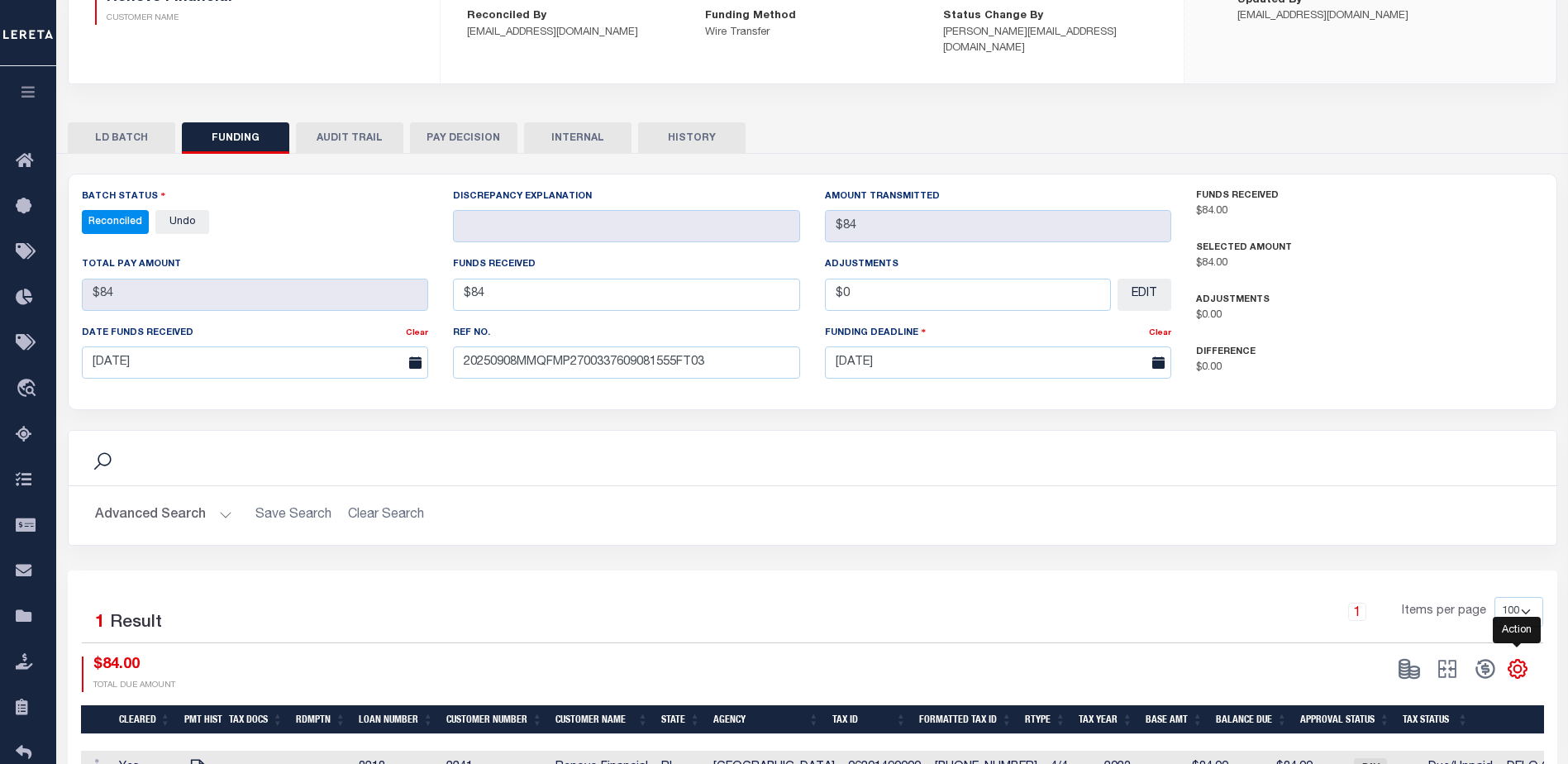
click at [1524, 660] on icon "" at bounding box center [1517, 669] width 18 height 18
click at [1447, 434] on link "CSV" at bounding box center [1448, 447] width 161 height 32
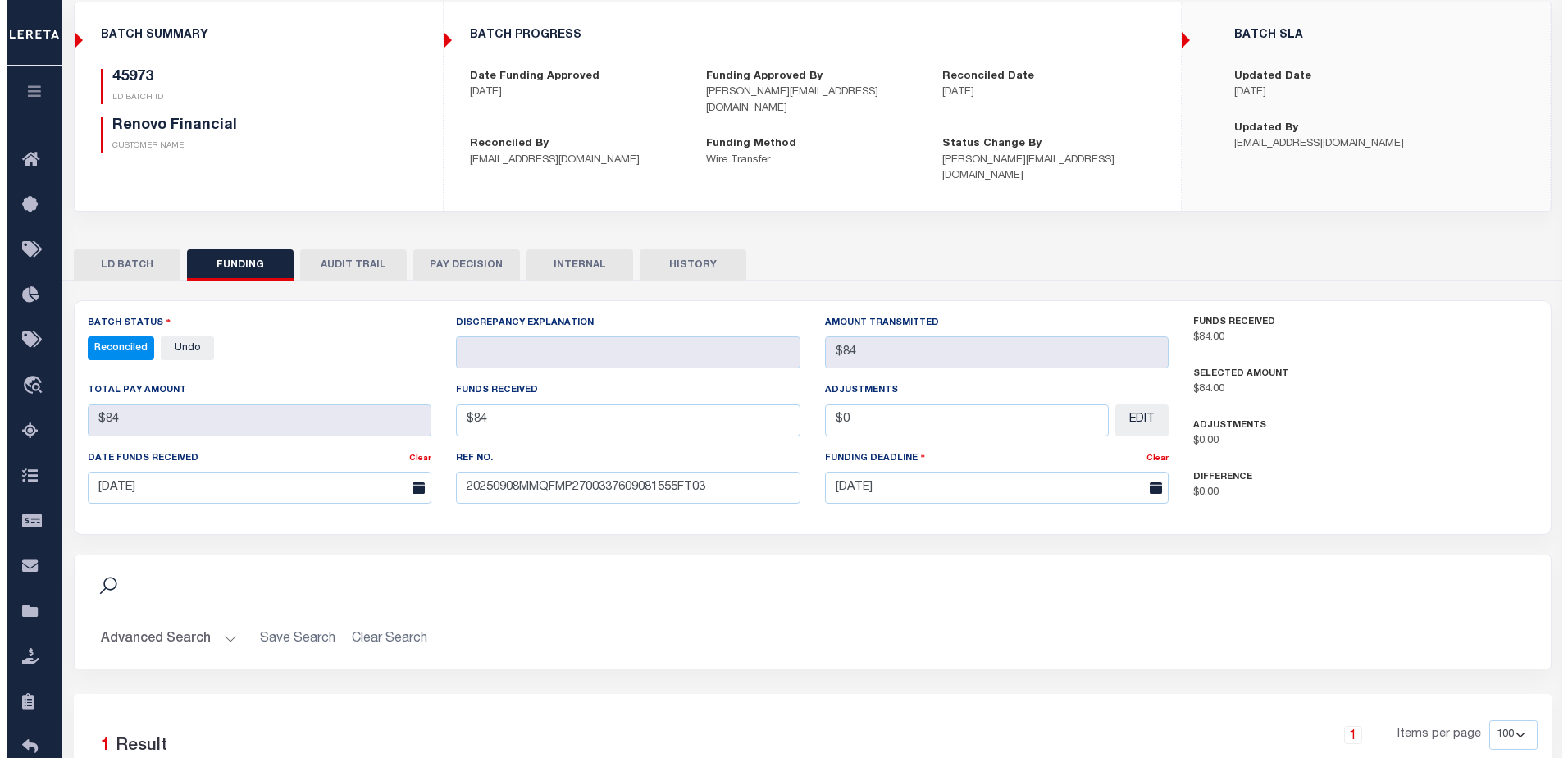
scroll to position [0, 0]
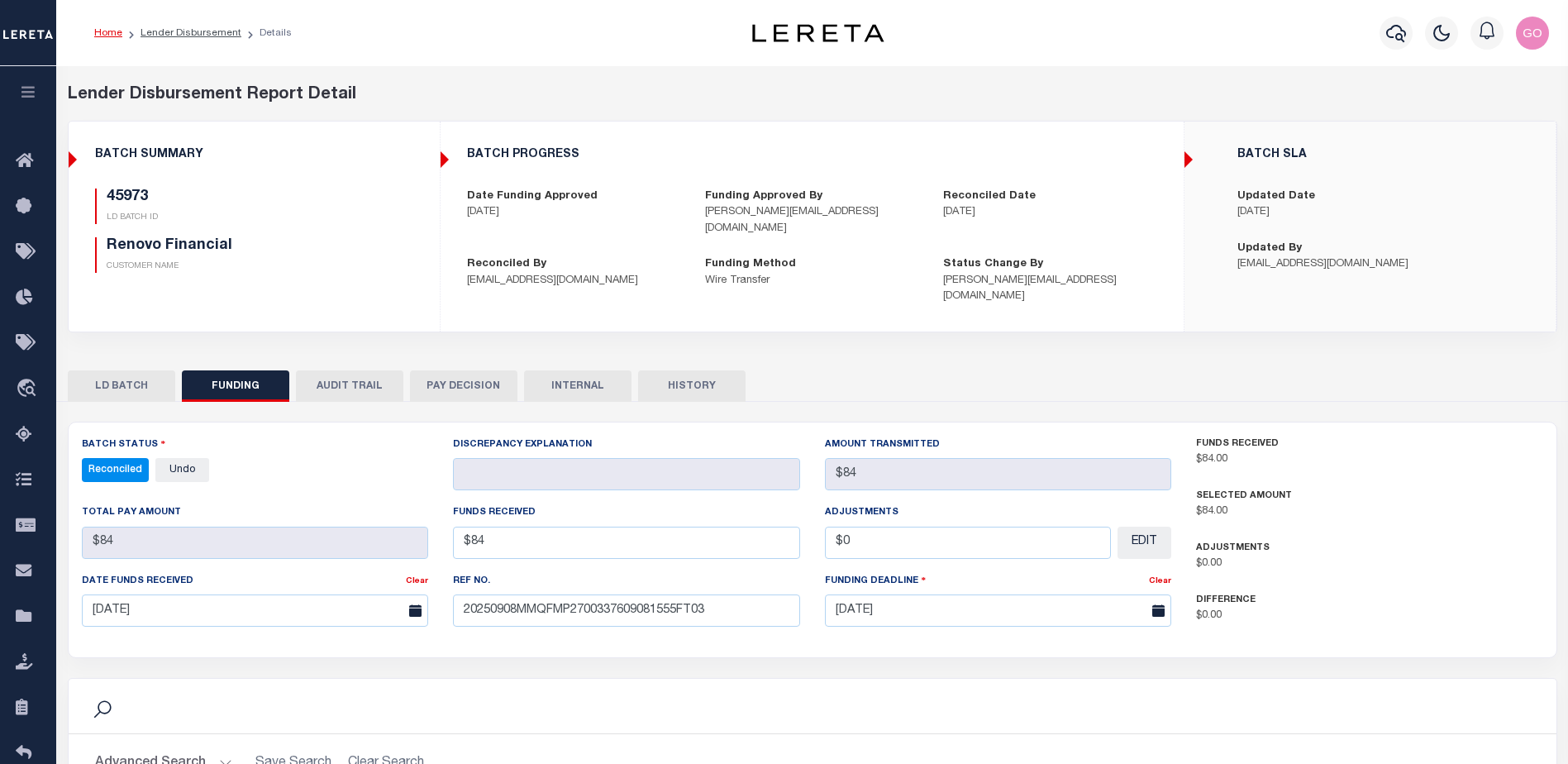
click at [1136, 171] on div "BATCH PROGRESS Date Funding Approved [DATE] Funding Approved By [PERSON_NAME][E…" at bounding box center [813, 226] width 742 height 183
click at [1403, 32] on icon "button" at bounding box center [1396, 33] width 20 height 17
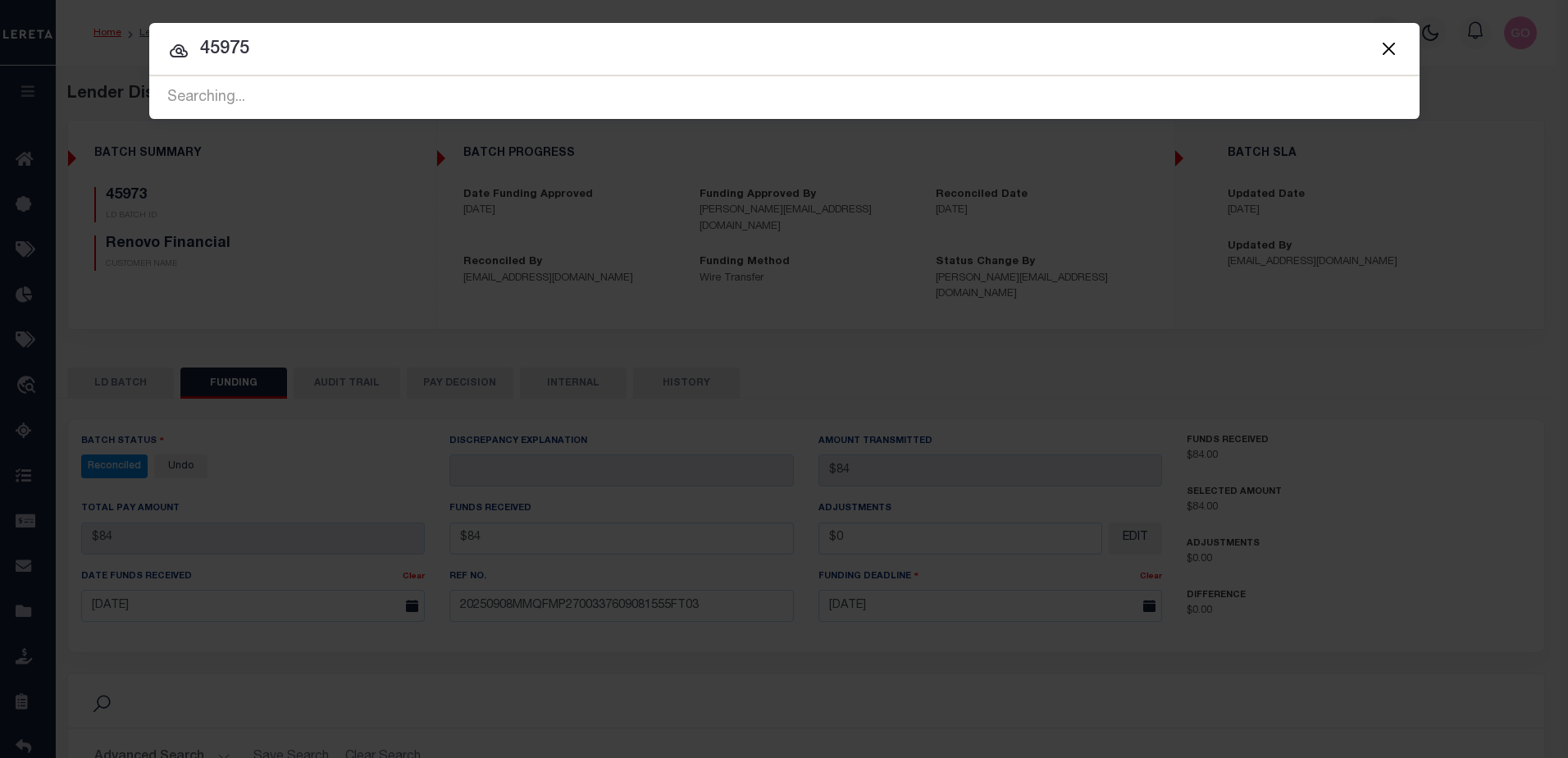
type input "45975"
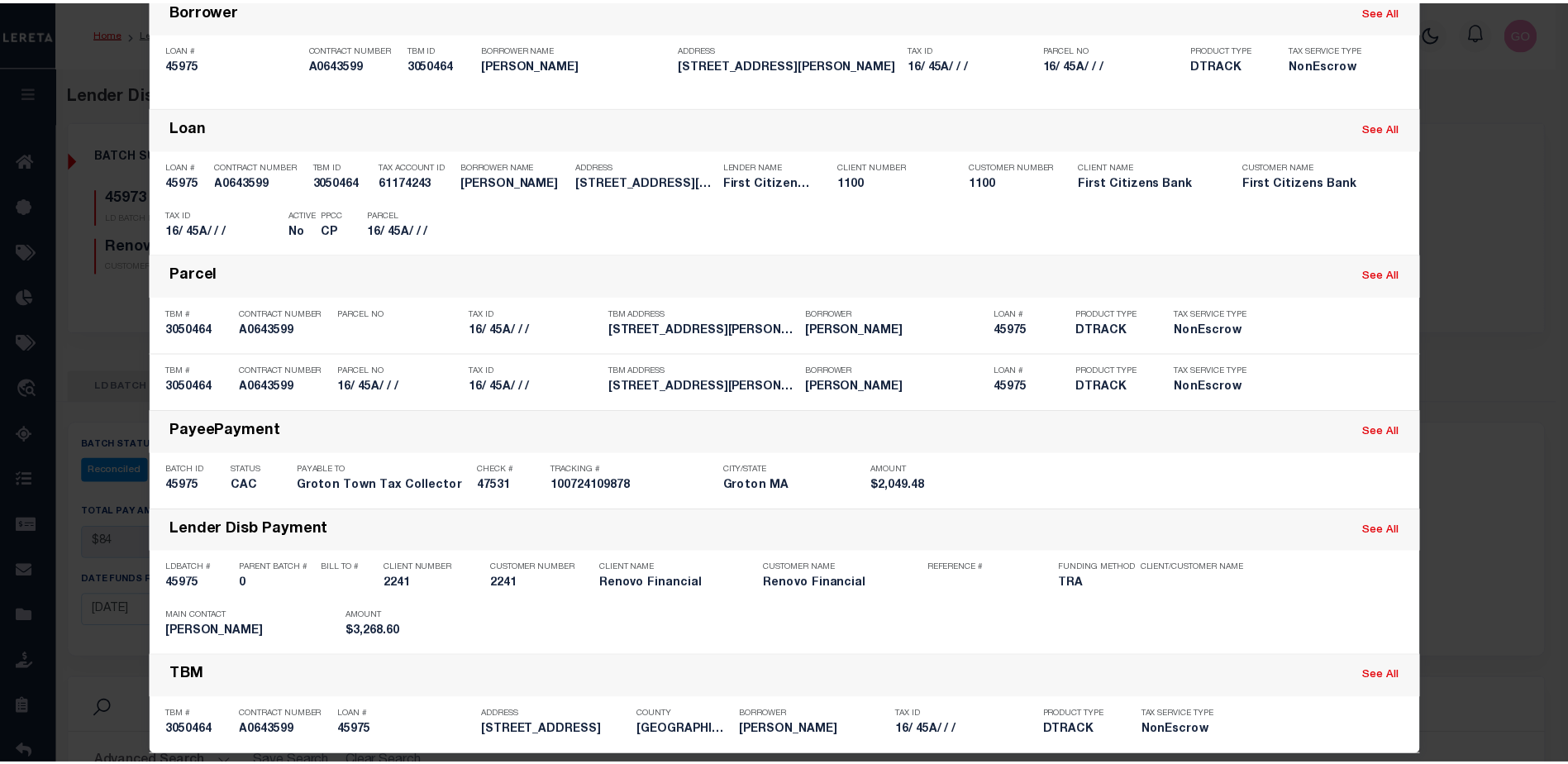
scroll to position [139, 0]
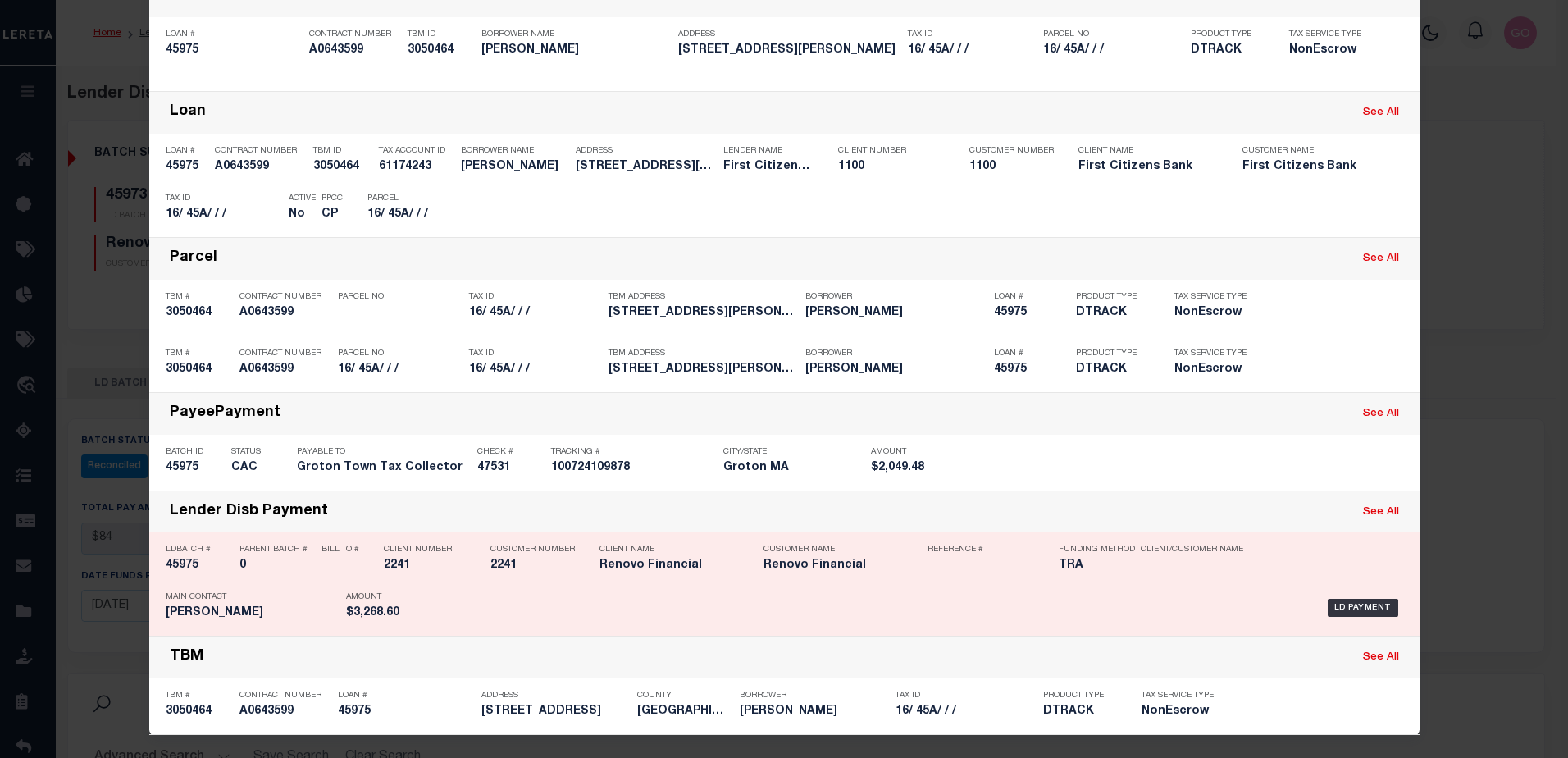
click at [175, 566] on h5 "45975" at bounding box center [198, 565] width 66 height 14
checkbox input "true"
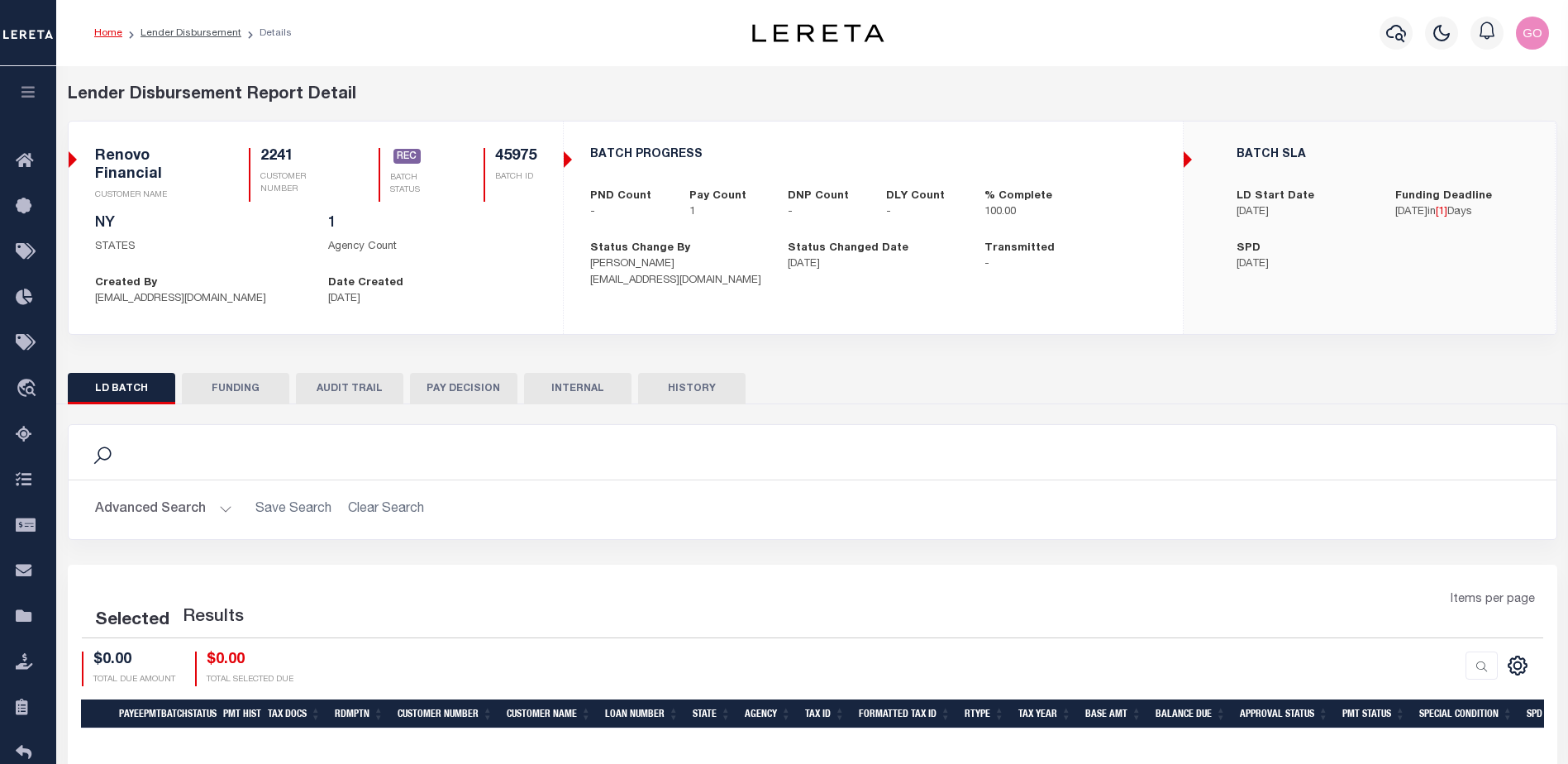
click at [229, 392] on button "FUNDING" at bounding box center [236, 388] width 108 height 31
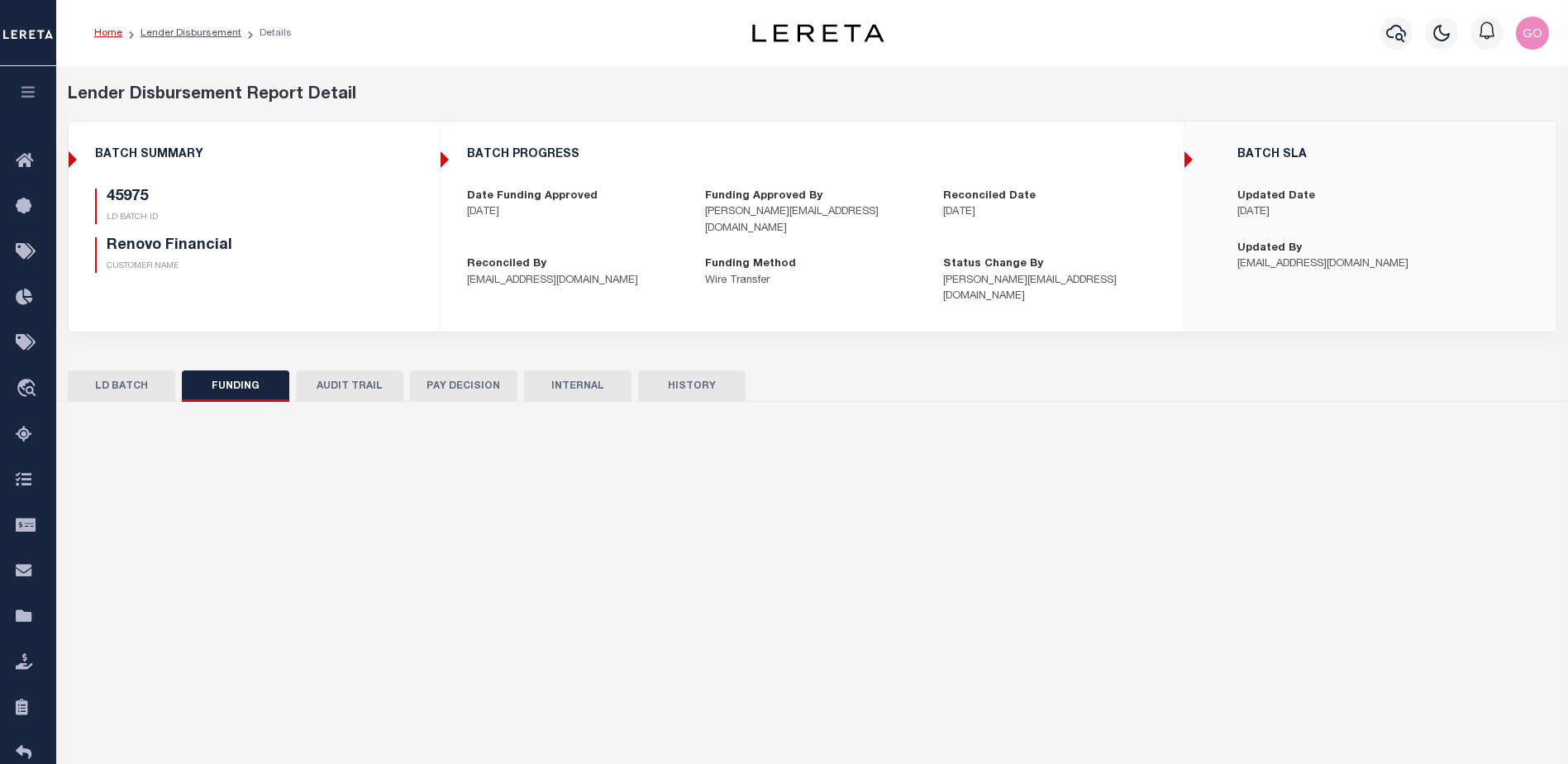
type input "$3,268.6"
type input "$0"
select select "100"
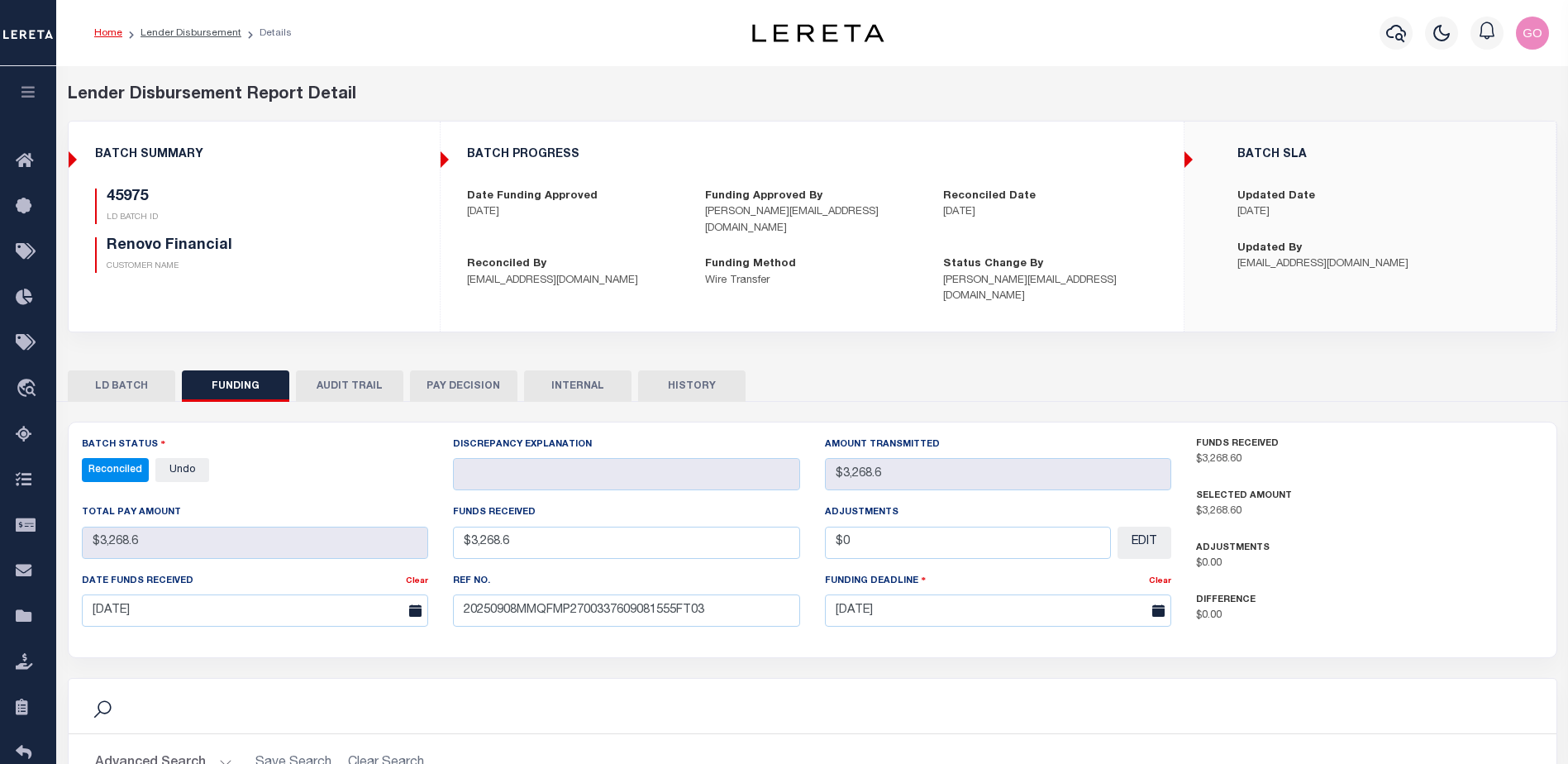
select select "100"
click at [239, 264] on p "CUSTOMER NAME" at bounding box center [240, 266] width 267 height 12
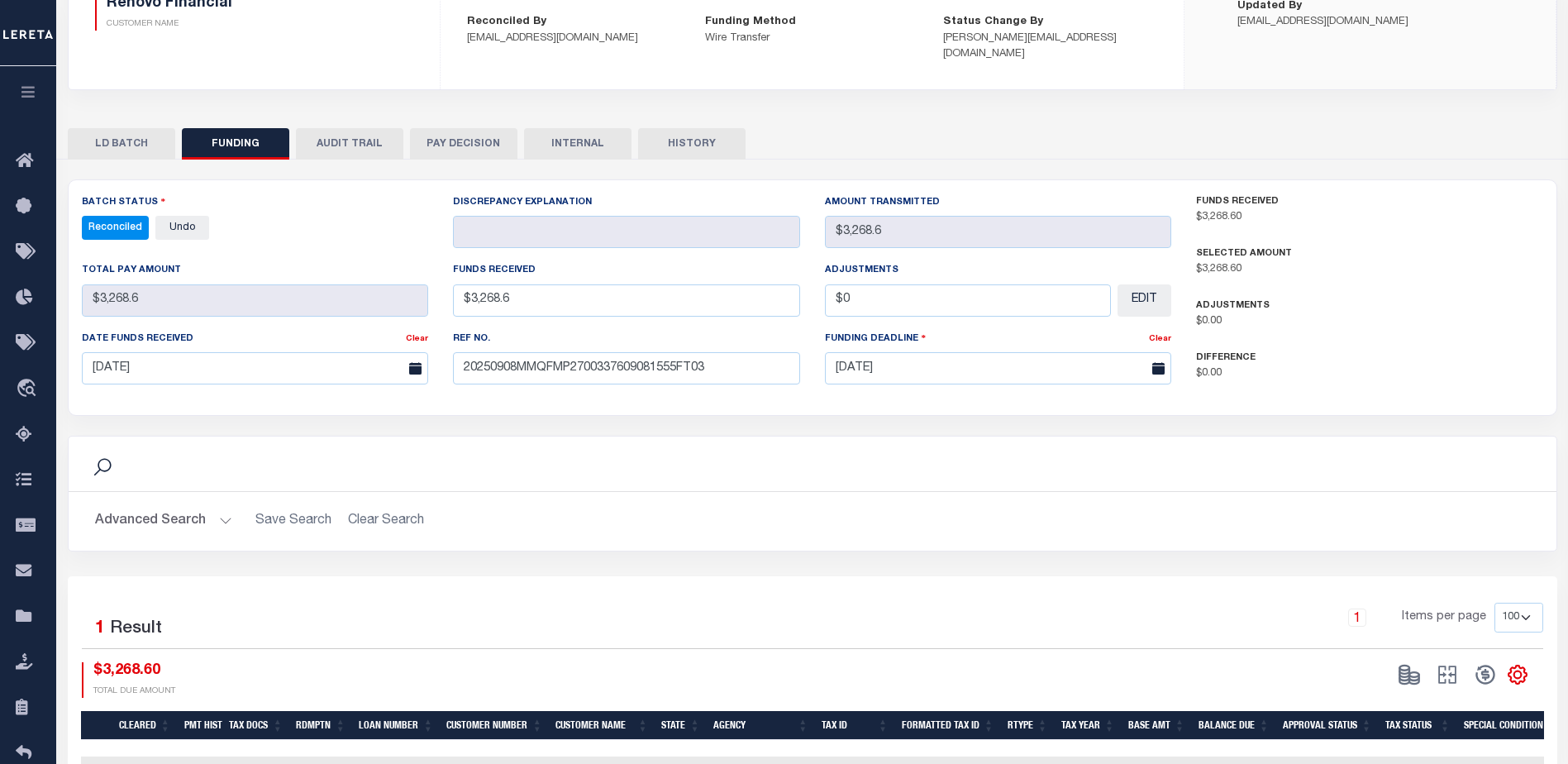
scroll to position [326, 0]
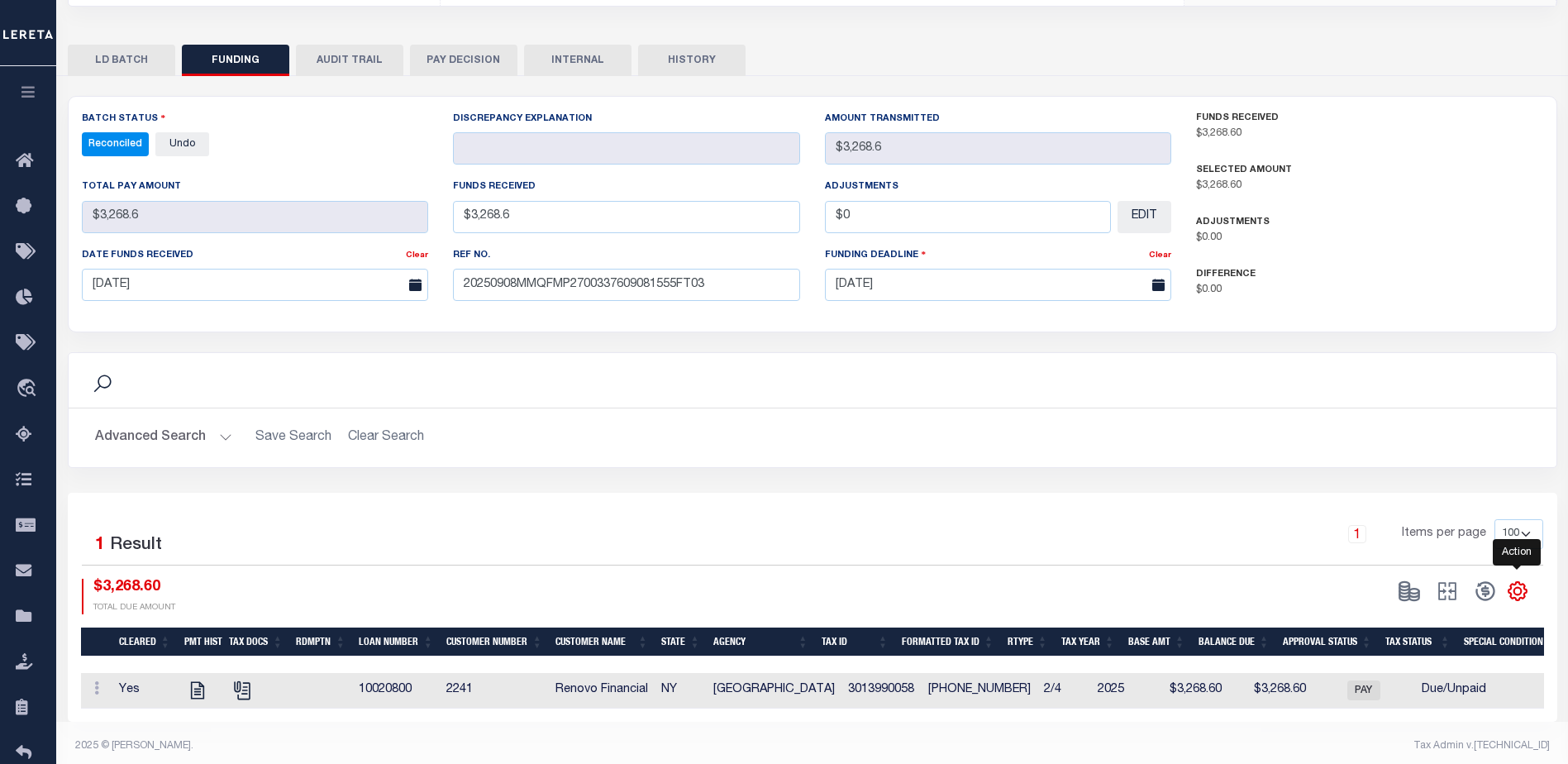
click at [1518, 588] on icon "" at bounding box center [1517, 592] width 7 height 7
click at [1416, 355] on link "CSV" at bounding box center [1448, 369] width 161 height 32
click at [1026, 76] on div "Search Advanced Search Save Search Clear Search 1" at bounding box center [813, 399] width 1489 height 646
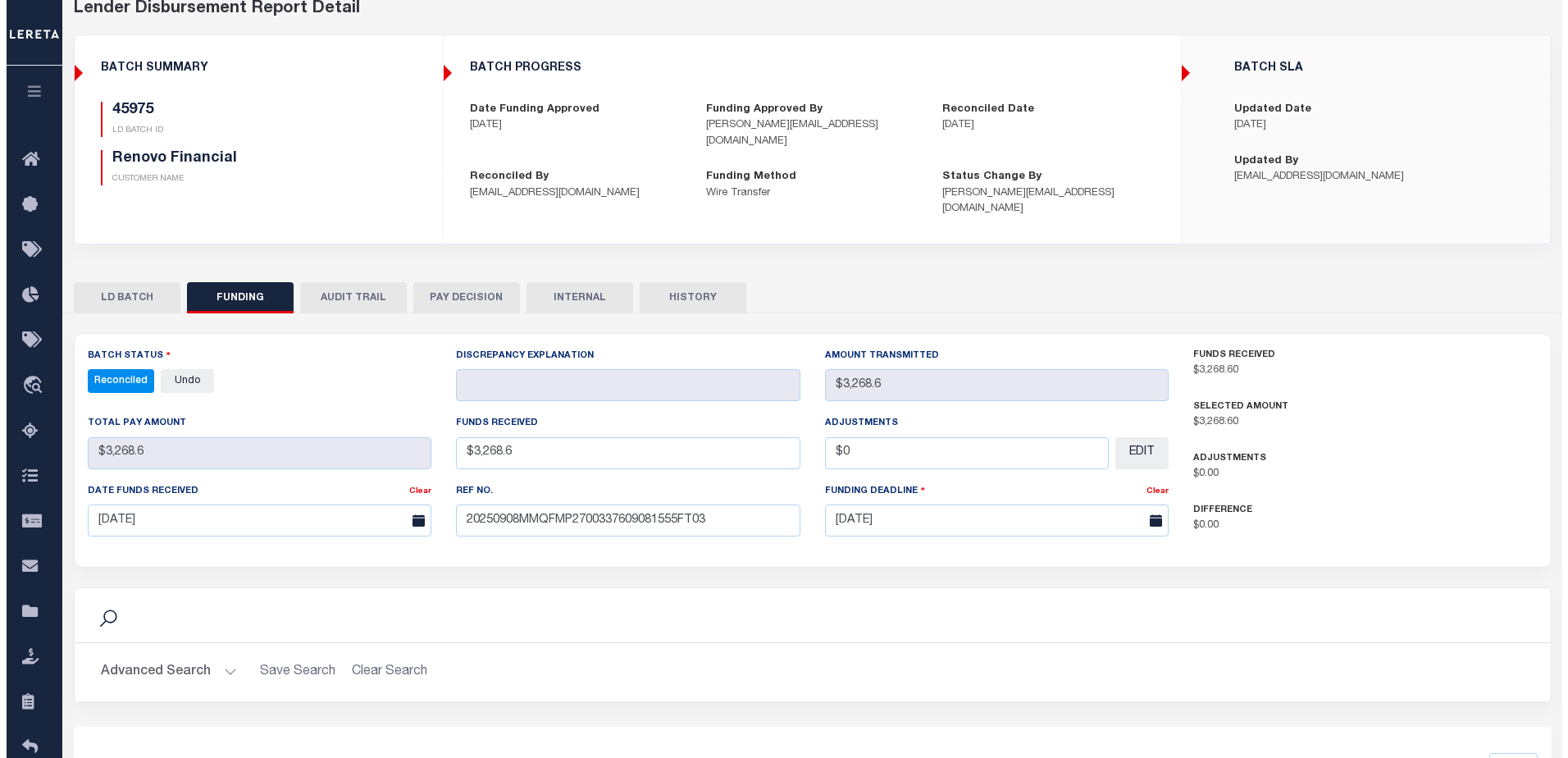
scroll to position [0, 0]
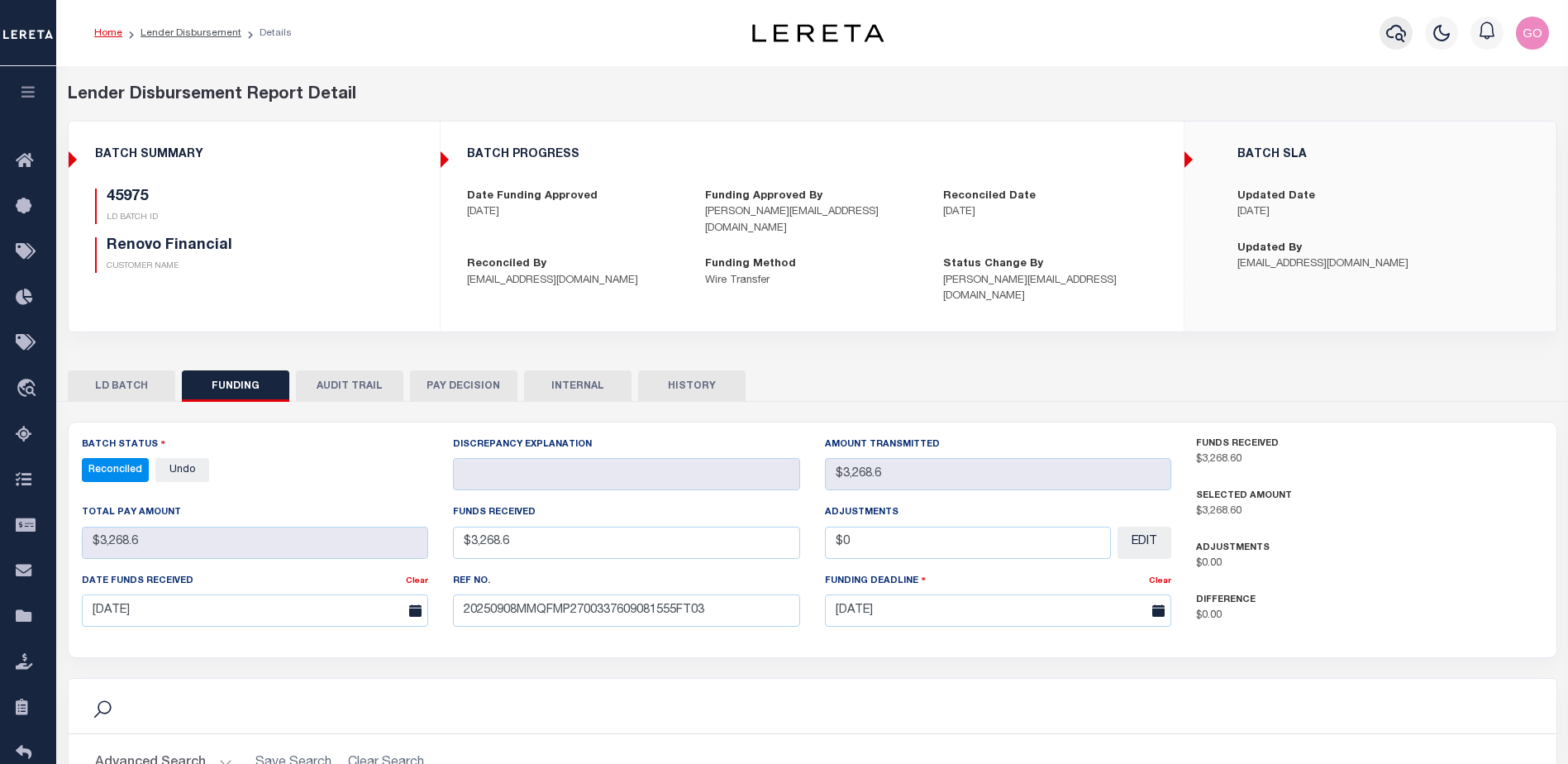
click at [1391, 36] on icon "button" at bounding box center [1396, 33] width 20 height 20
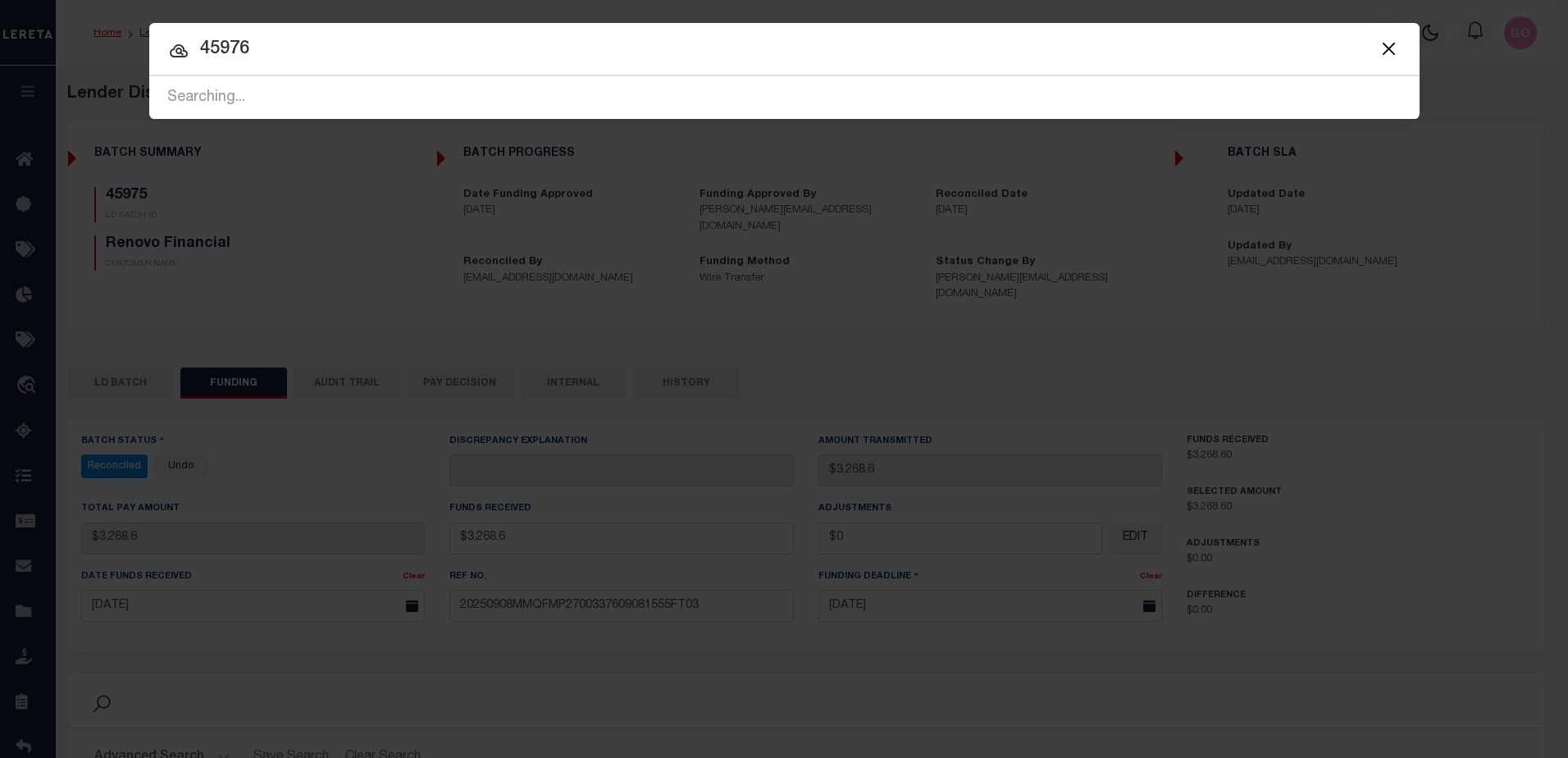
type input "45976"
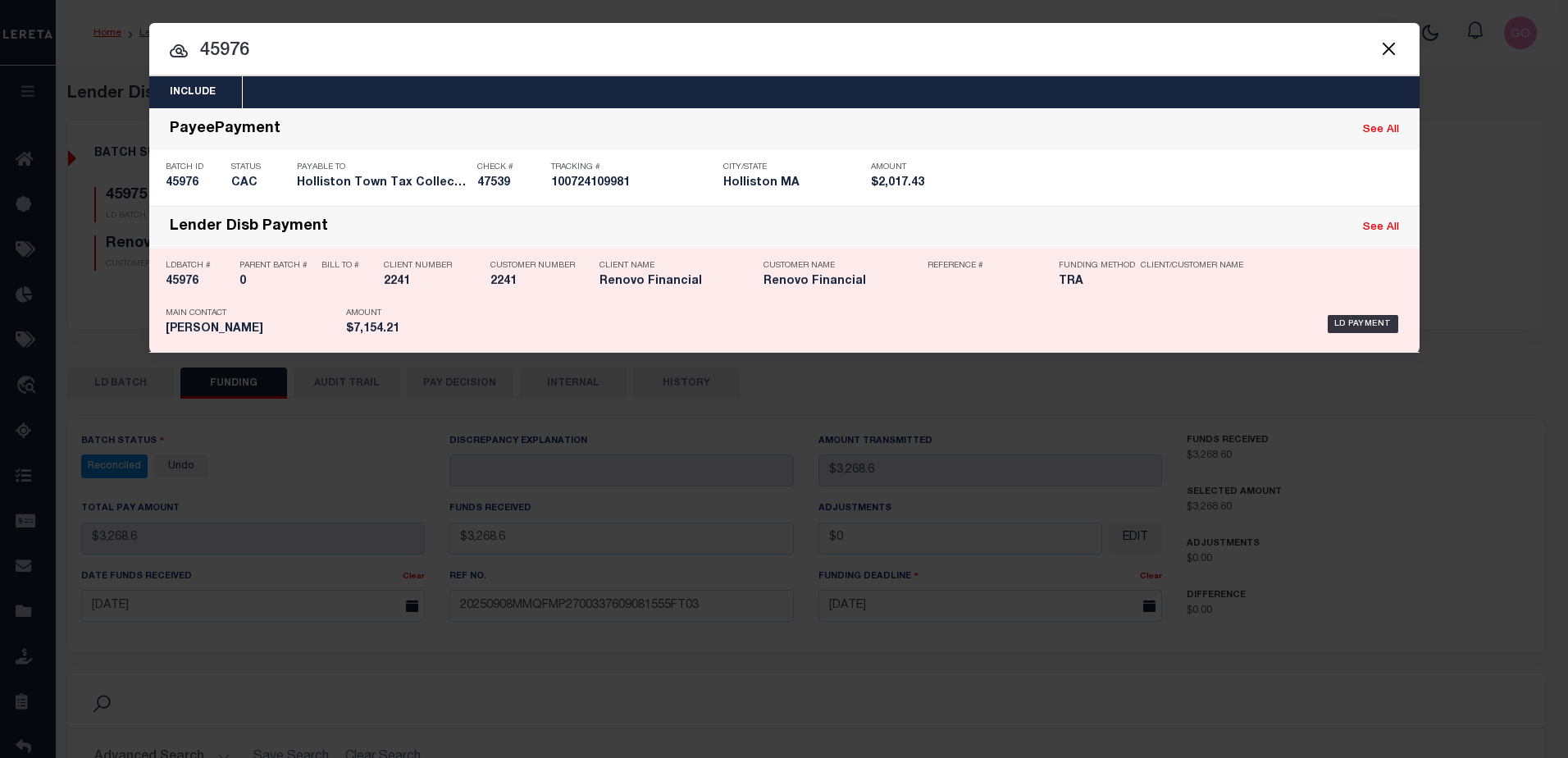
click at [187, 284] on h5 "45976" at bounding box center [198, 281] width 66 height 14
checkbox input "true"
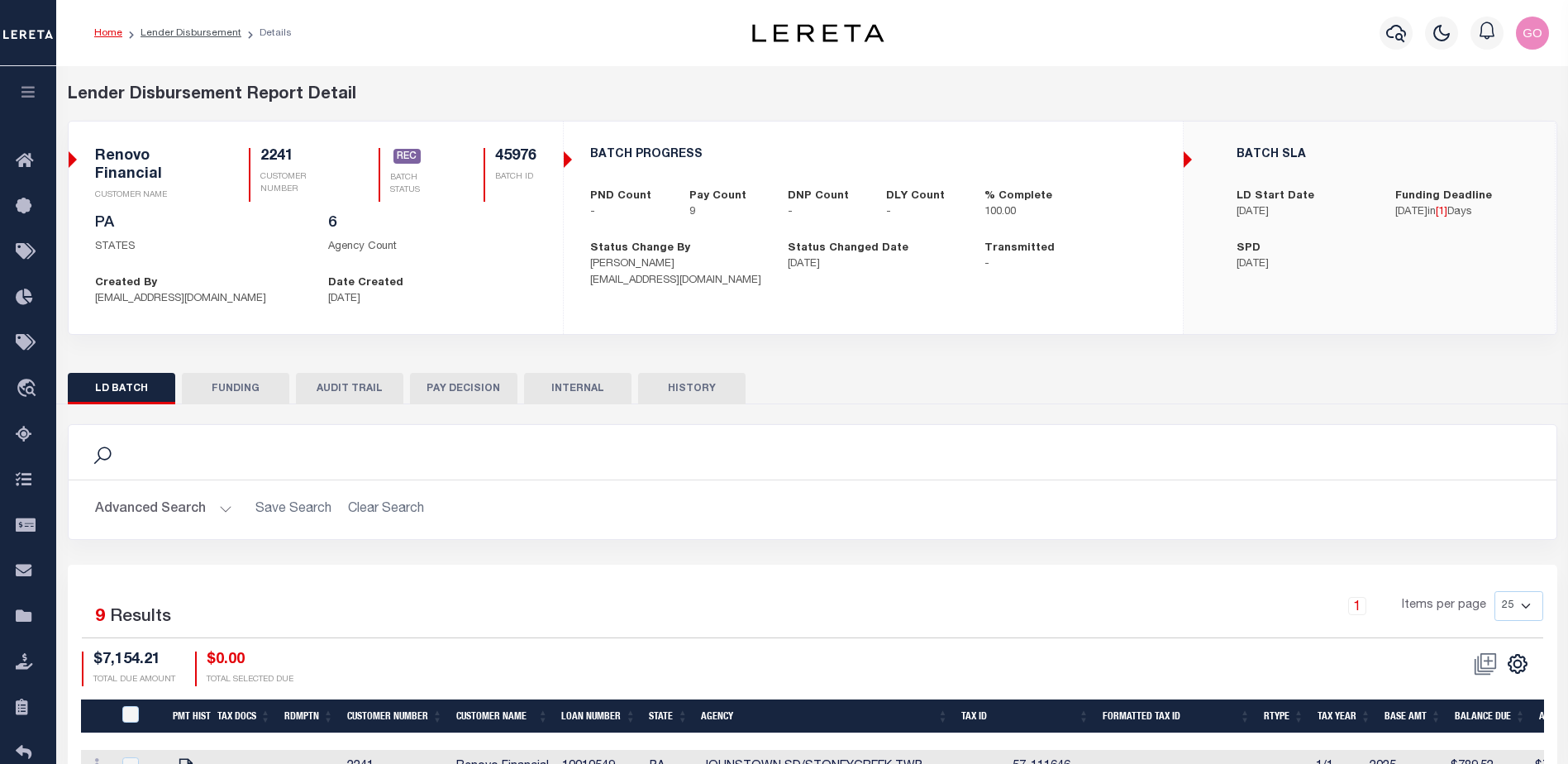
click at [254, 386] on button "FUNDING" at bounding box center [236, 388] width 108 height 31
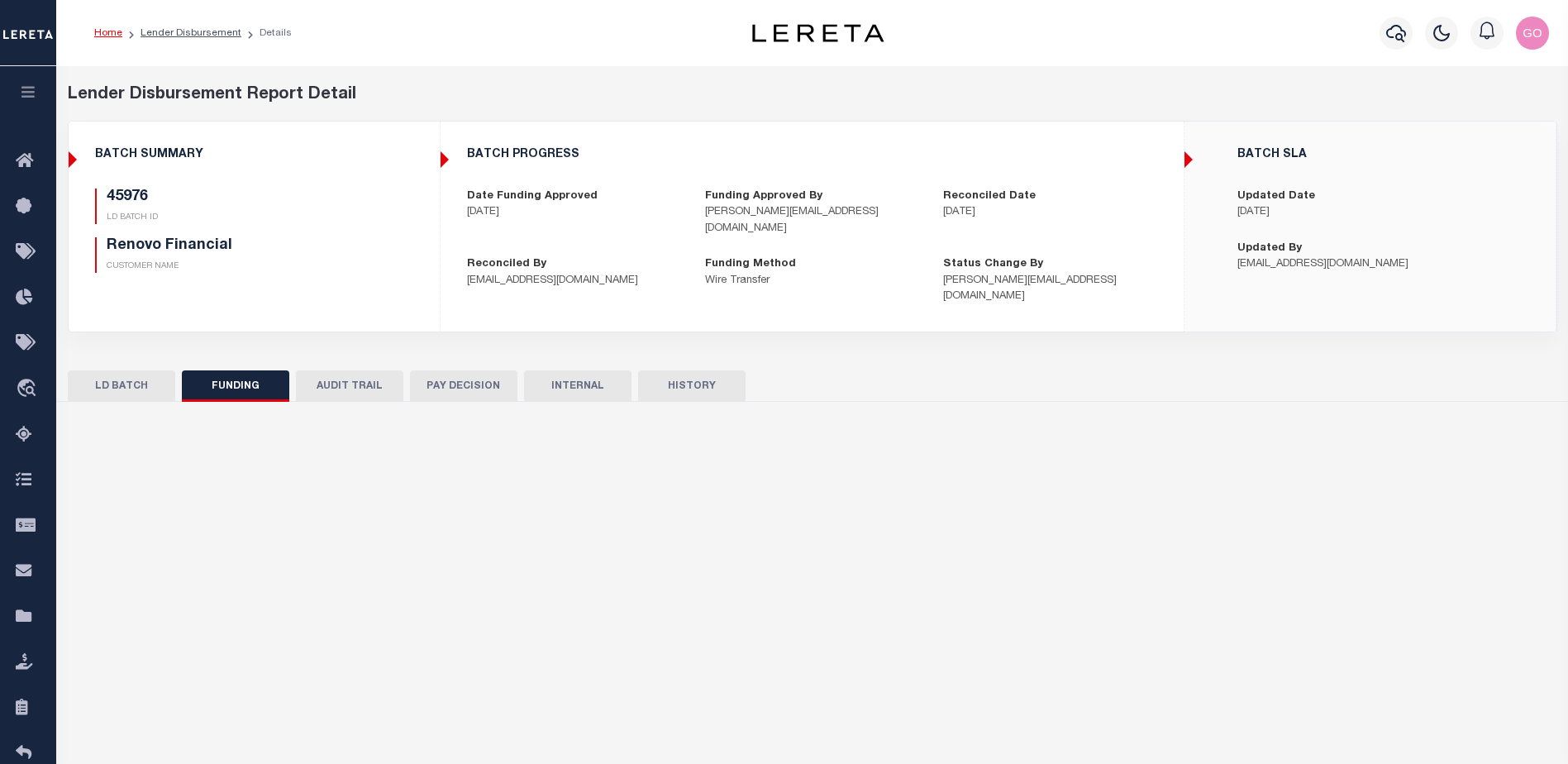
select select "100"
type input "$7,154.21"
type input "$0"
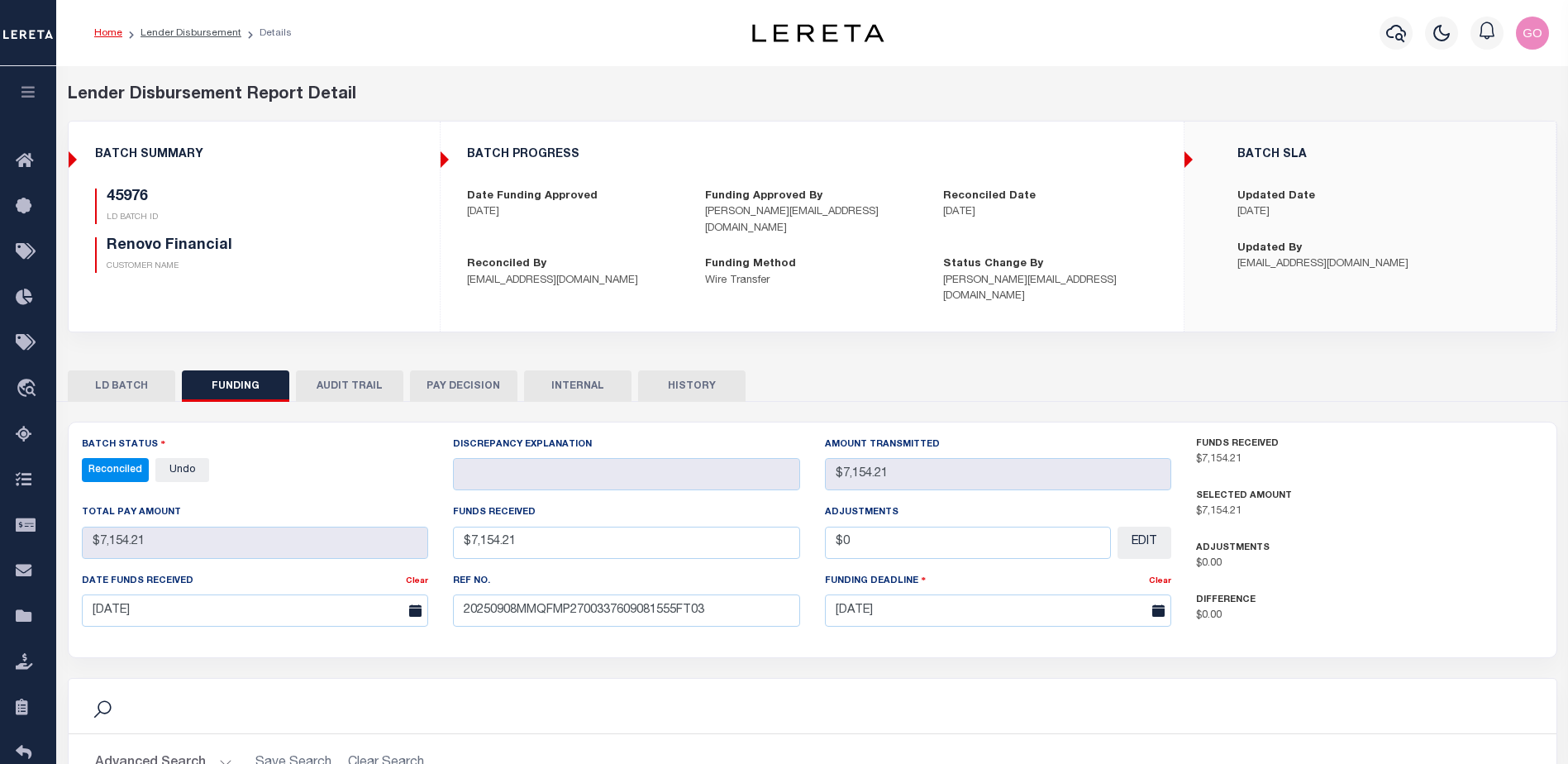
select select "100"
drag, startPoint x: 386, startPoint y: 246, endPoint x: 402, endPoint y: 243, distance: 16.3
click at [386, 246] on div "45976 LD BATCH ID Renovo Financial CUSTOMER NAME" at bounding box center [254, 231] width 318 height 85
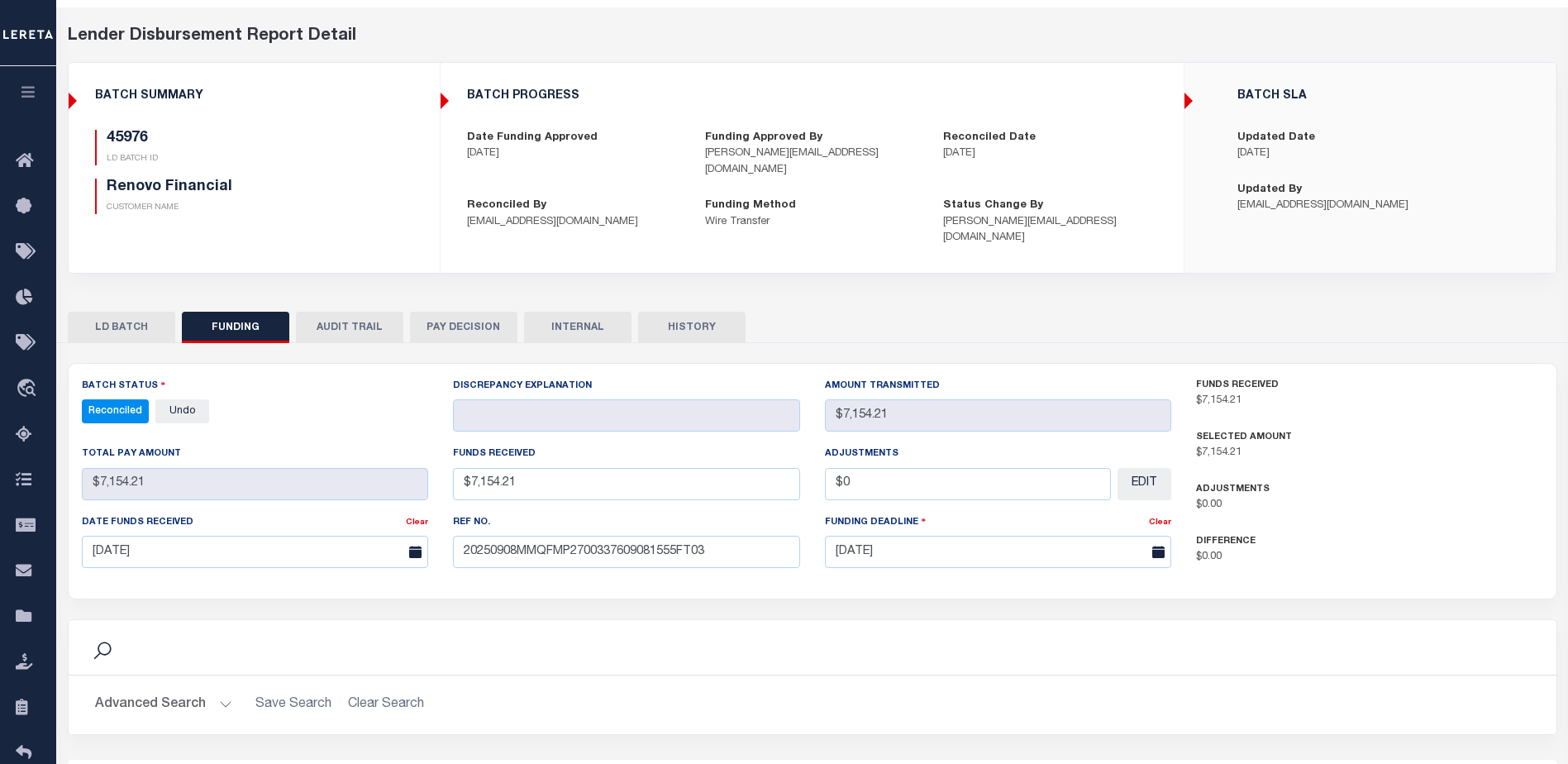
scroll to position [166, 0]
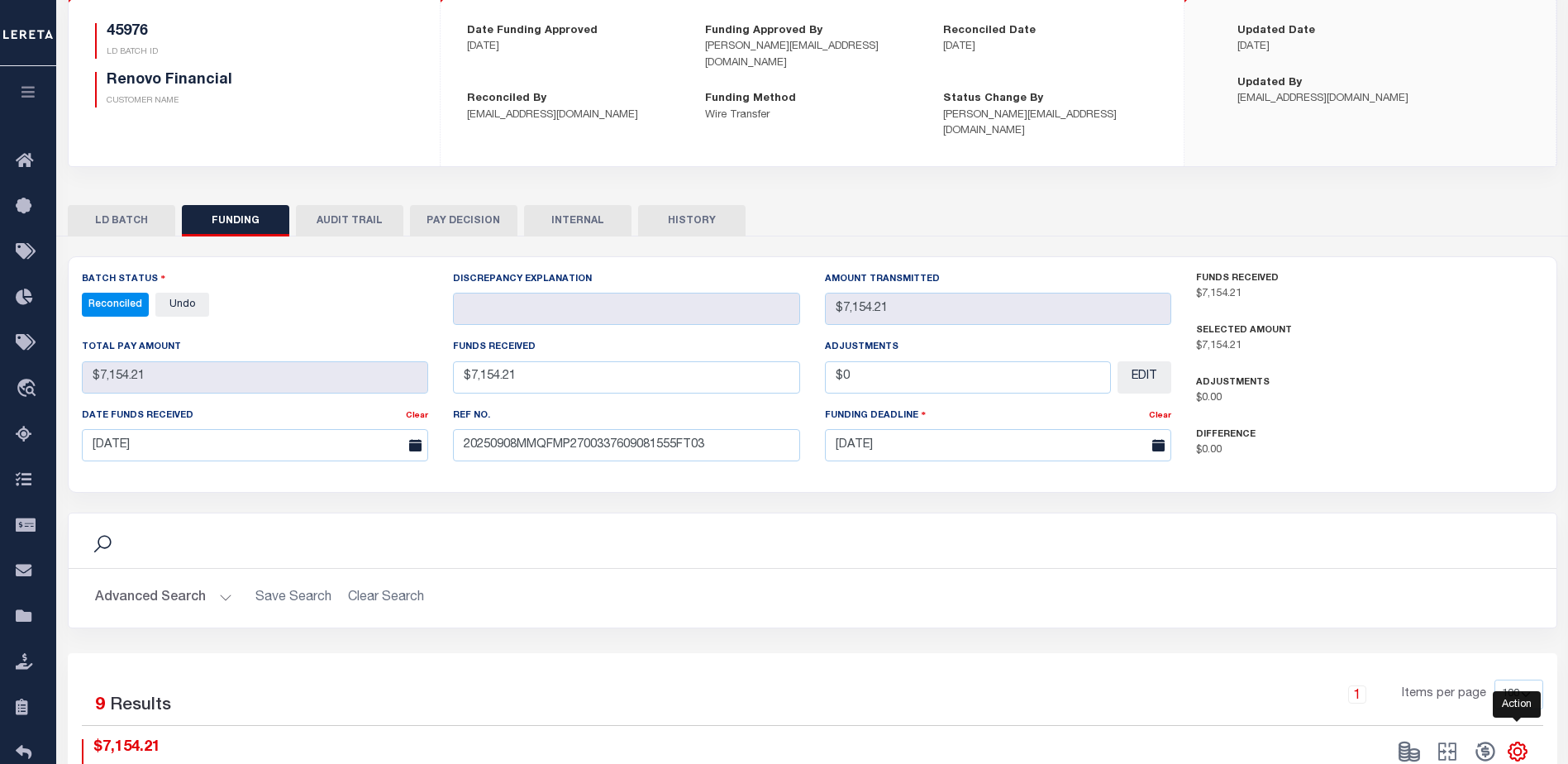
click at [1516, 741] on icon "" at bounding box center [1516, 751] width 21 height 21
click at [1446, 515] on link "CSV" at bounding box center [1448, 530] width 161 height 32
click at [1101, 122] on div "BATCH PROGRESS Date Funding Approved [DATE] Funding Approved By [PERSON_NAME][E…" at bounding box center [812, 61] width 743 height 210
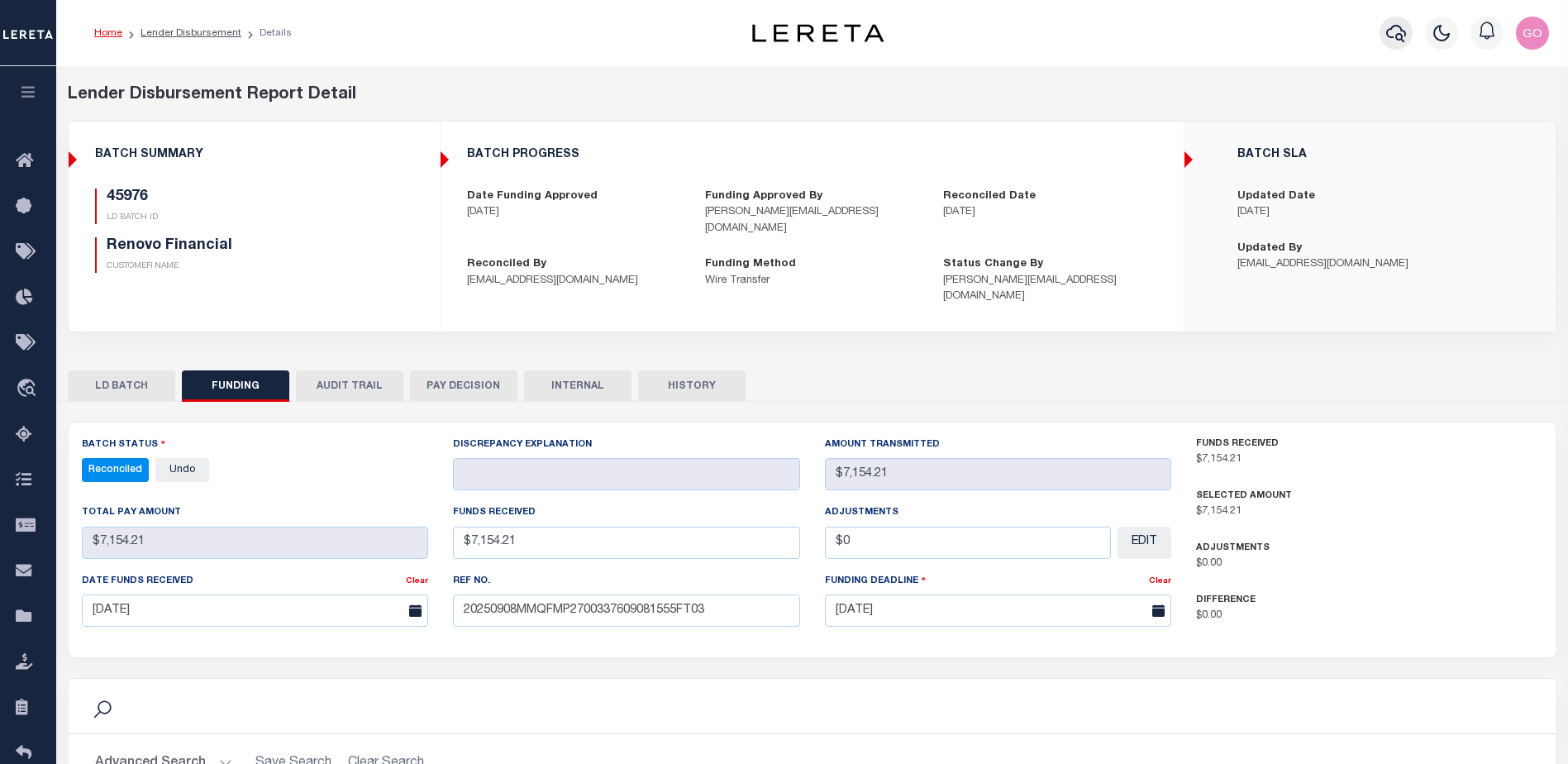
click at [1389, 37] on icon "button" at bounding box center [1396, 33] width 20 height 17
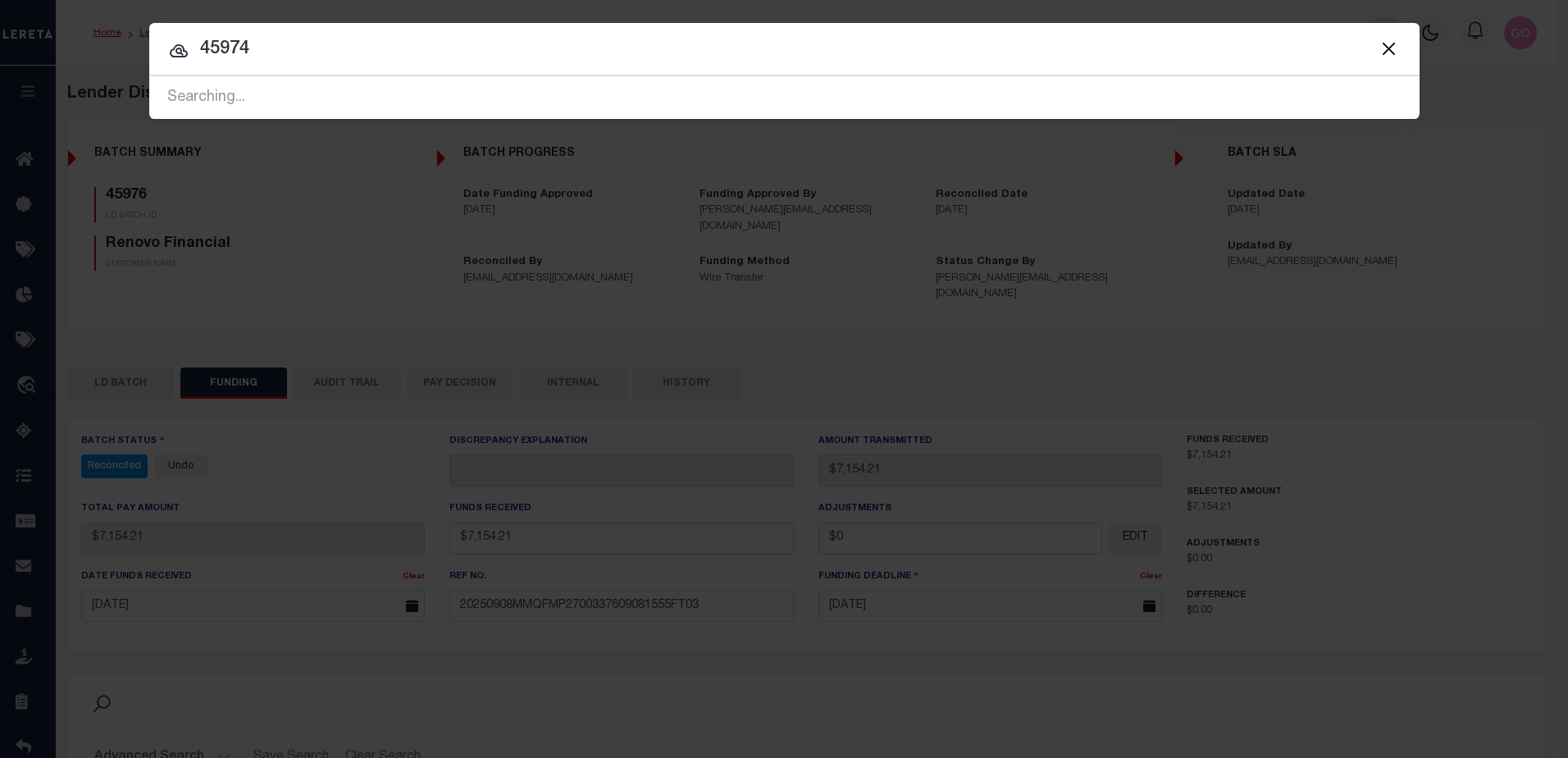
type input "45974"
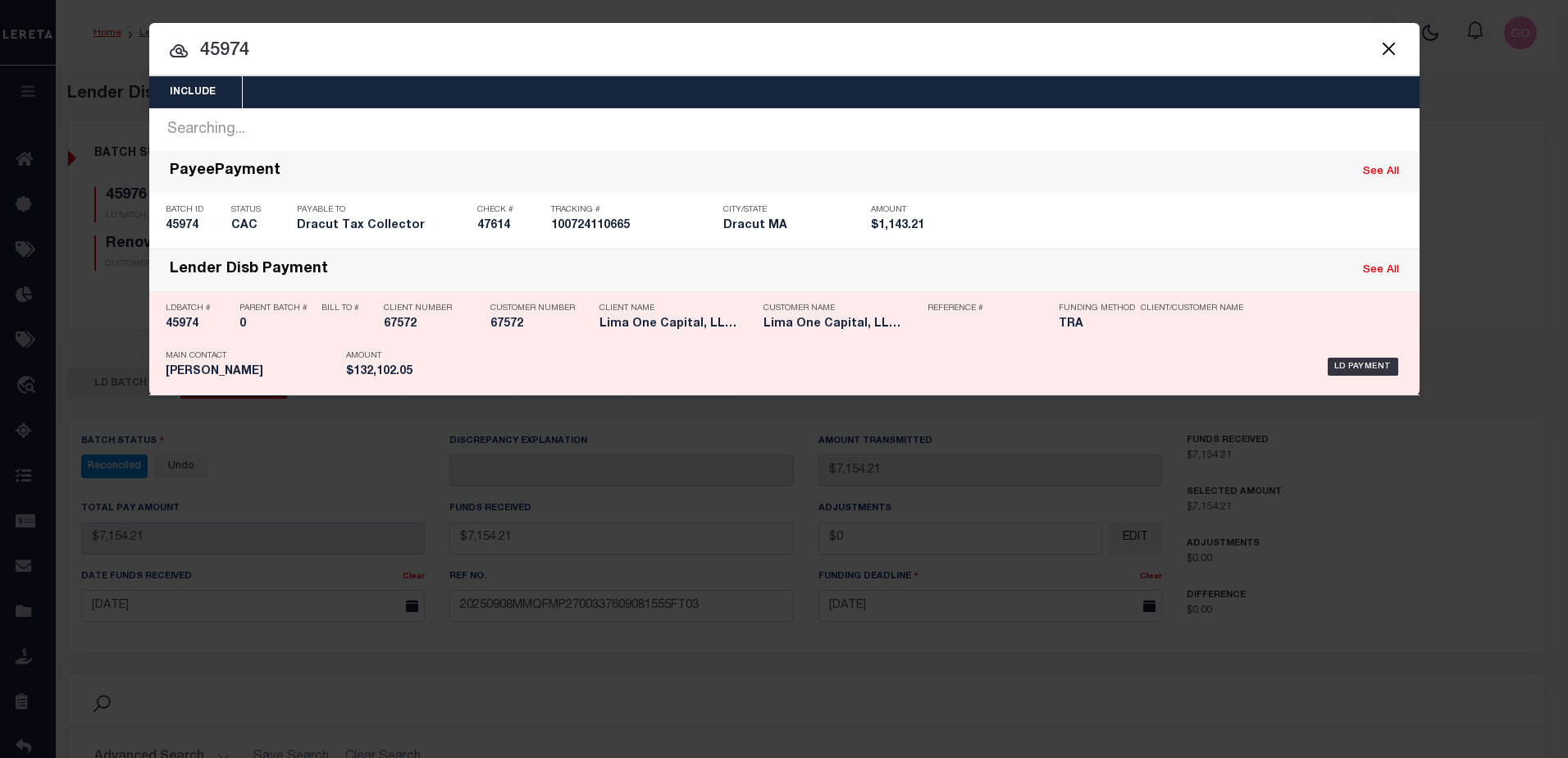
click at [191, 326] on h5 "45974" at bounding box center [198, 324] width 66 height 14
checkbox input "true"
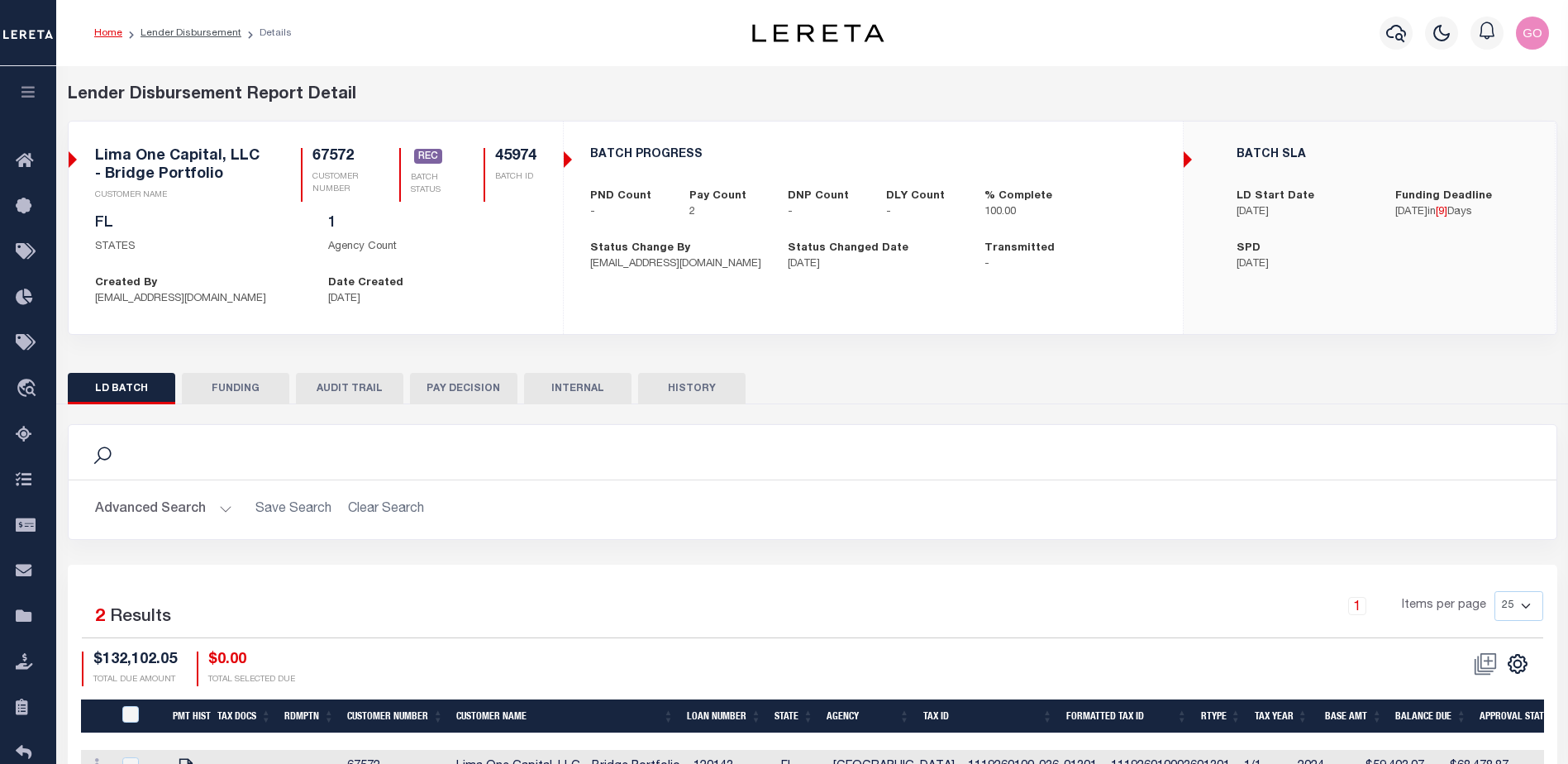
click at [250, 386] on button "FUNDING" at bounding box center [236, 388] width 108 height 31
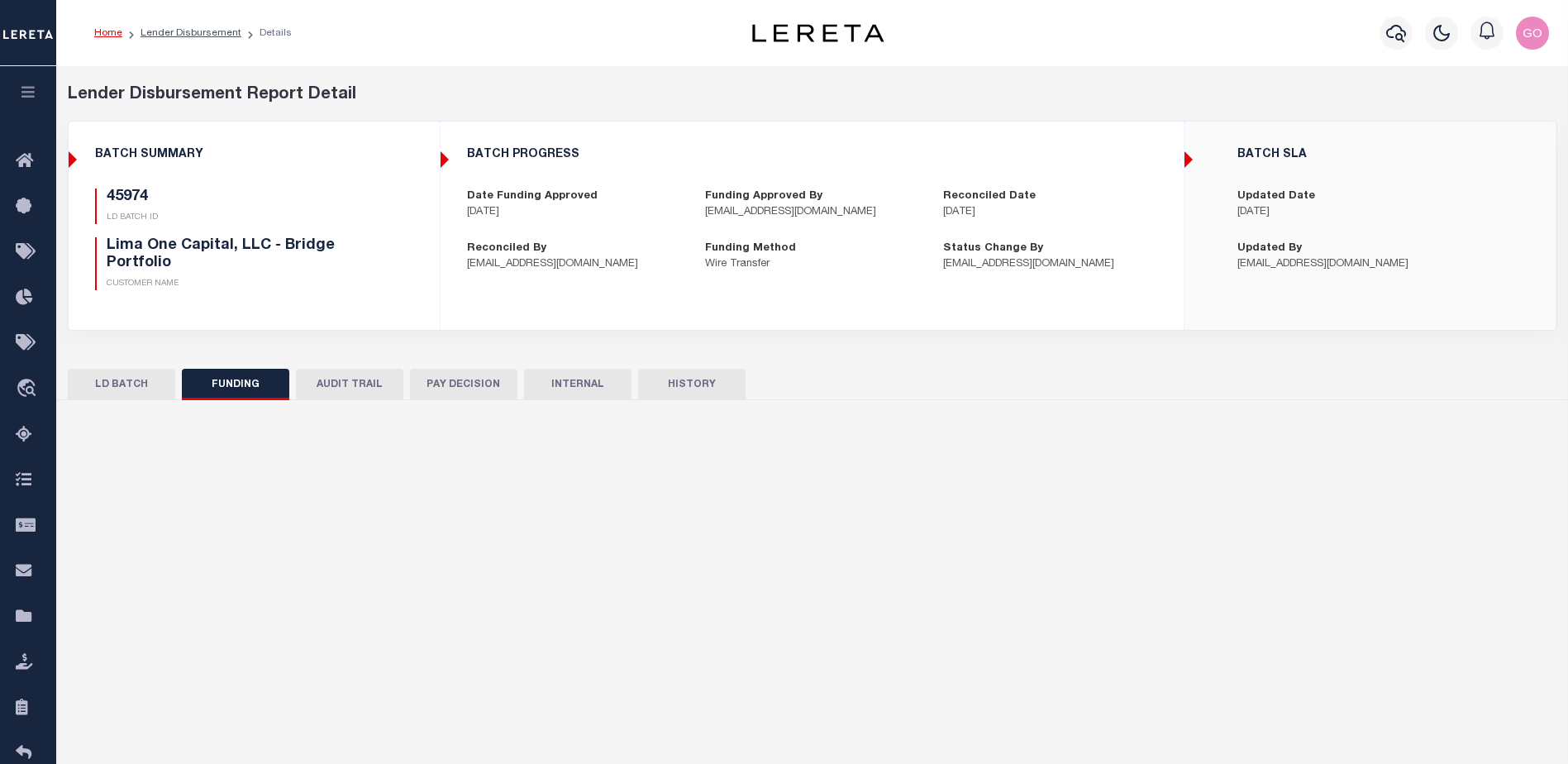
type input "$132,102.05"
type input "$0"
type input "20250908MMQFMP2700326009081528FT03"
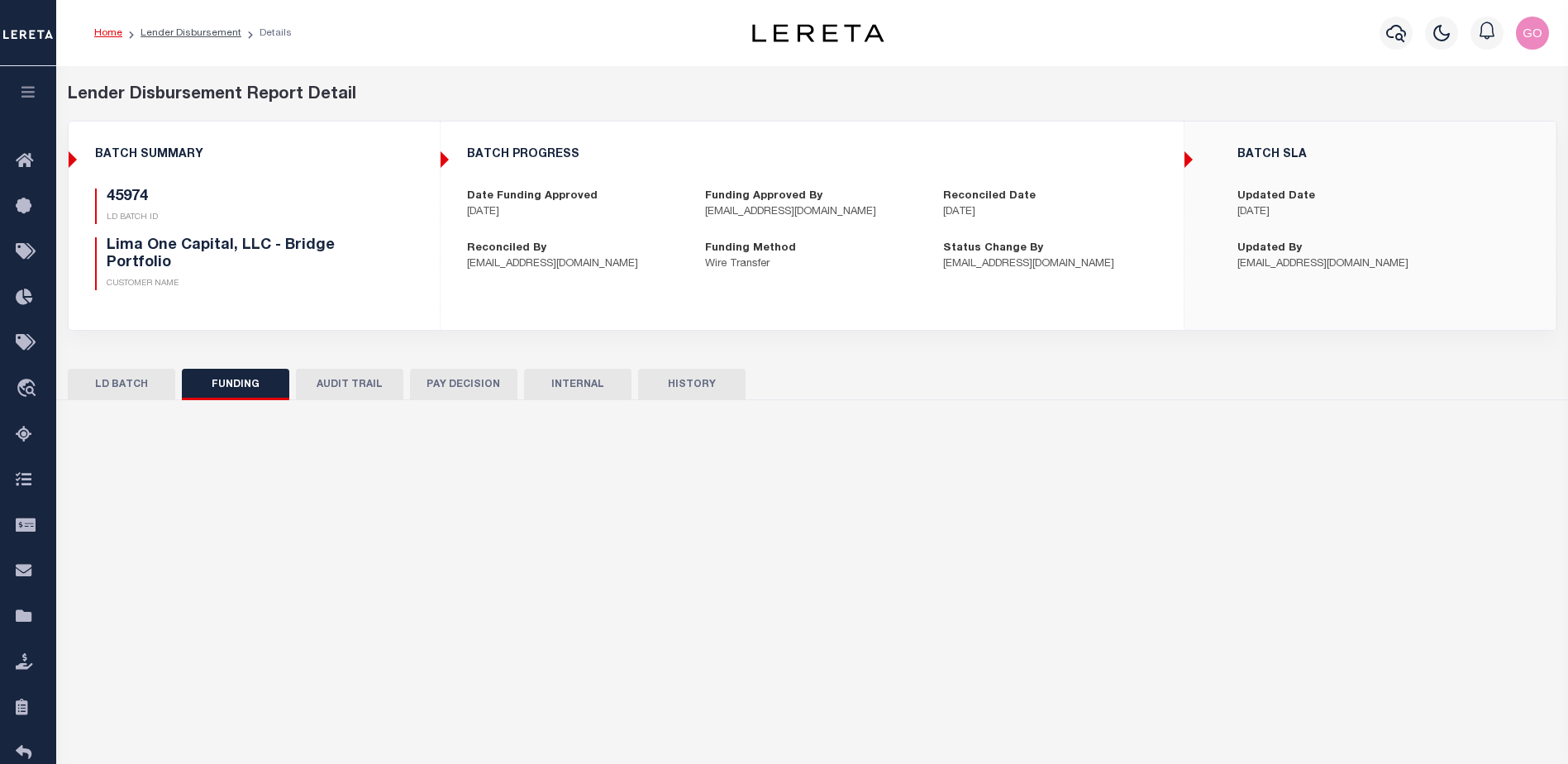
type input "[DATE]"
select select "100"
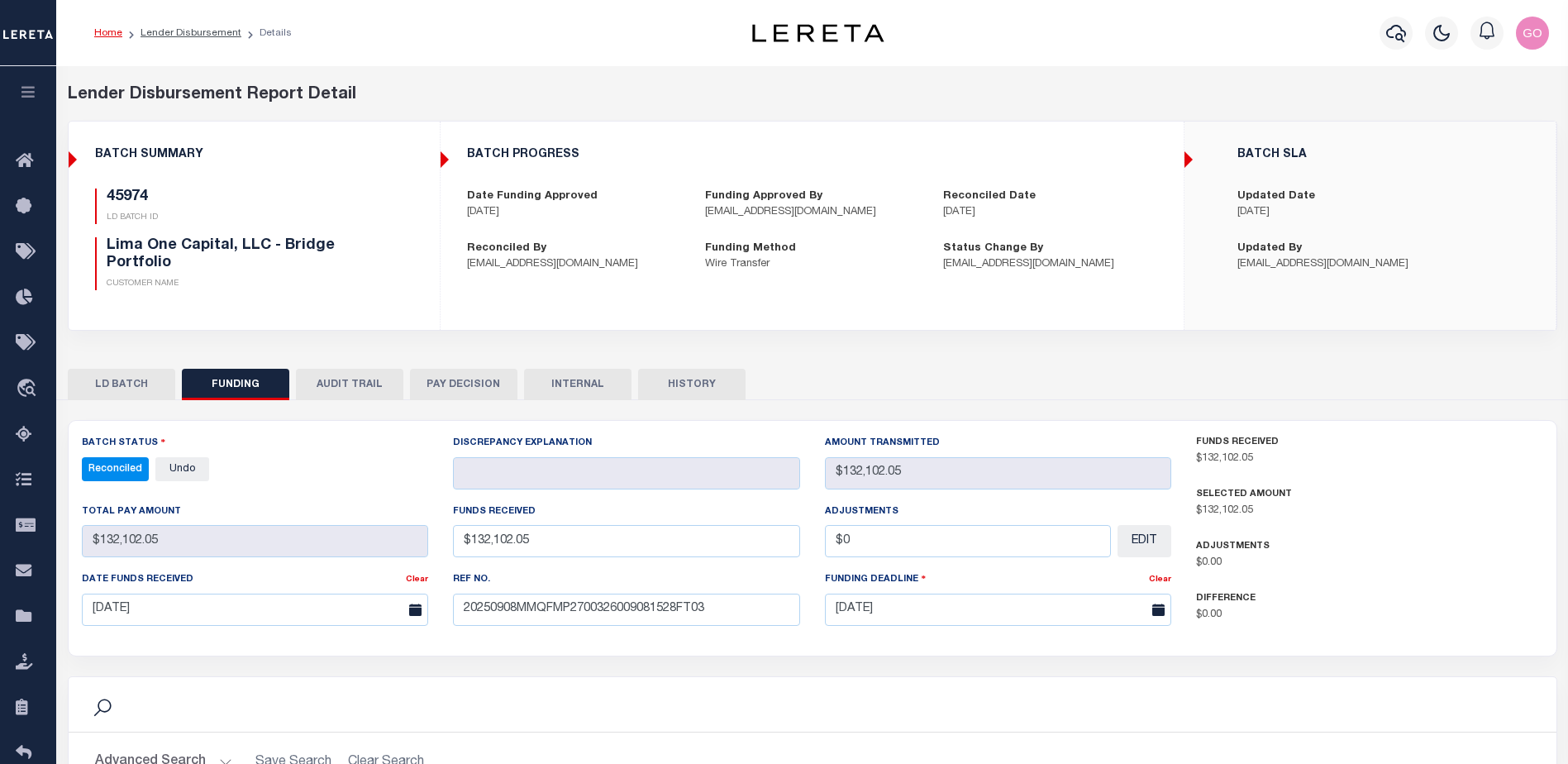
select select "100"
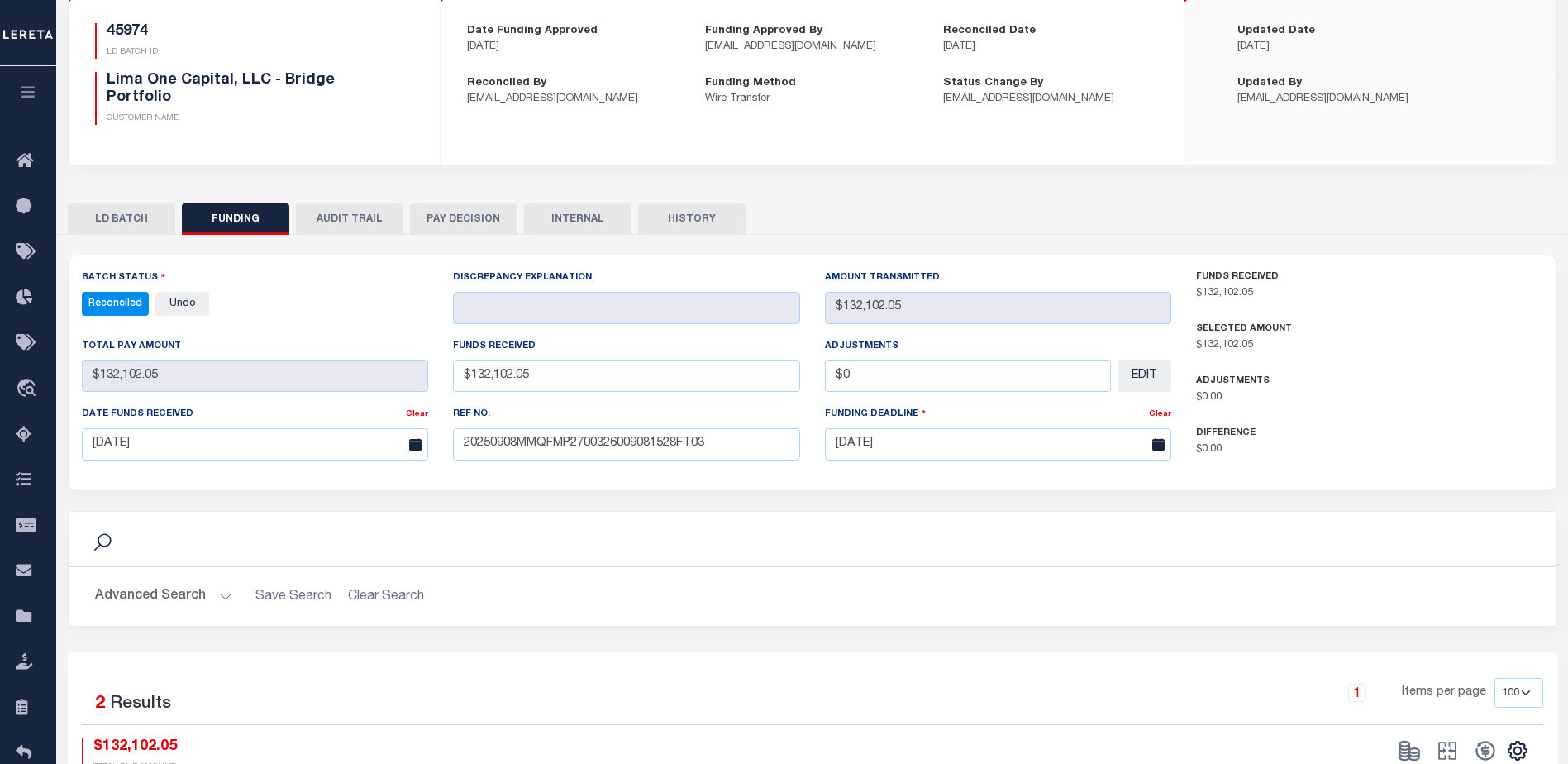
scroll to position [248, 0]
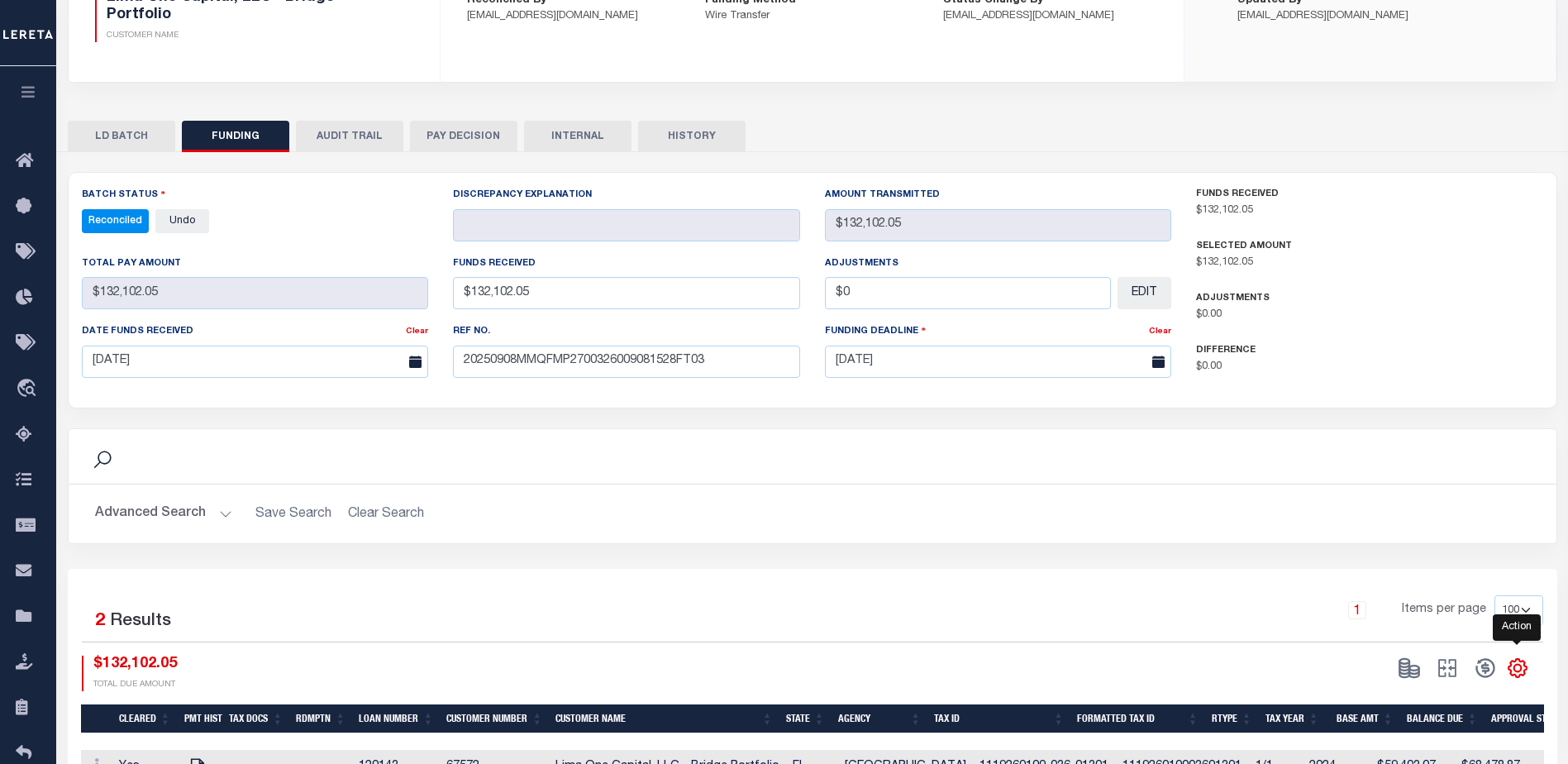
click at [1520, 670] on icon "" at bounding box center [1517, 668] width 7 height 7
click at [1428, 449] on link "CSV" at bounding box center [1448, 446] width 161 height 32
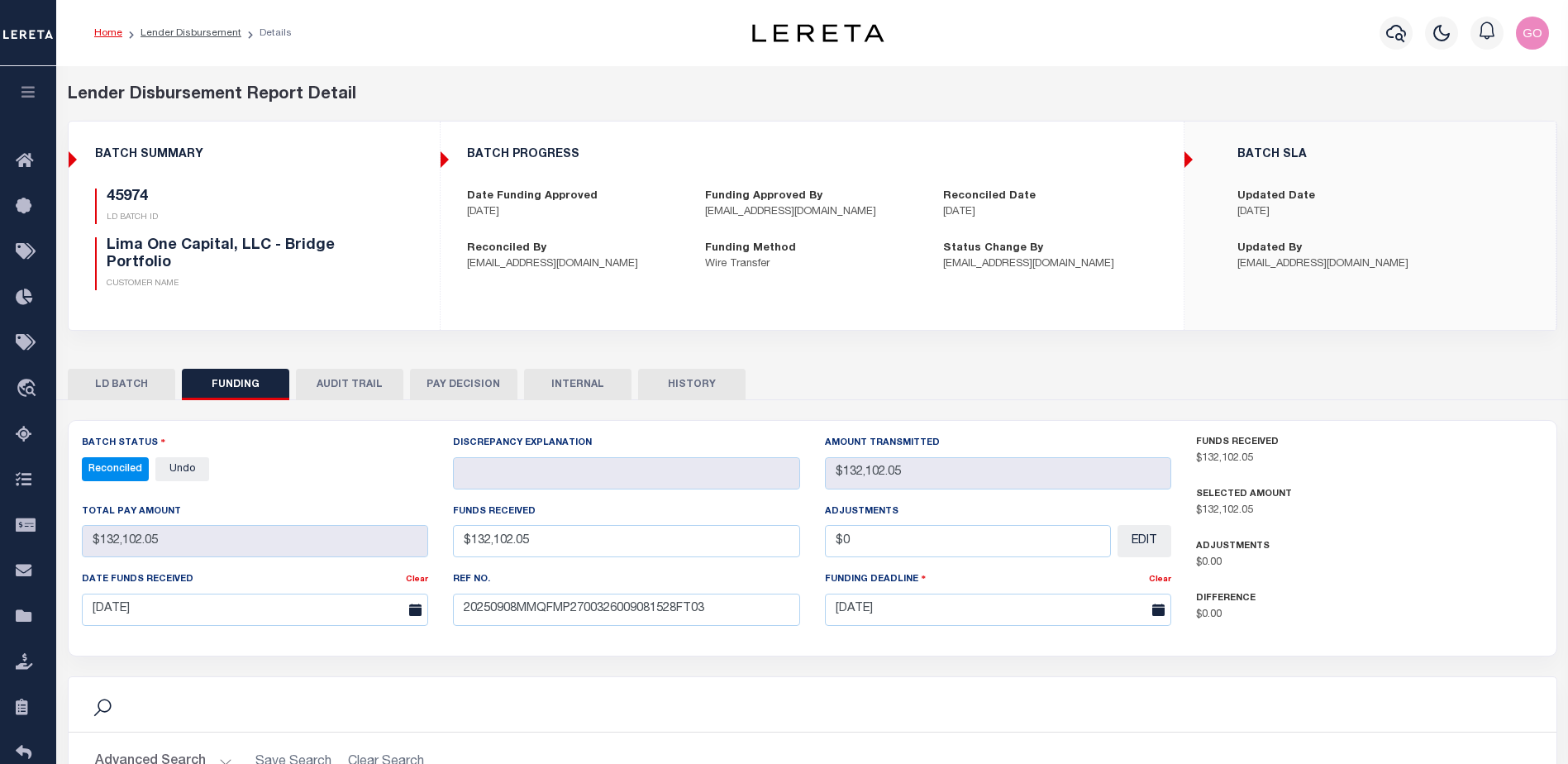
click at [1153, 250] on div "Status Change By [EMAIL_ADDRESS][DOMAIN_NAME]" at bounding box center [1049, 256] width 238 height 32
click at [1392, 29] on icon "button" at bounding box center [1396, 33] width 20 height 20
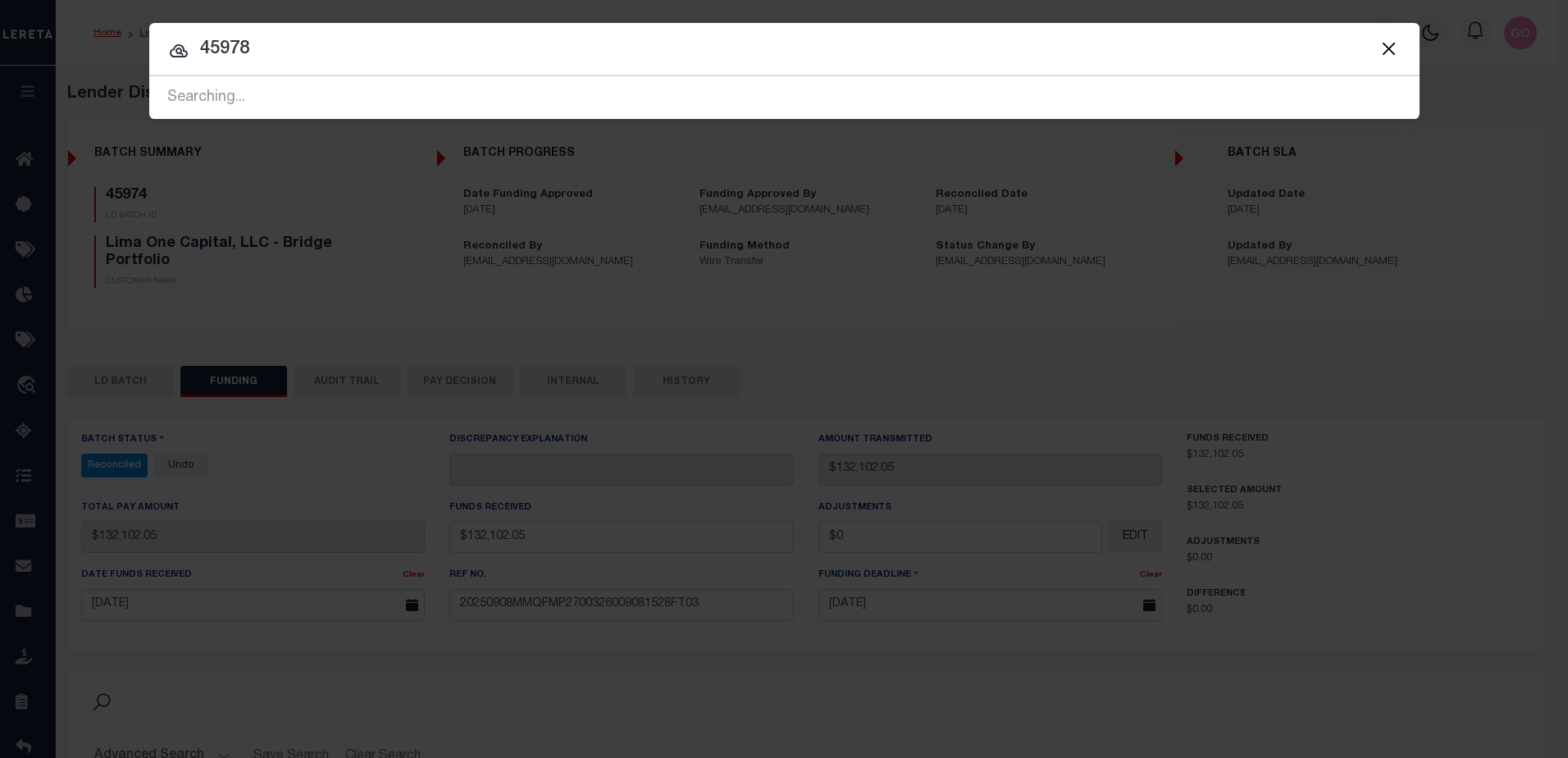
type input "45978"
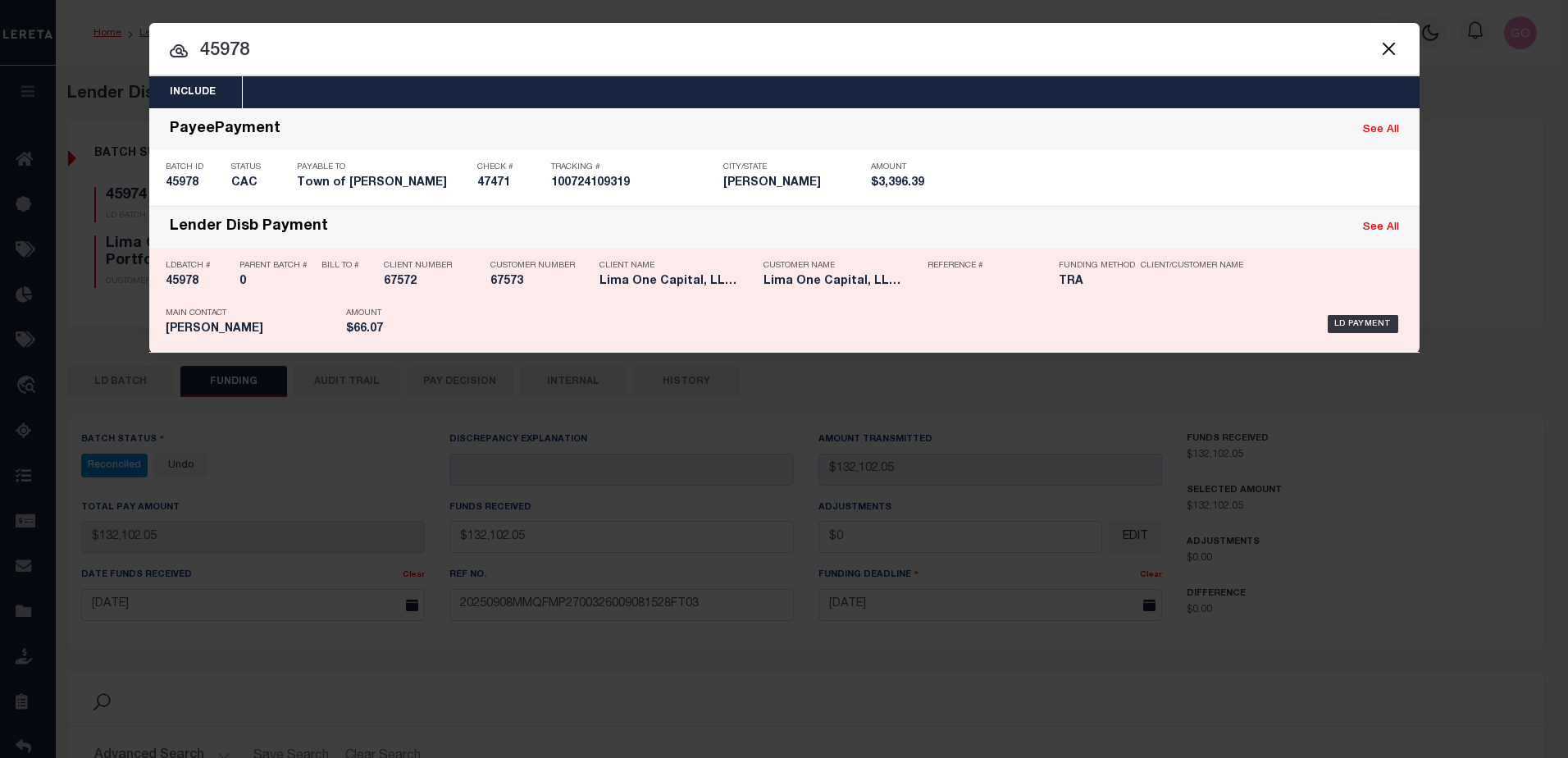
click at [184, 283] on h5 "45978" at bounding box center [198, 281] width 66 height 14
checkbox input "true"
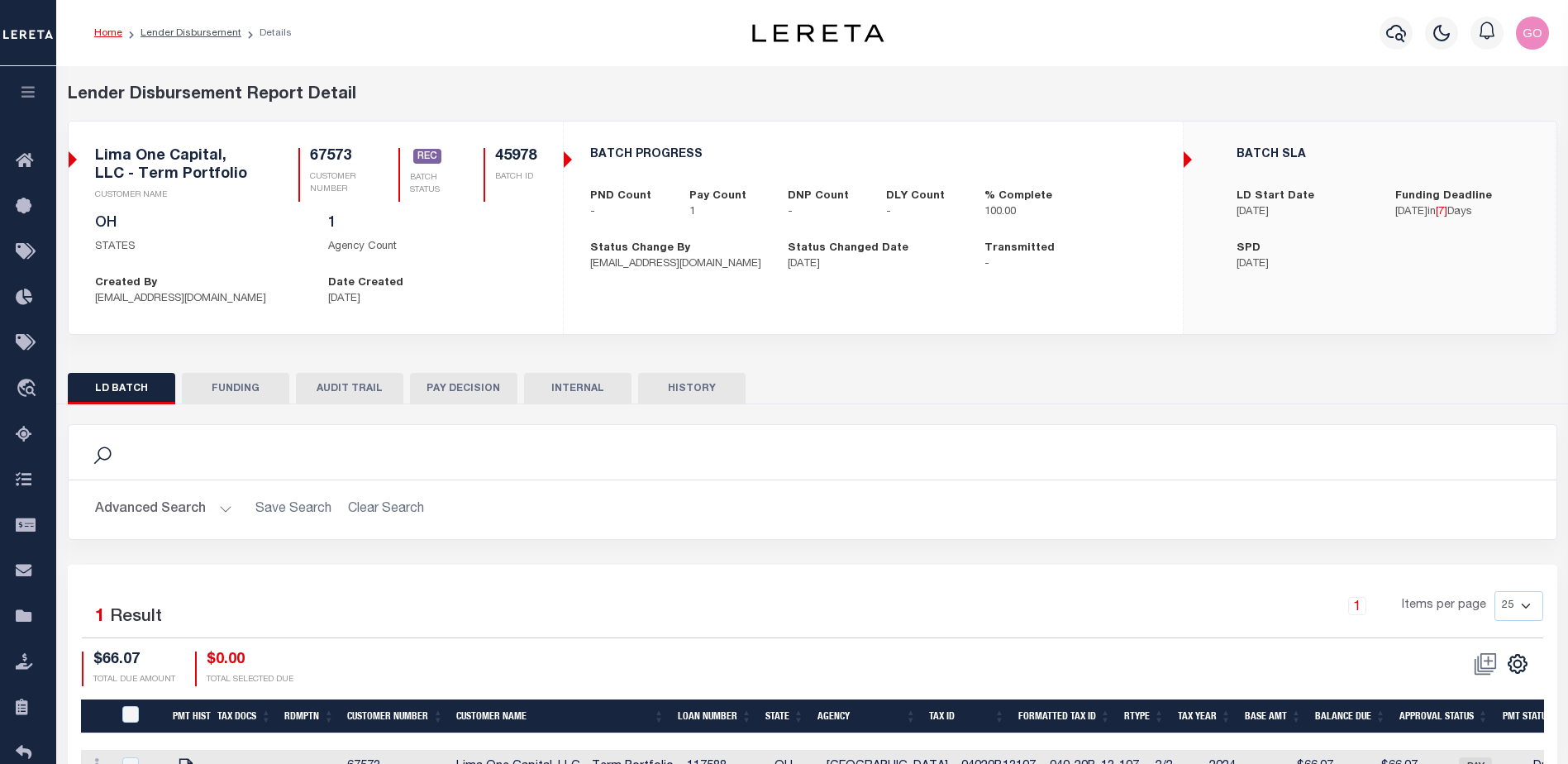
scroll to position [83, 0]
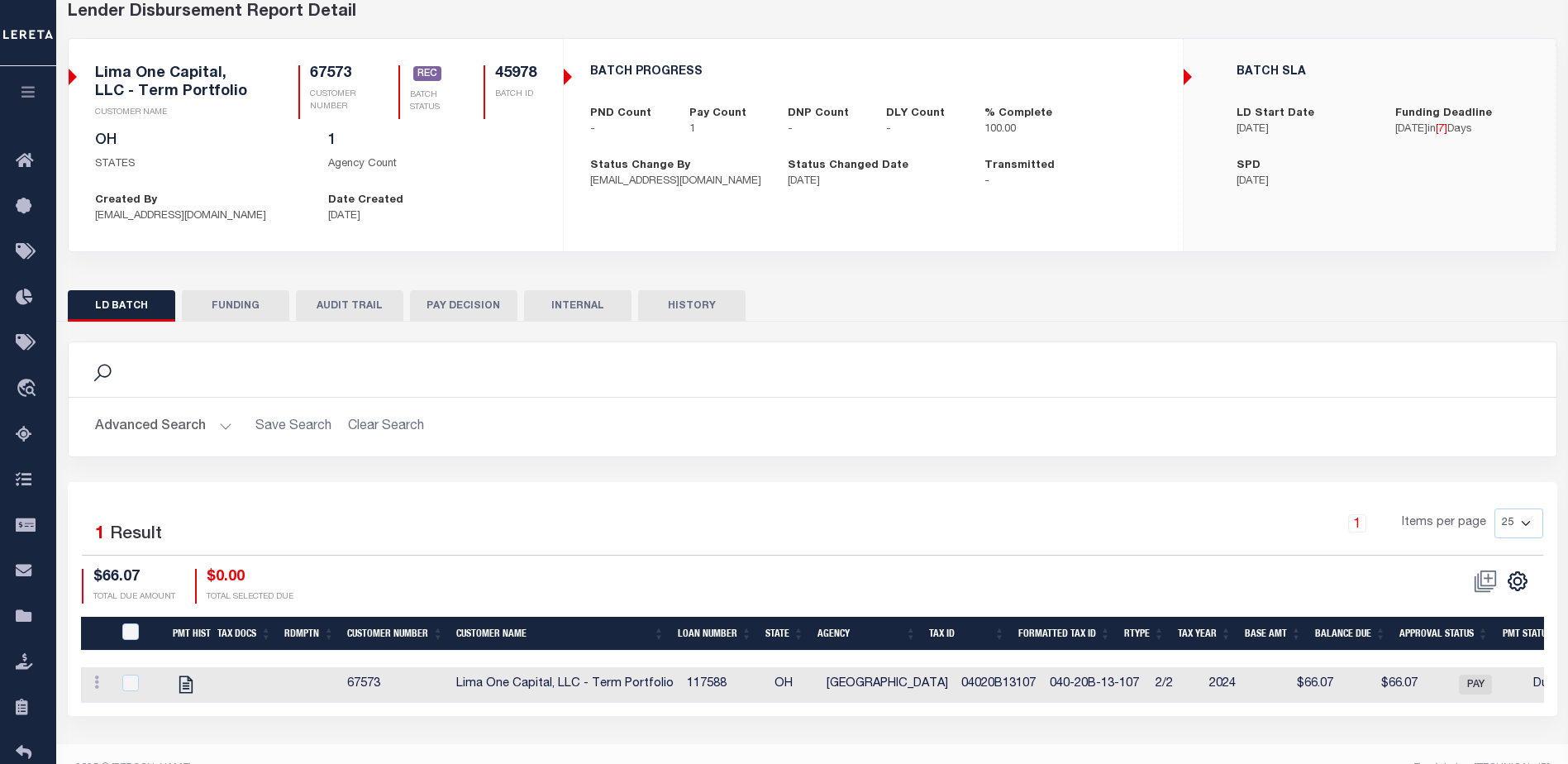
click at [248, 308] on button "FUNDING" at bounding box center [236, 306] width 108 height 31
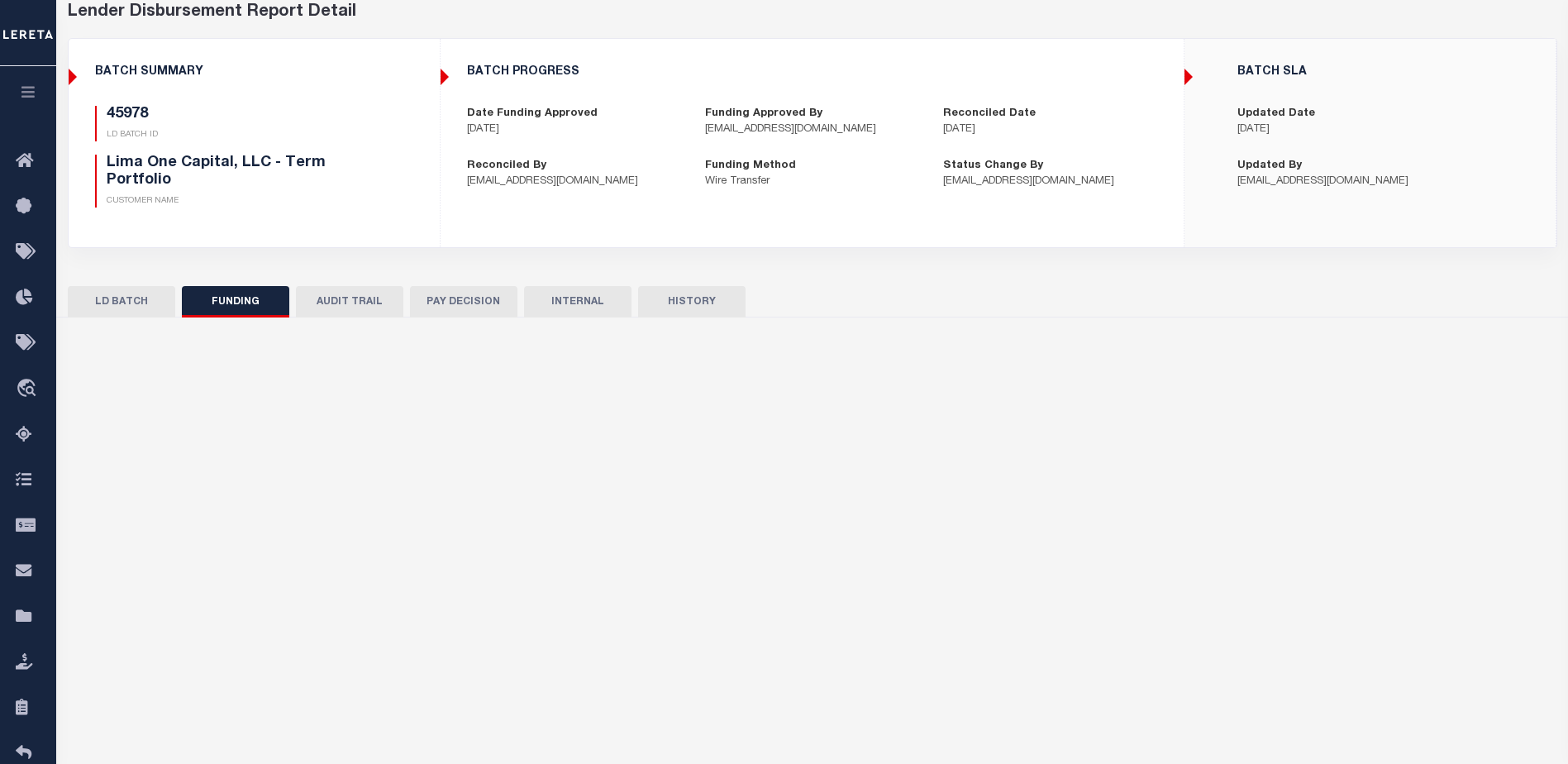
type input "$66.07"
type input "$0"
type input "[DATE]"
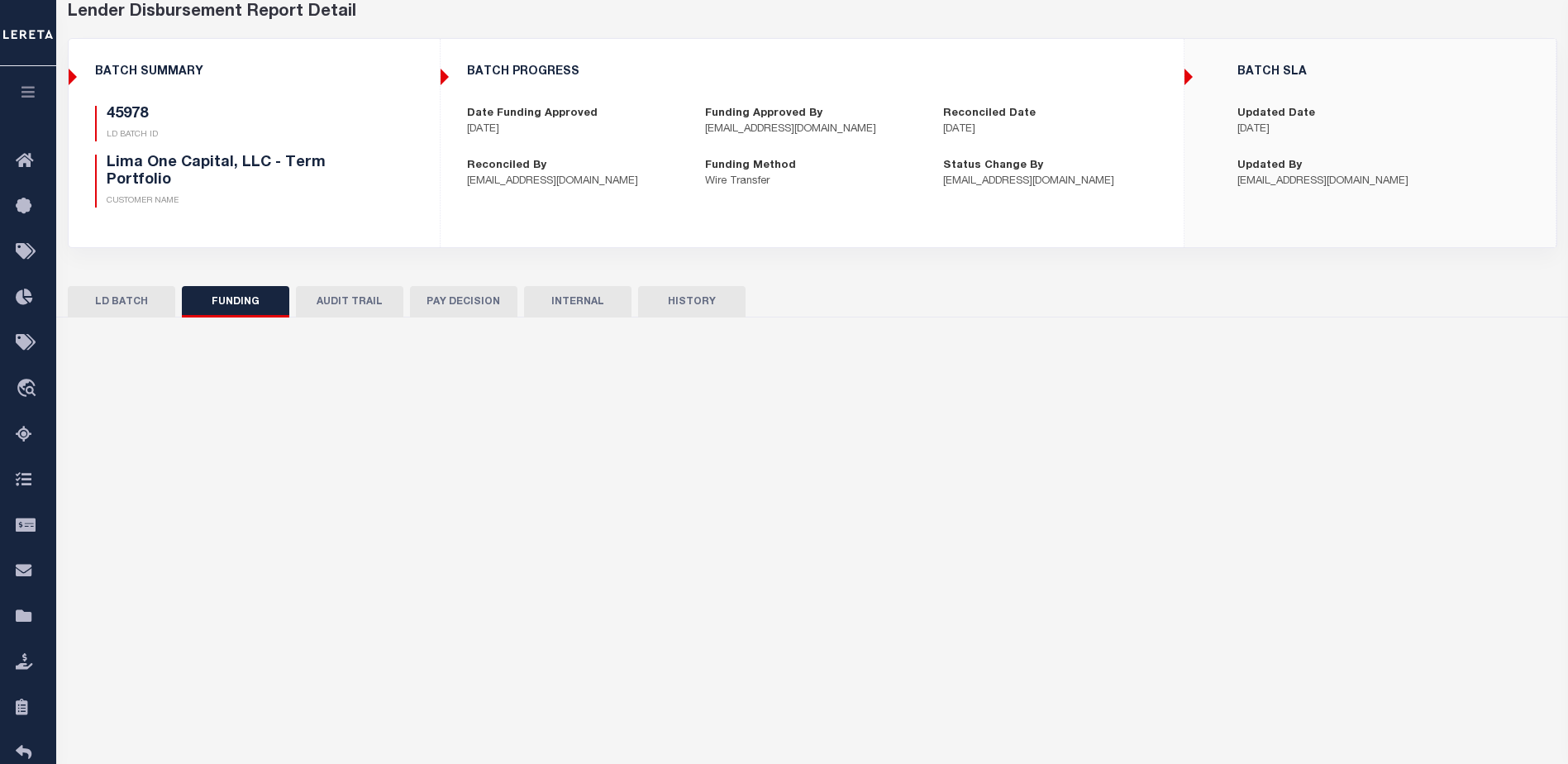
select select "100"
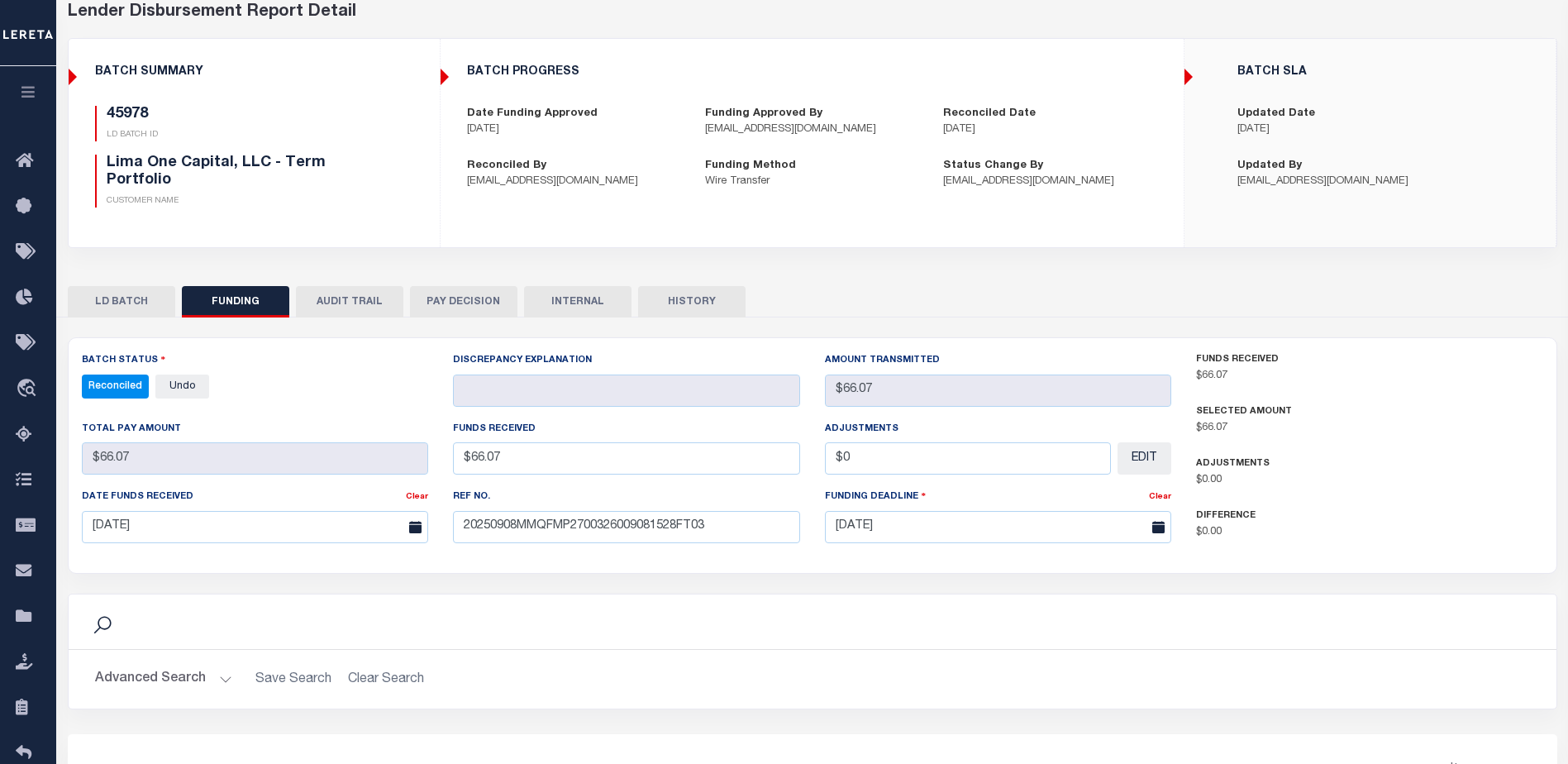
select select "100"
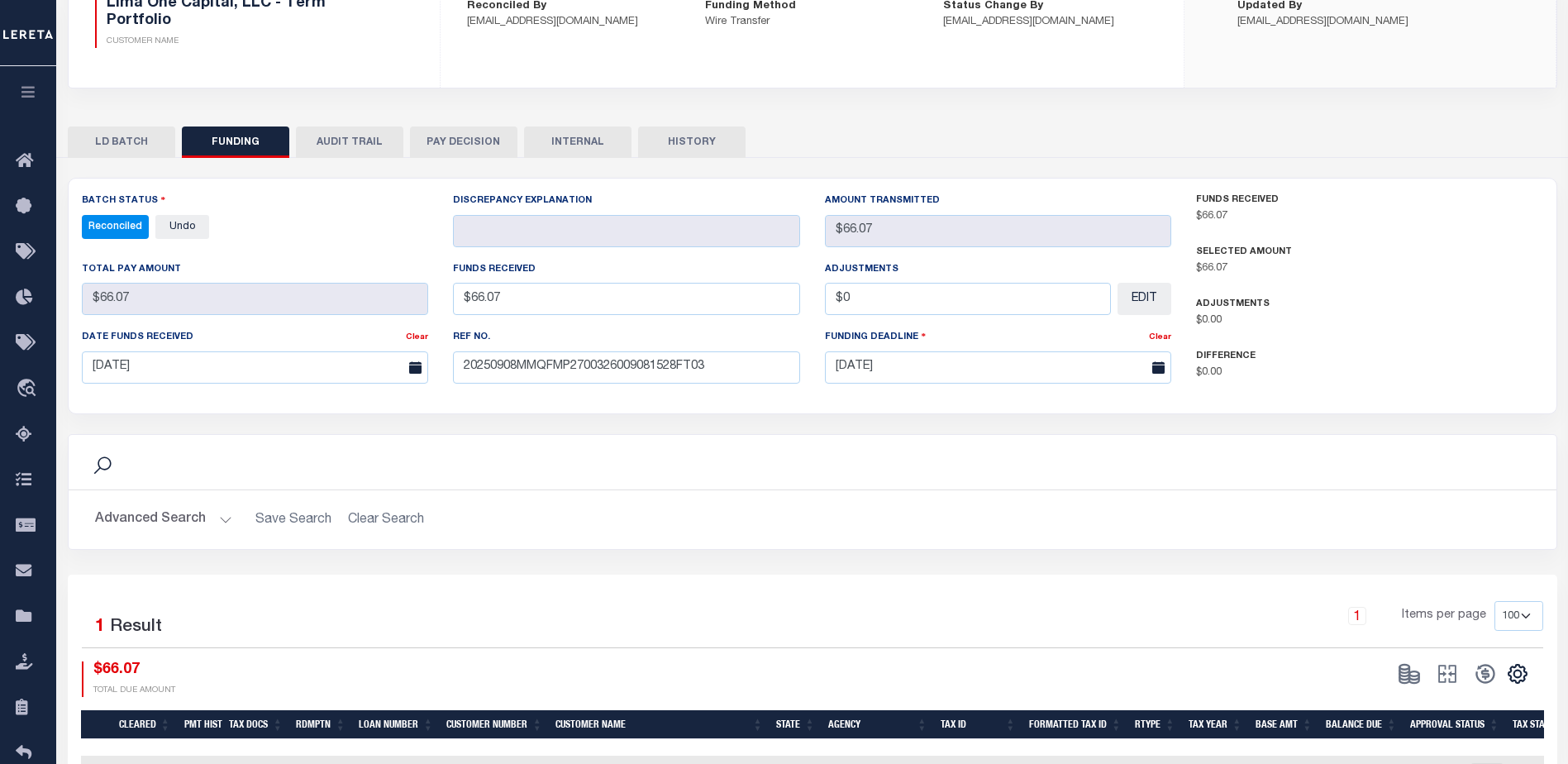
scroll to position [248, 0]
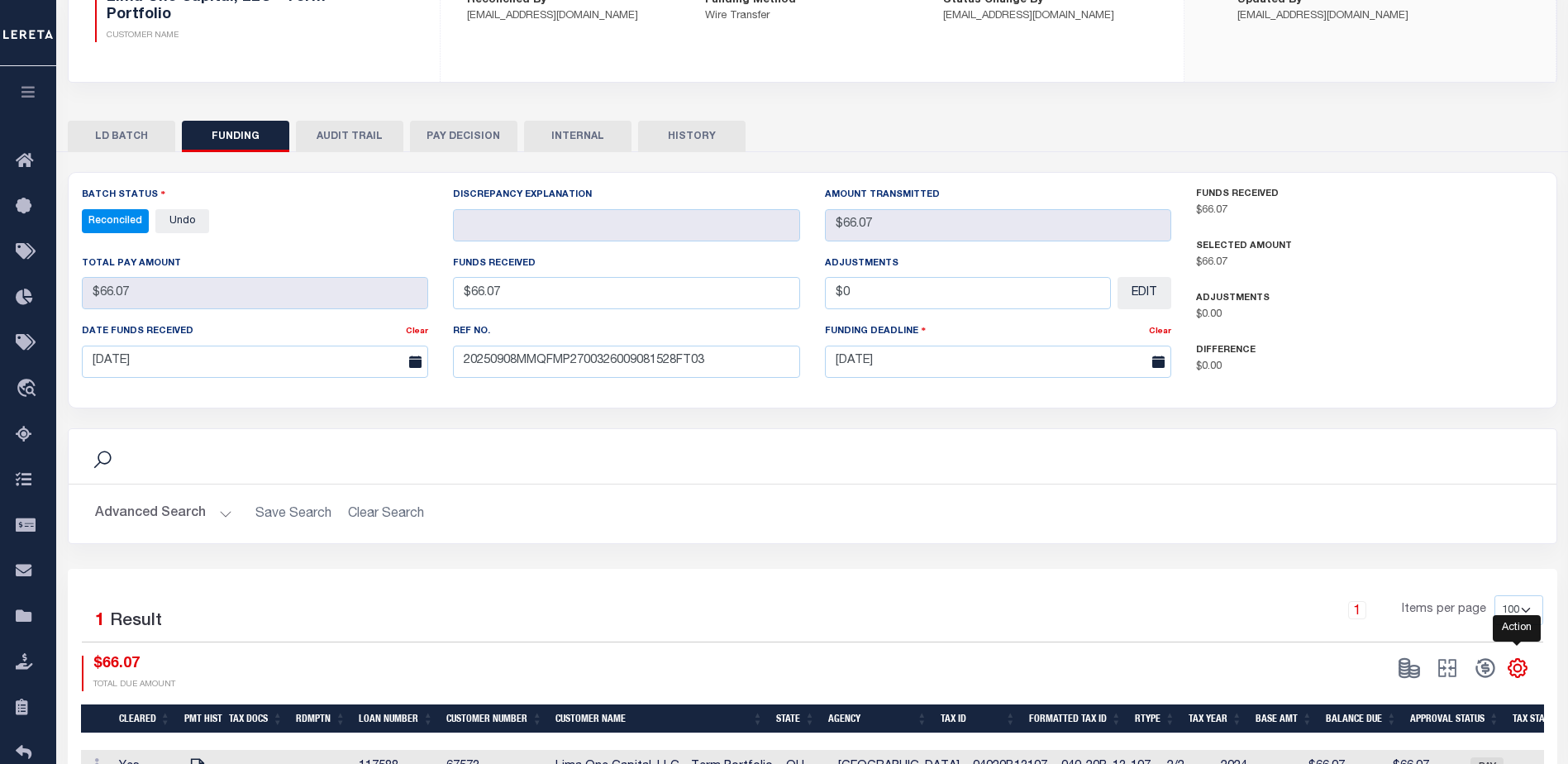
click at [1517, 668] on icon "" at bounding box center [1516, 667] width 21 height 21
click at [1407, 448] on span "CSV" at bounding box center [1397, 446] width 25 height 12
click at [1115, 113] on div "LD BATCH FUNDING AUDIT TRAIL PAY DECISION INTERNAL HISTORY" at bounding box center [812, 453] width 1514 height 691
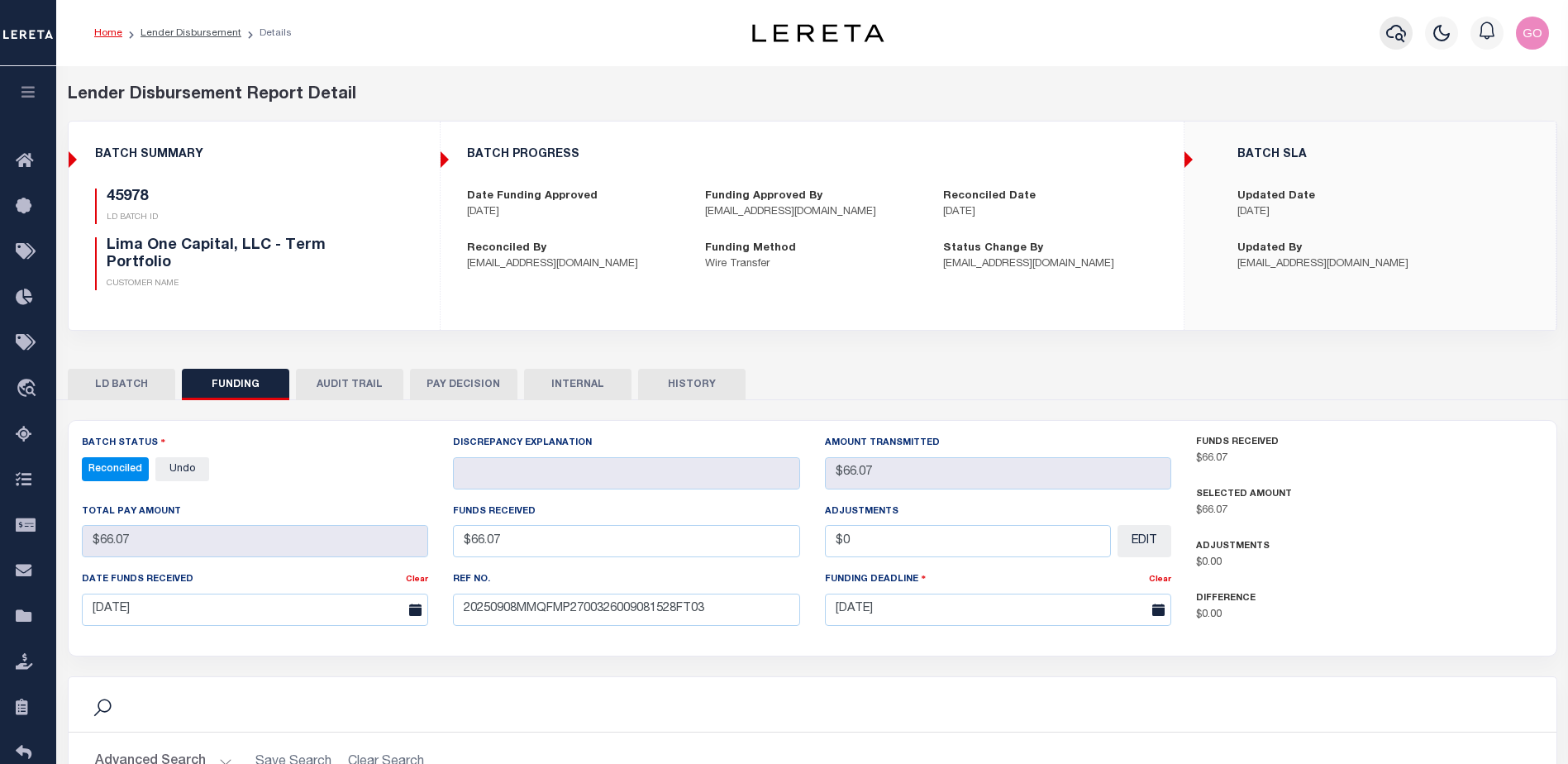
click at [1398, 34] on icon "button" at bounding box center [1396, 33] width 20 height 20
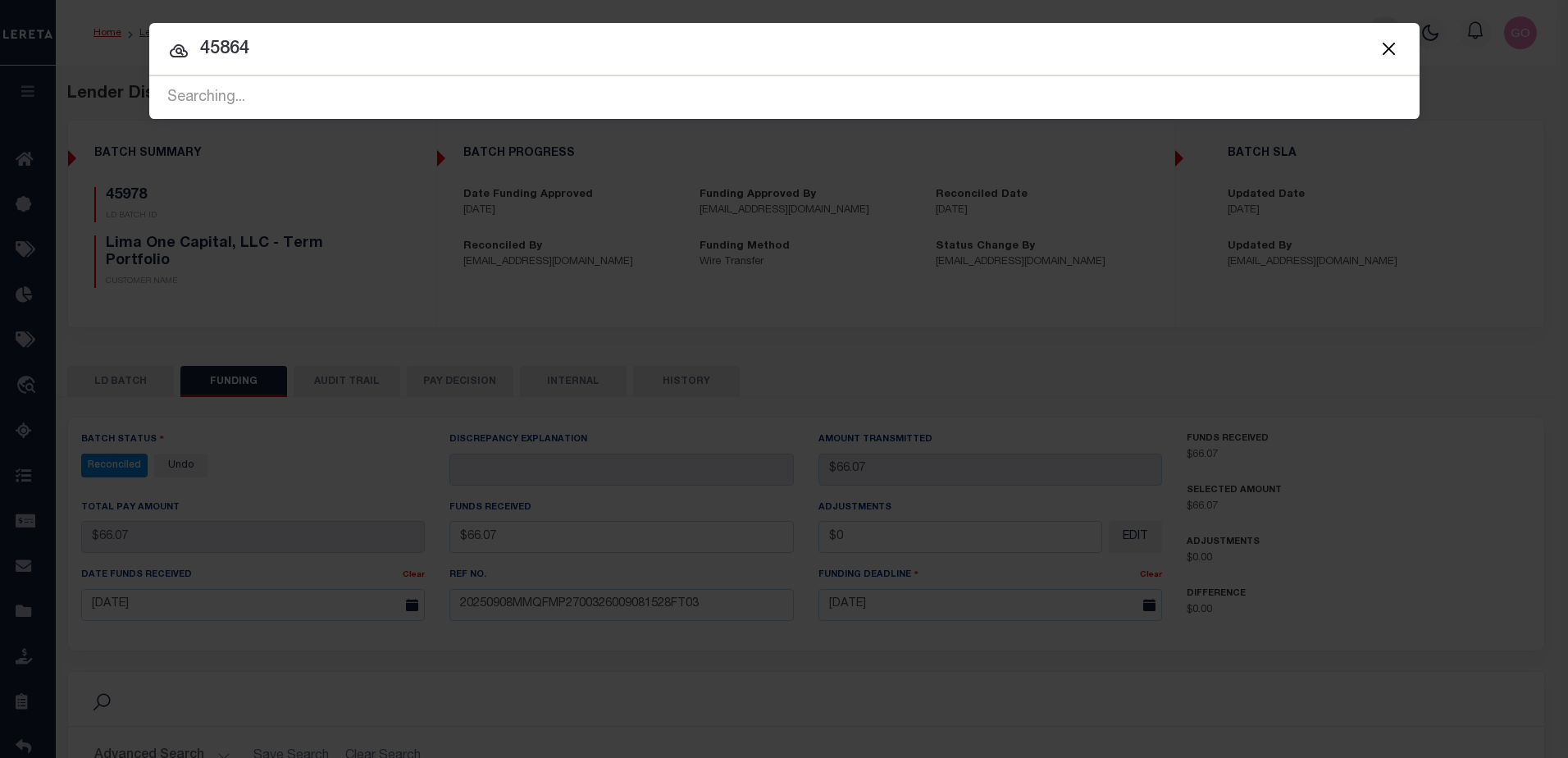
type input "45864"
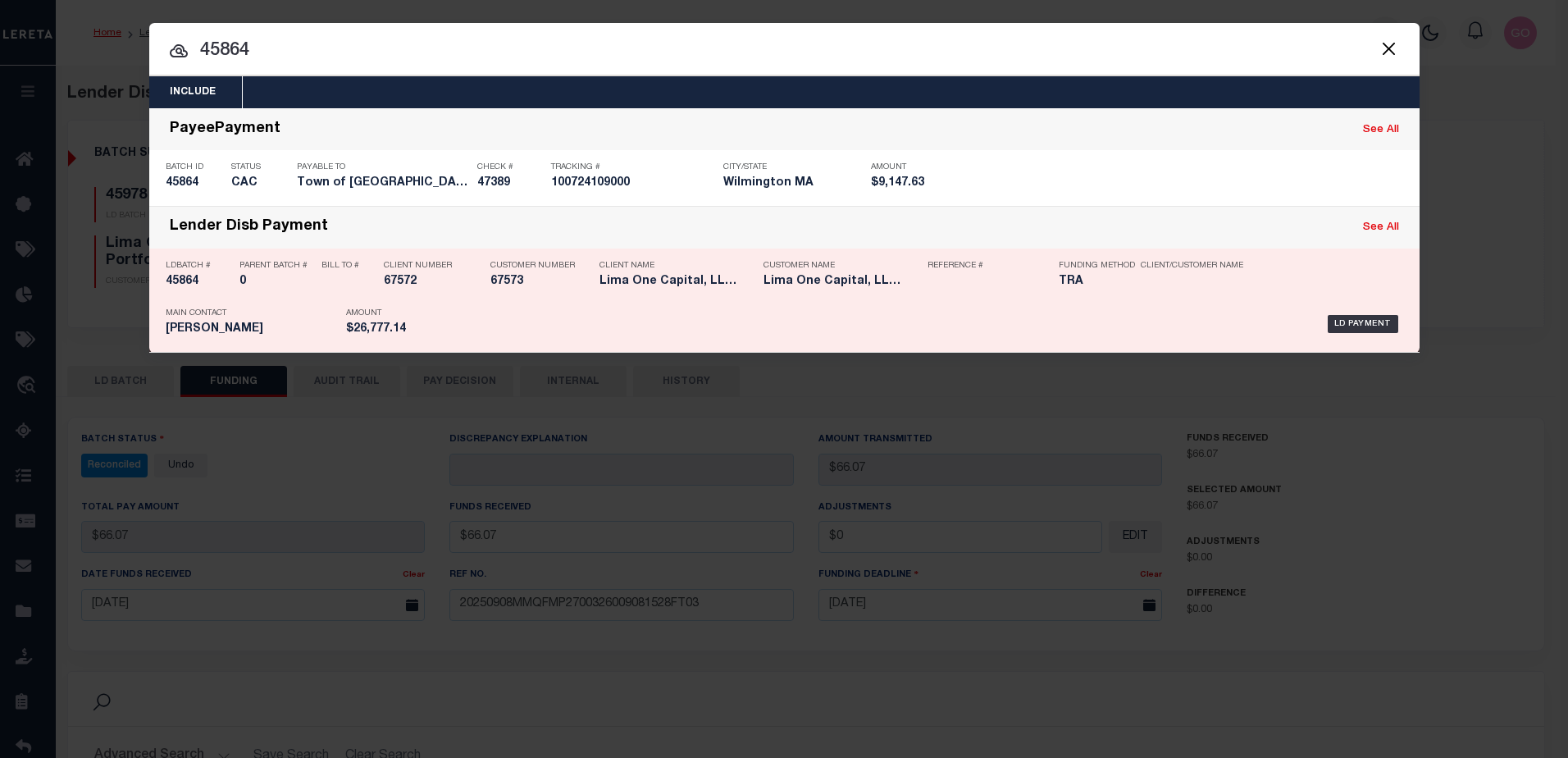
click at [188, 282] on h5 "45864" at bounding box center [198, 281] width 66 height 14
checkbox input "true"
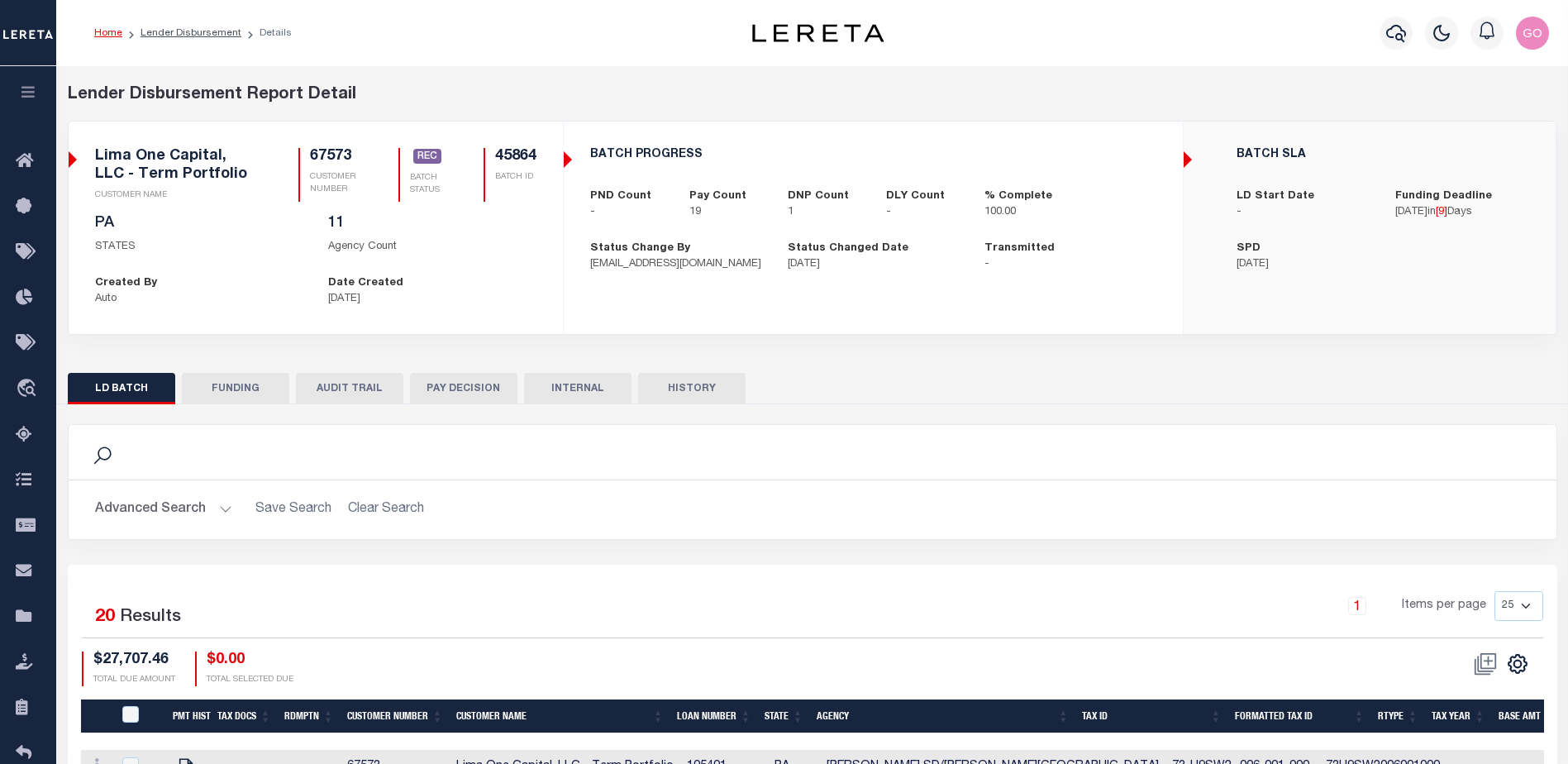
click at [248, 388] on button "FUNDING" at bounding box center [236, 388] width 108 height 31
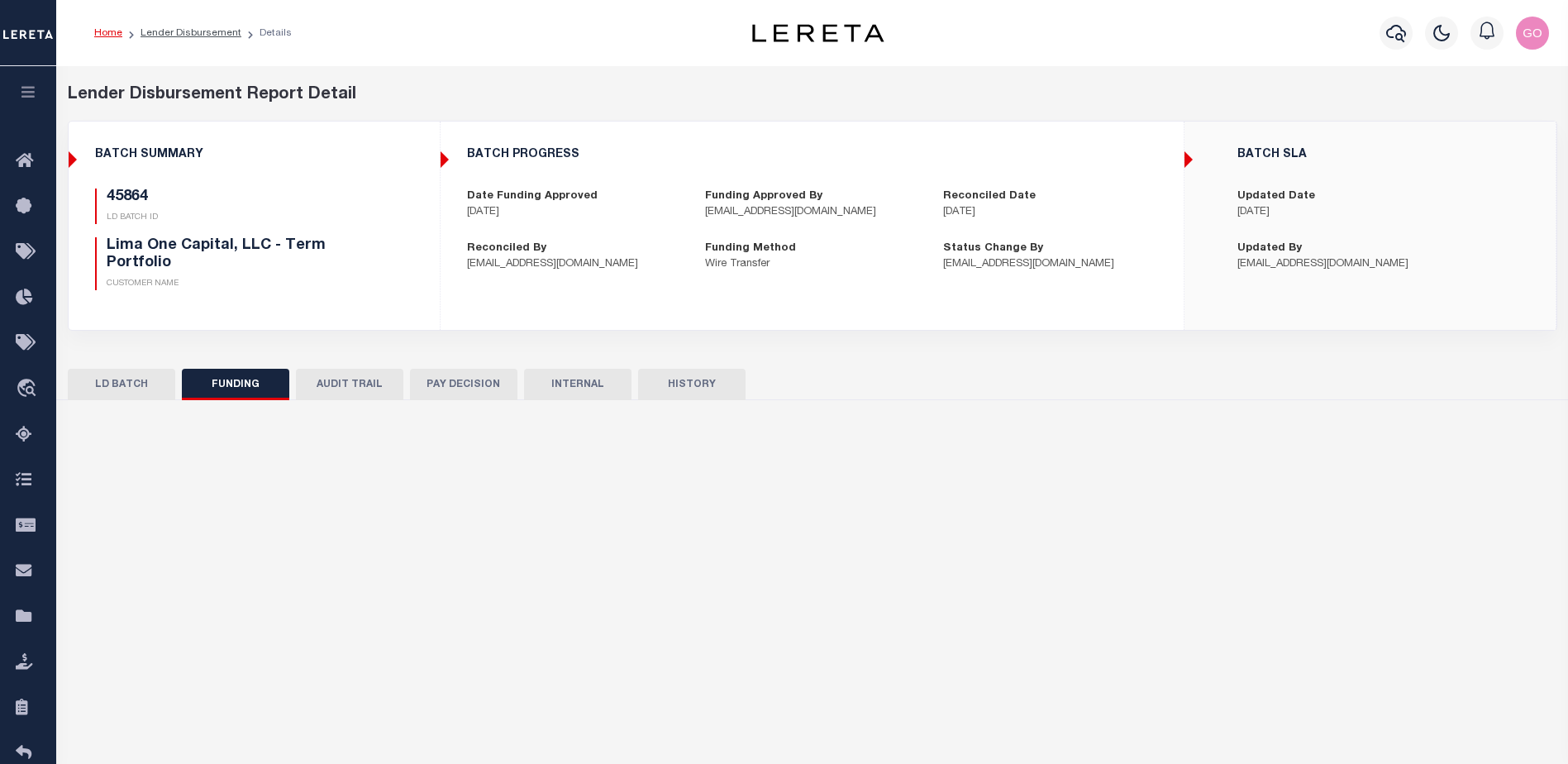
select select "100"
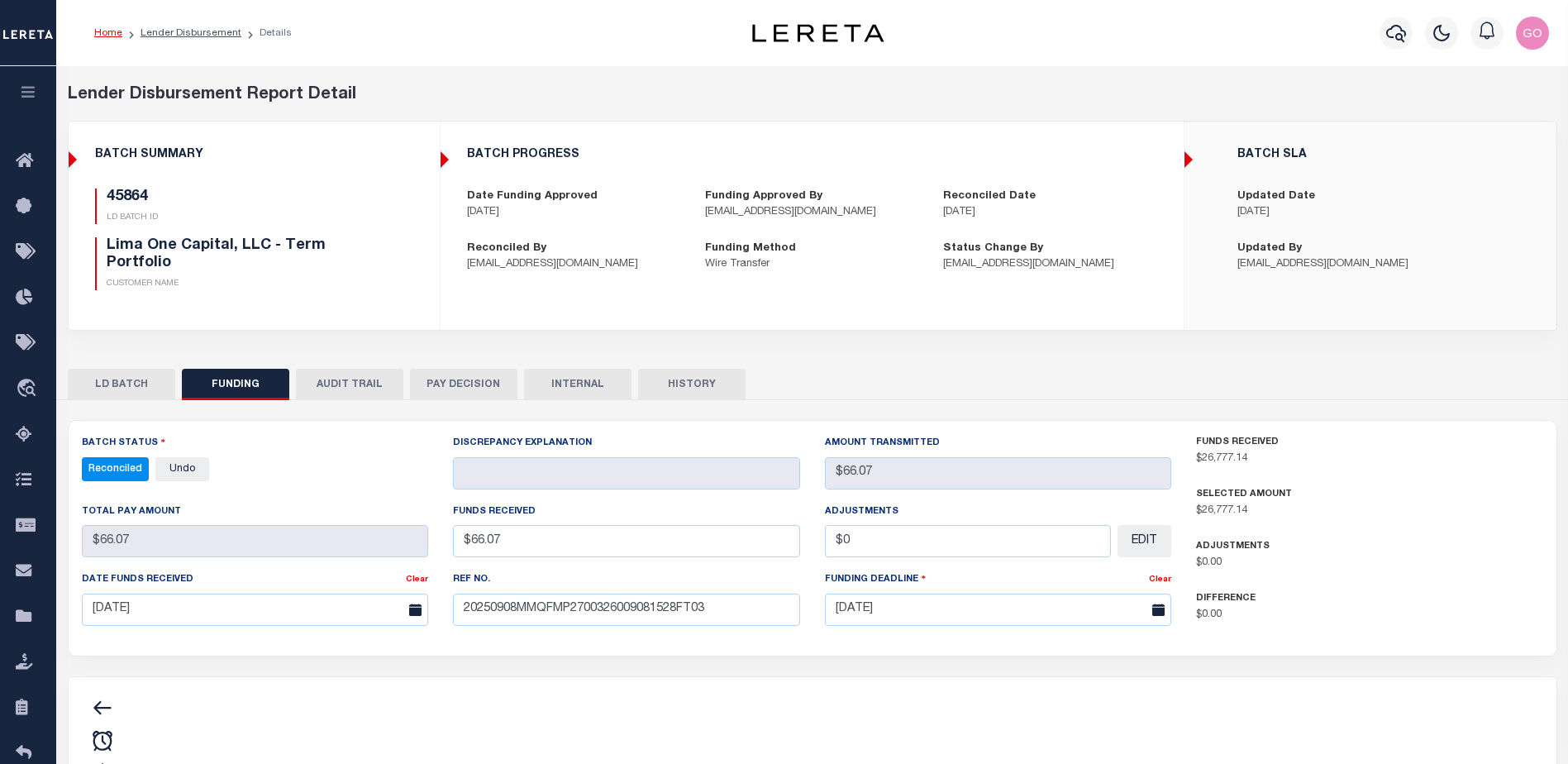
type input "$26,777.14"
type input "$0"
type input "[DATE]"
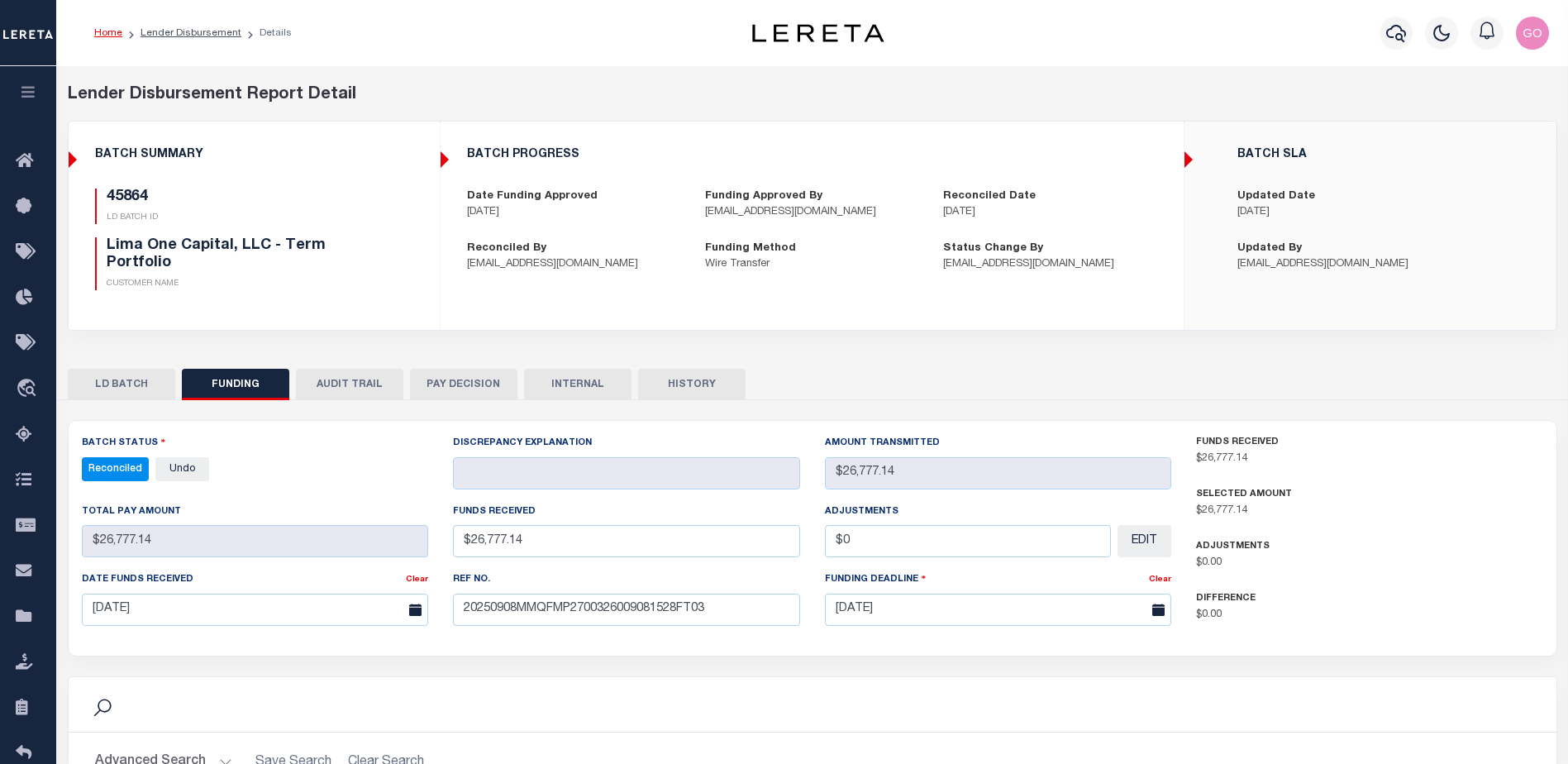
select select "100"
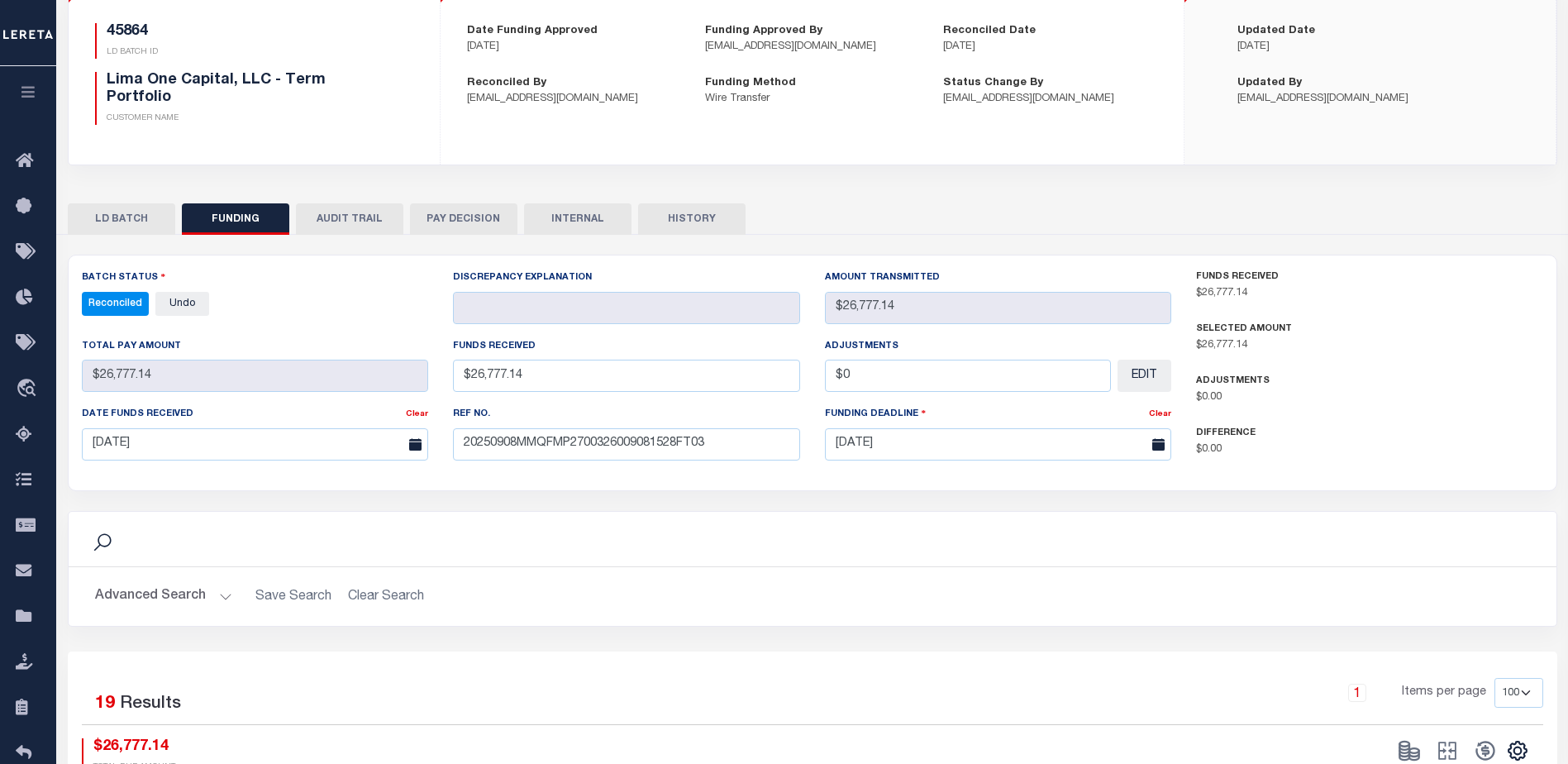
scroll to position [248, 0]
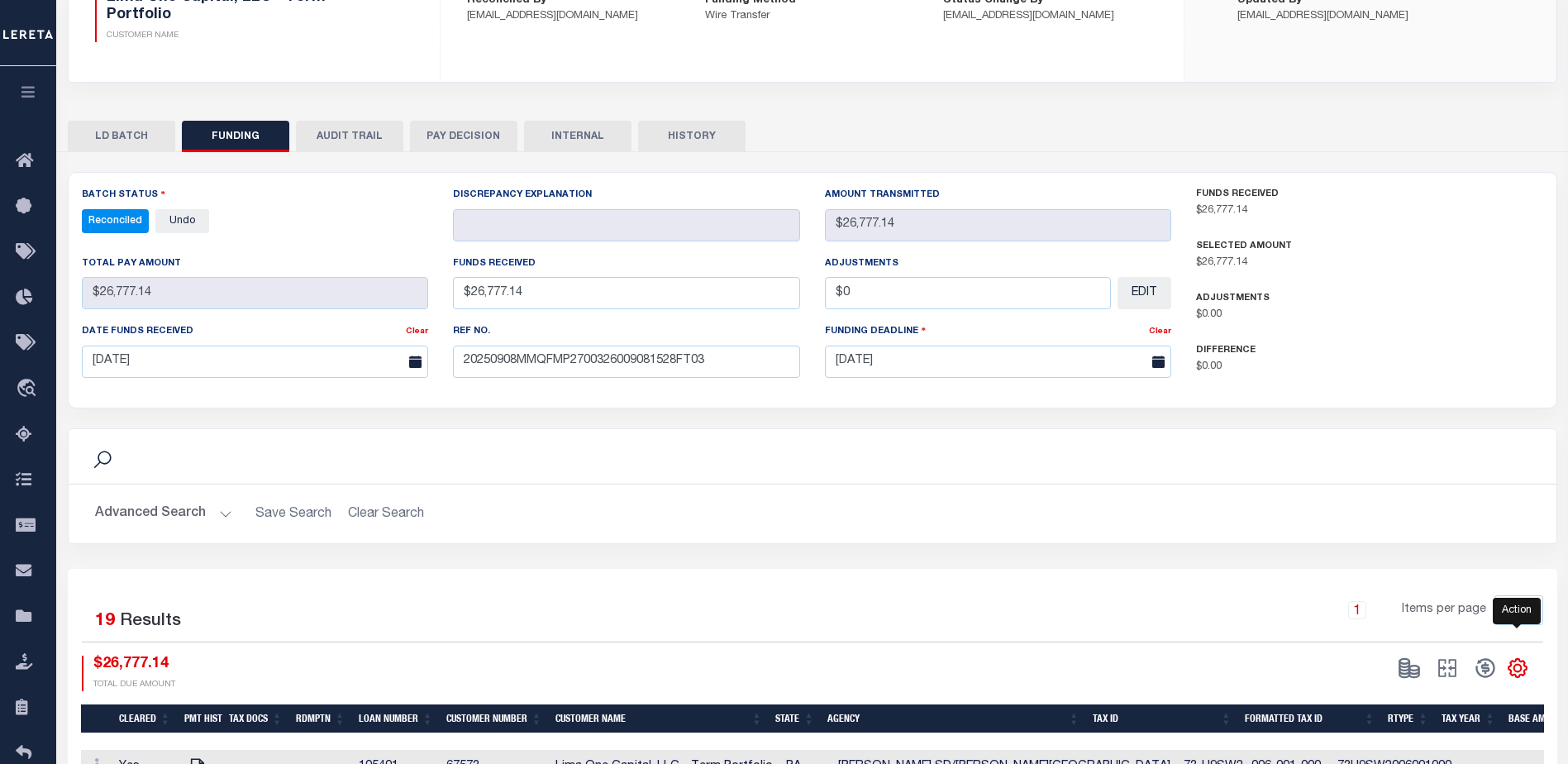
click at [1521, 669] on icon "" at bounding box center [1516, 667] width 21 height 21
click at [1406, 447] on span "CSV" at bounding box center [1397, 446] width 25 height 12
drag, startPoint x: 1015, startPoint y: 618, endPoint x: 945, endPoint y: 672, distance: 88.4
click at [1015, 618] on div "1 Items per page 10 25 50 100" at bounding box center [997, 617] width 1090 height 43
